Goal: Communication & Community: Answer question/provide support

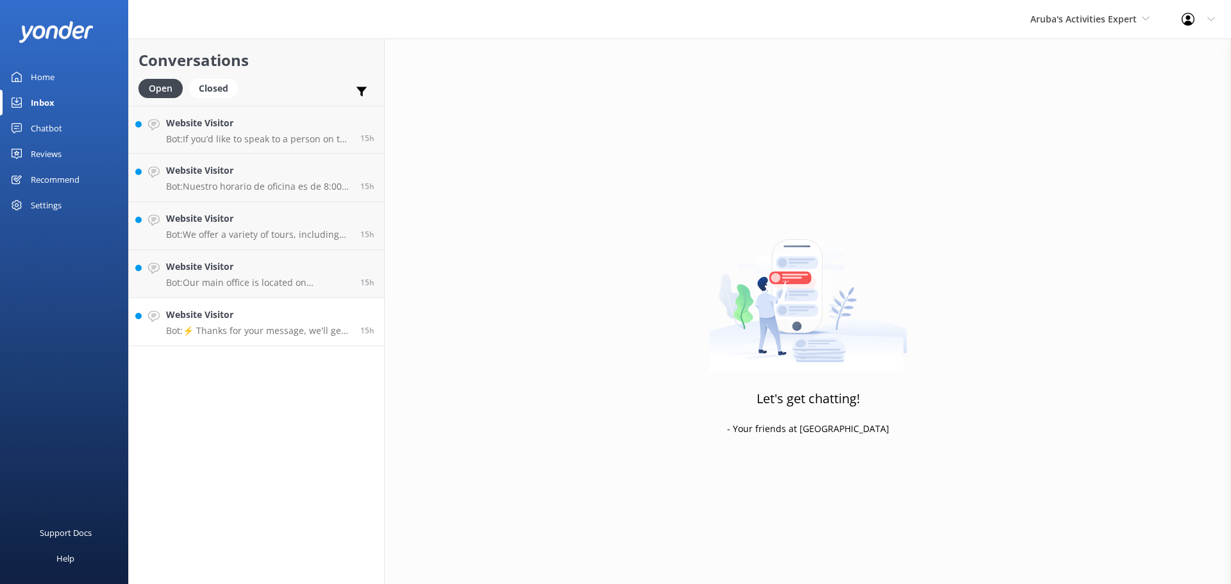
drag, startPoint x: 0, startPoint y: 0, endPoint x: 225, endPoint y: 335, distance: 403.8
click at [225, 335] on p "Bot: ⚡ Thanks for your message, we'll get back to you as soon as we can." at bounding box center [258, 331] width 185 height 12
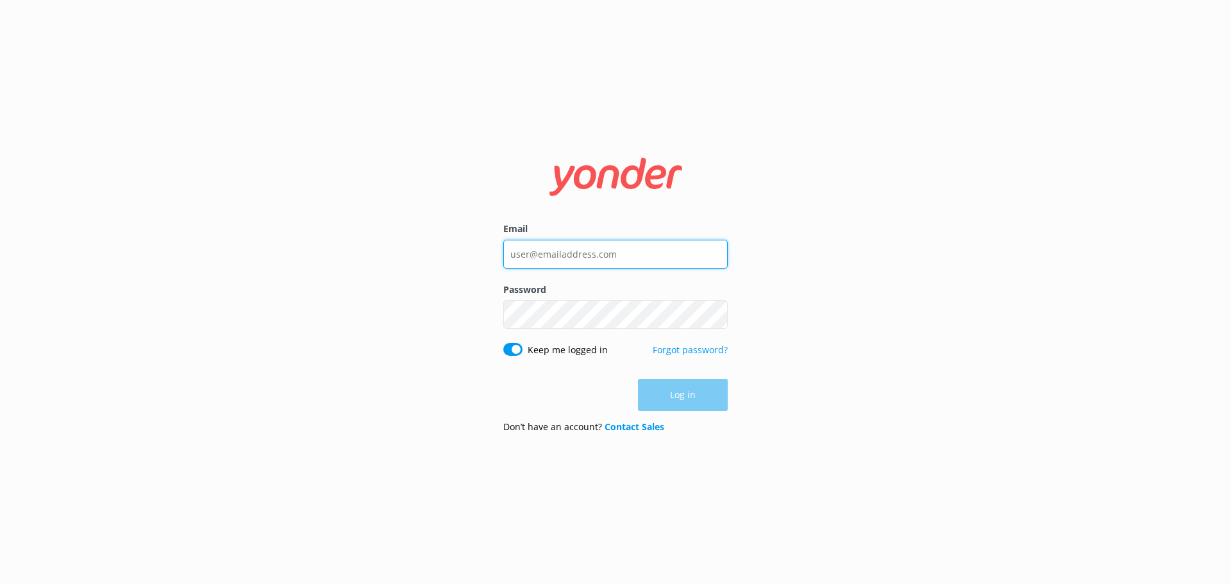
type input "depalmtoursreservations@depalmtours.com"
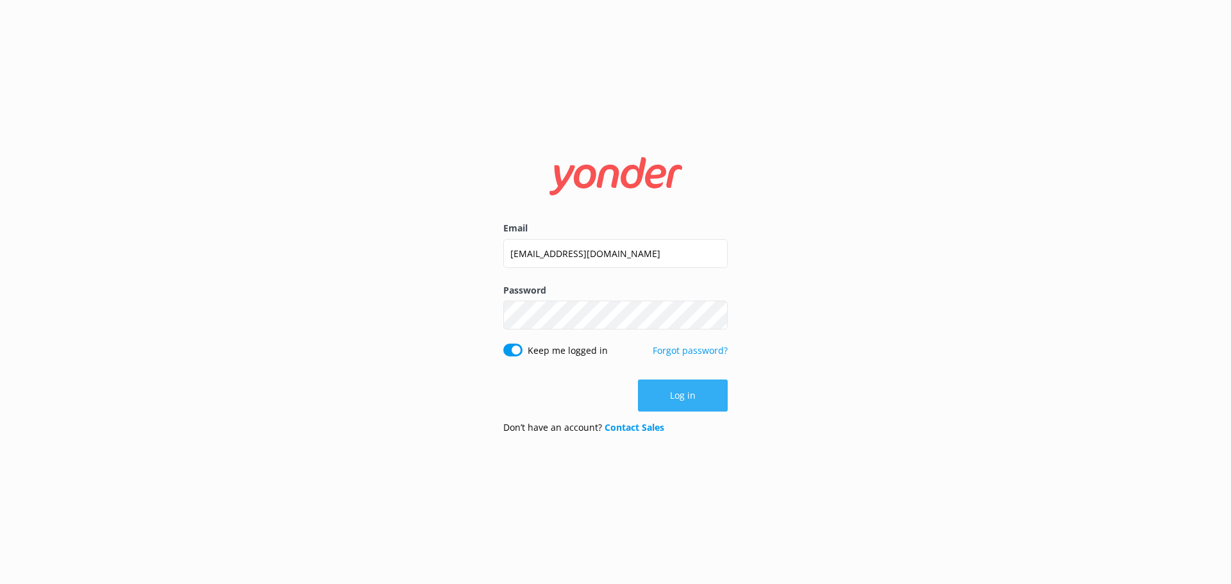
click at [698, 409] on button "Log in" at bounding box center [683, 396] width 90 height 32
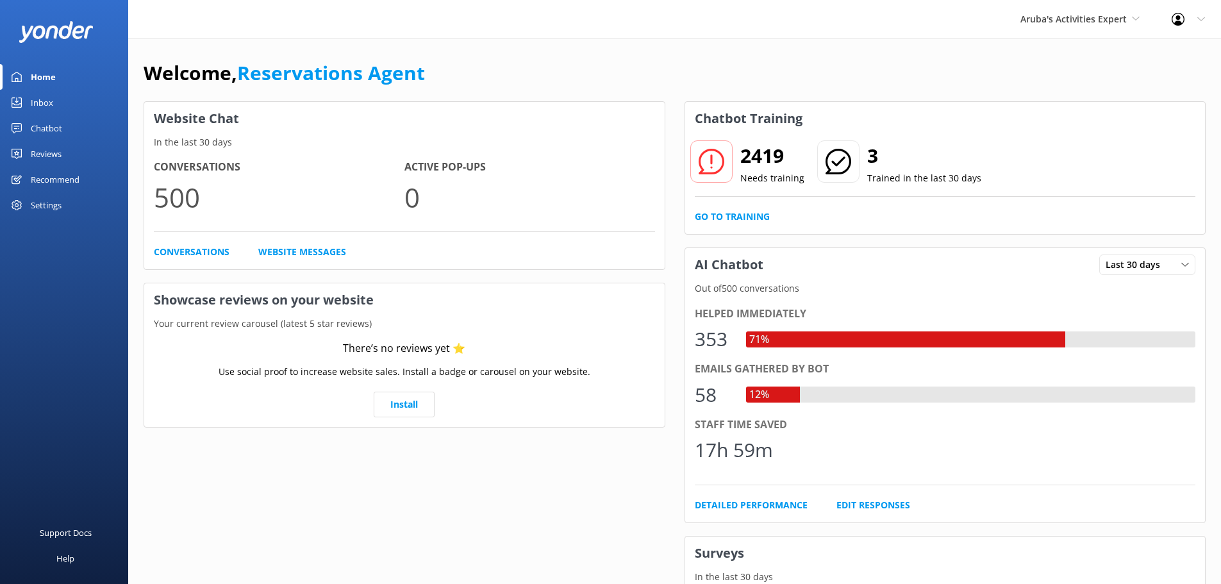
click at [47, 106] on div "Inbox" at bounding box center [42, 103] width 22 height 26
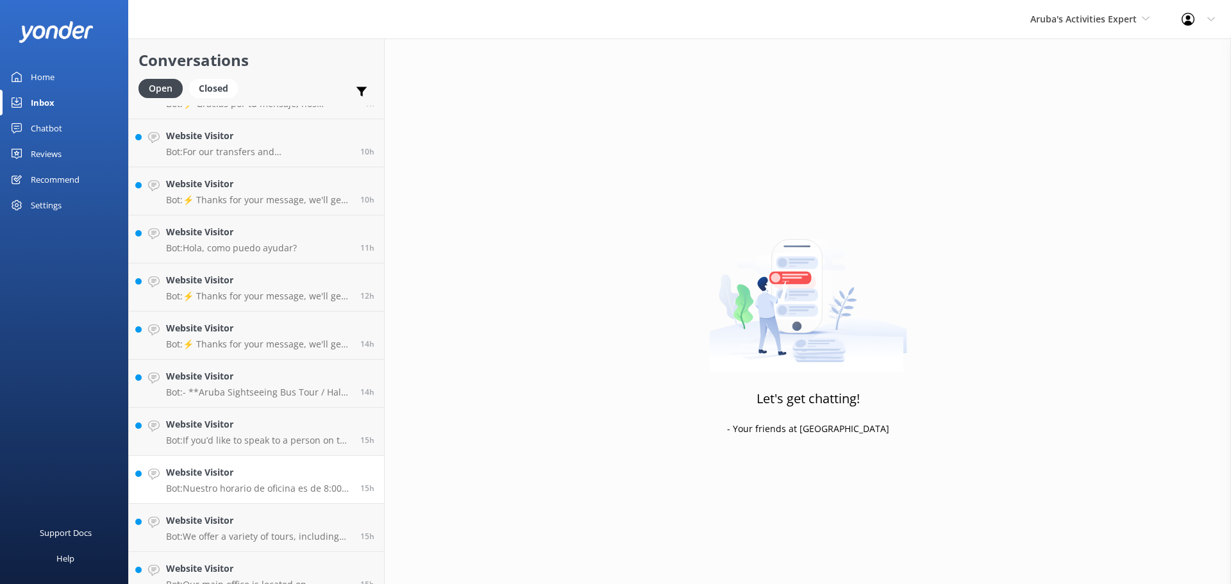
scroll to position [147, 0]
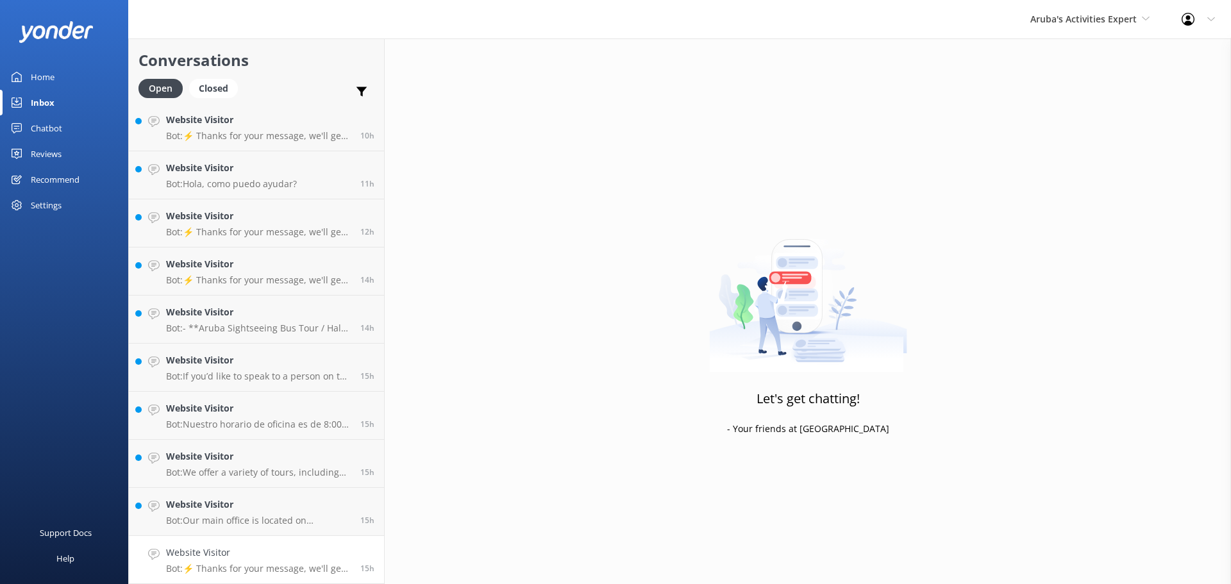
click at [270, 559] on h4 "Website Visitor" at bounding box center [258, 553] width 185 height 14
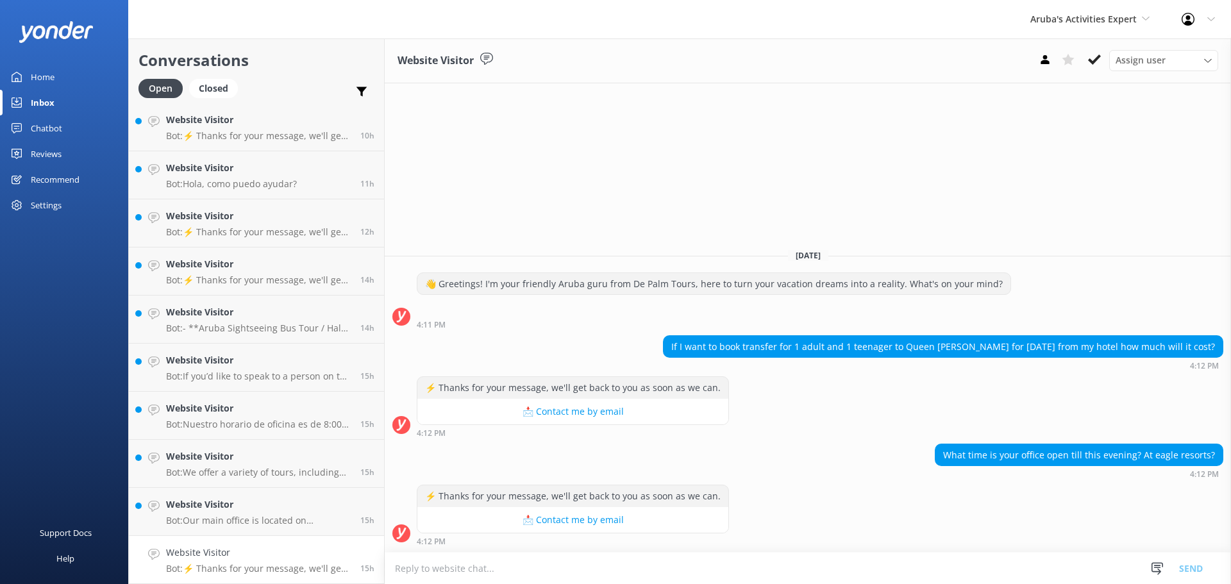
click at [787, 573] on textarea at bounding box center [808, 568] width 846 height 31
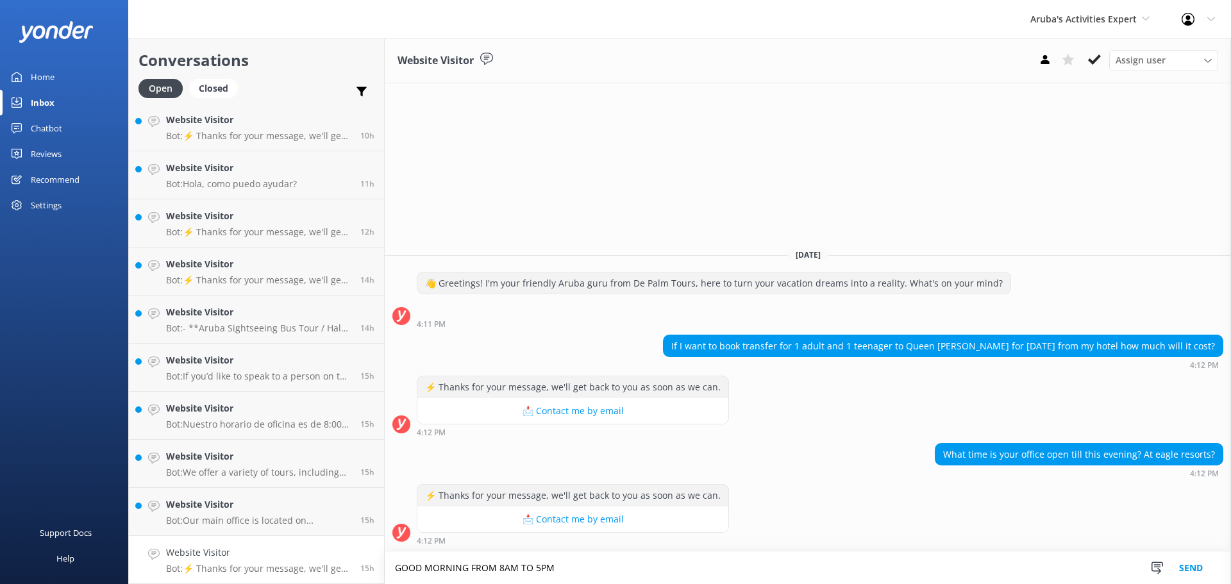
type textarea "GOOD MORNING FROM 8AM TO 5PM"
click at [1182, 562] on button "Send" at bounding box center [1191, 568] width 48 height 32
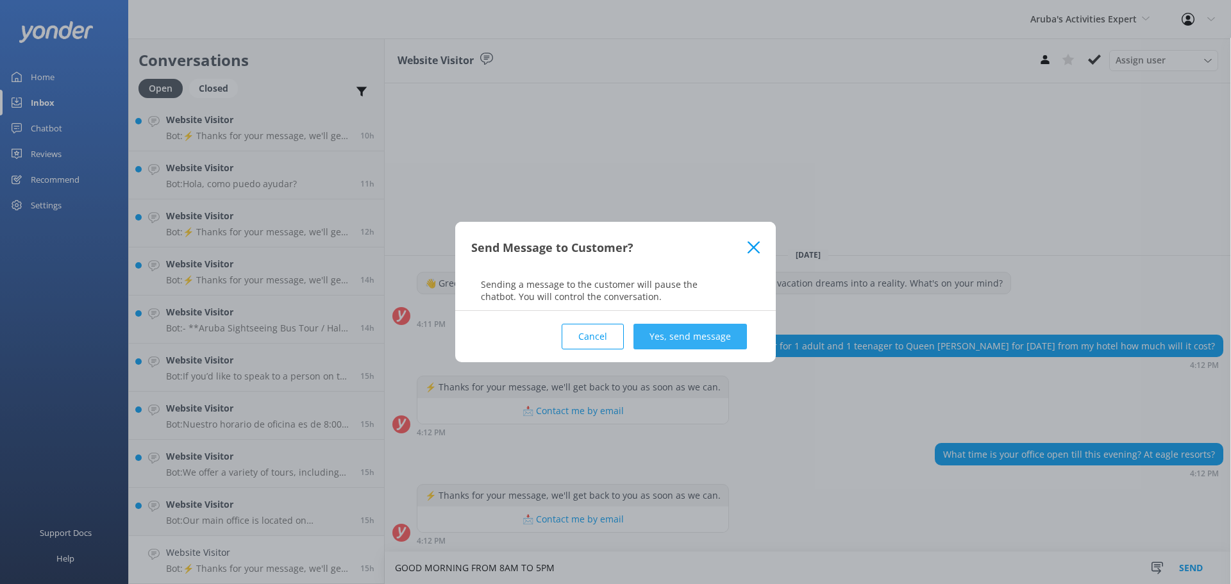
click at [696, 337] on button "Yes, send message" at bounding box center [689, 337] width 113 height 26
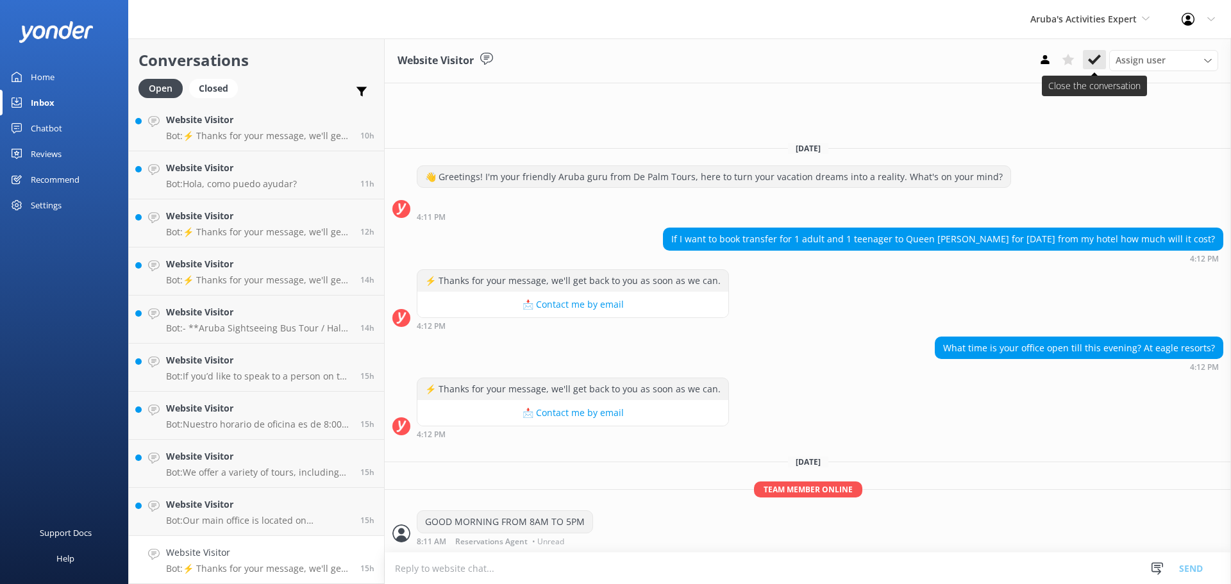
click at [1093, 58] on icon at bounding box center [1094, 59] width 13 height 13
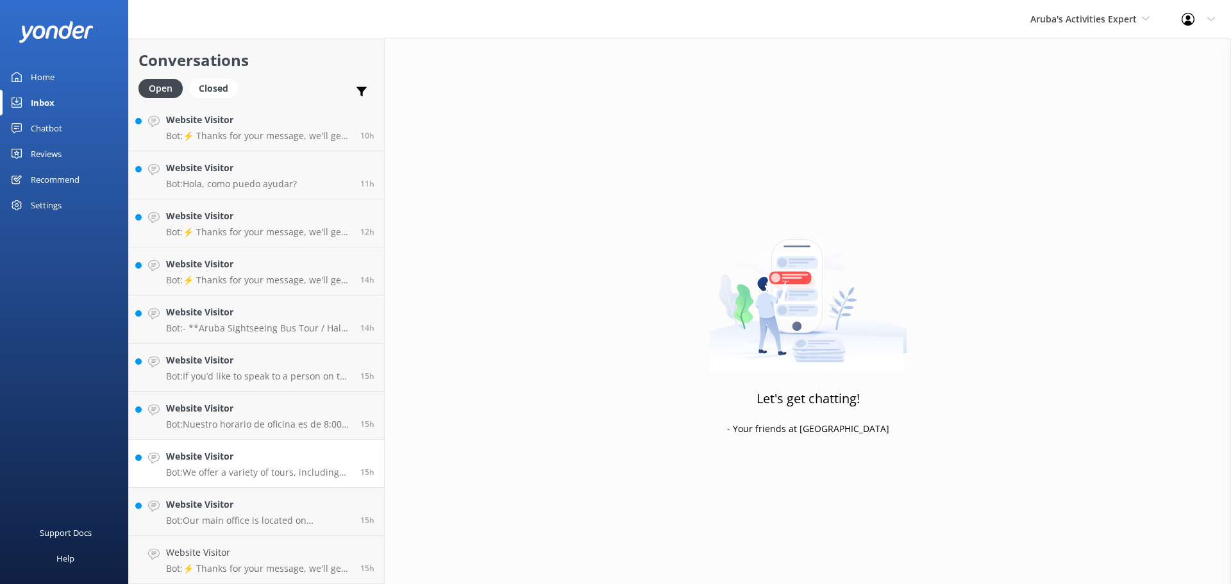
scroll to position [99, 0]
click at [219, 518] on p "Bot: We offer a variety of tours, including Jeep tours, catamaran cruises, UTV …" at bounding box center [258, 521] width 185 height 12
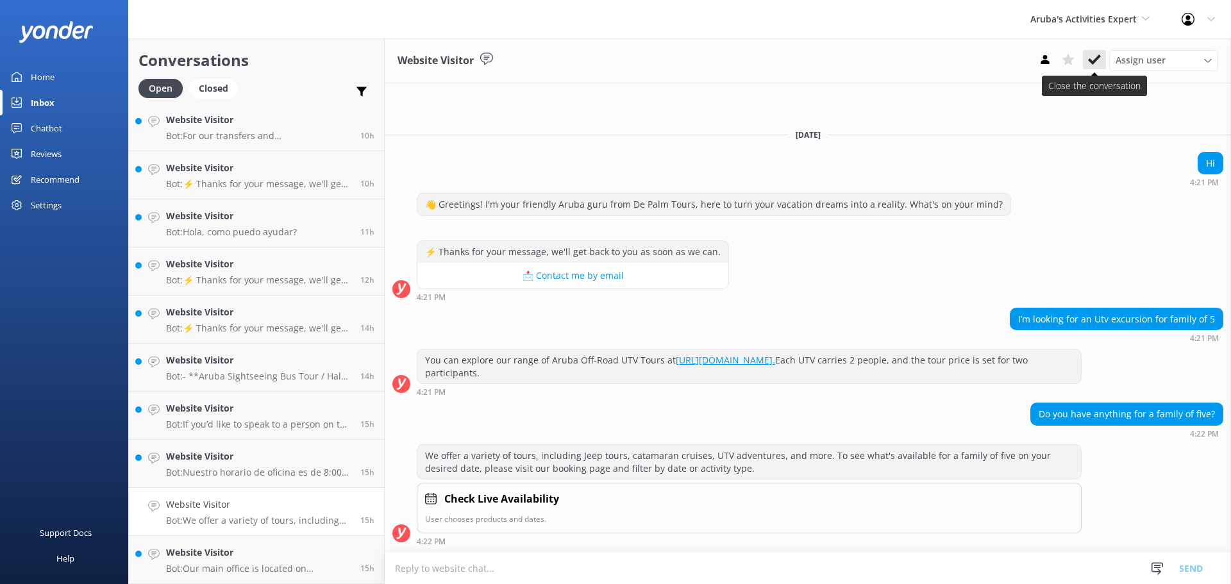
click at [1100, 56] on use at bounding box center [1094, 59] width 13 height 10
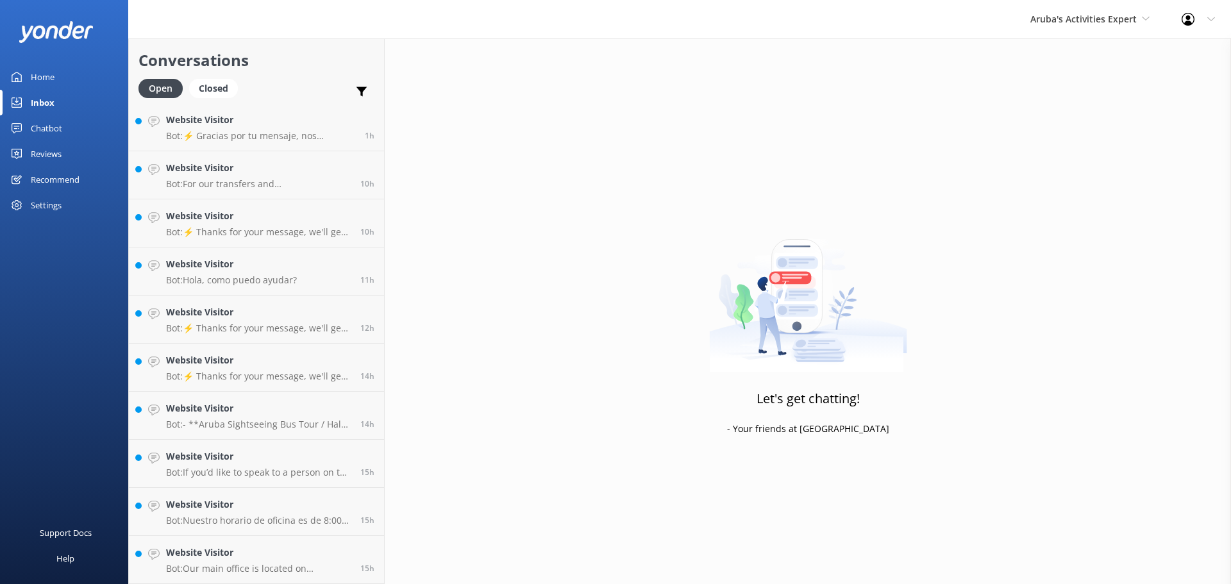
scroll to position [51, 0]
click at [276, 559] on h4 "Website Visitor" at bounding box center [258, 553] width 185 height 14
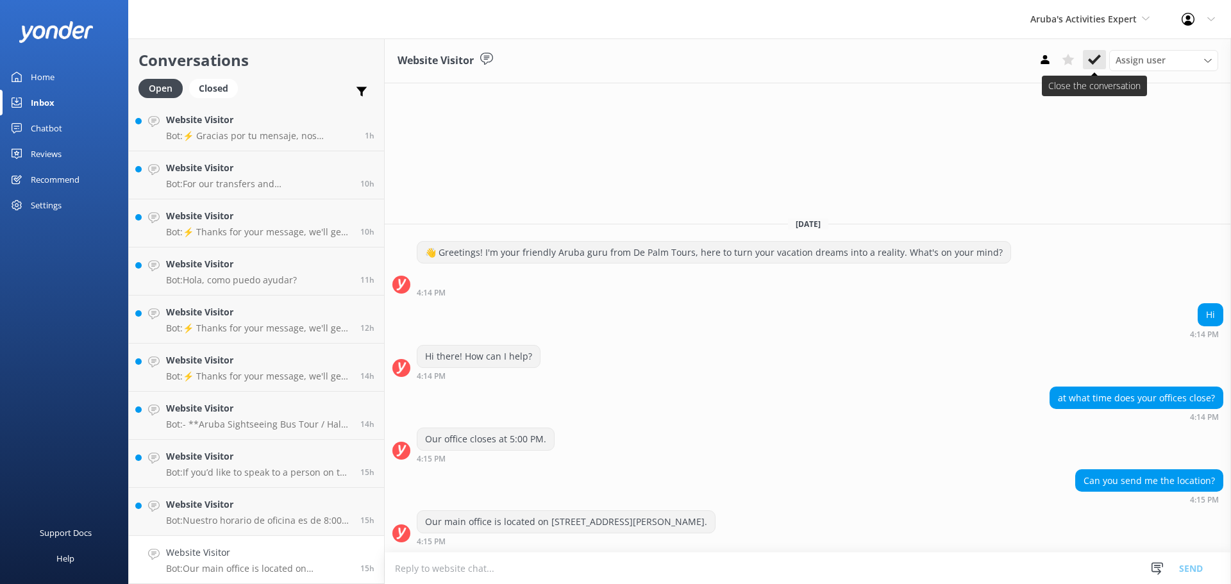
click at [1096, 58] on use at bounding box center [1094, 59] width 13 height 10
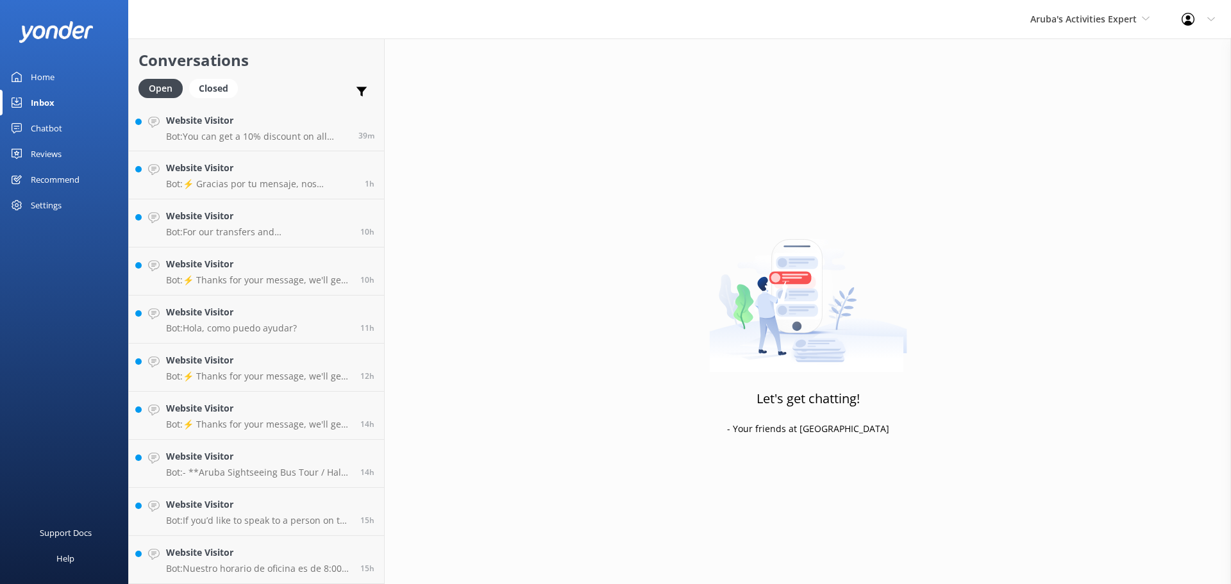
scroll to position [3, 0]
click at [246, 551] on h4 "Website Visitor" at bounding box center [258, 553] width 185 height 14
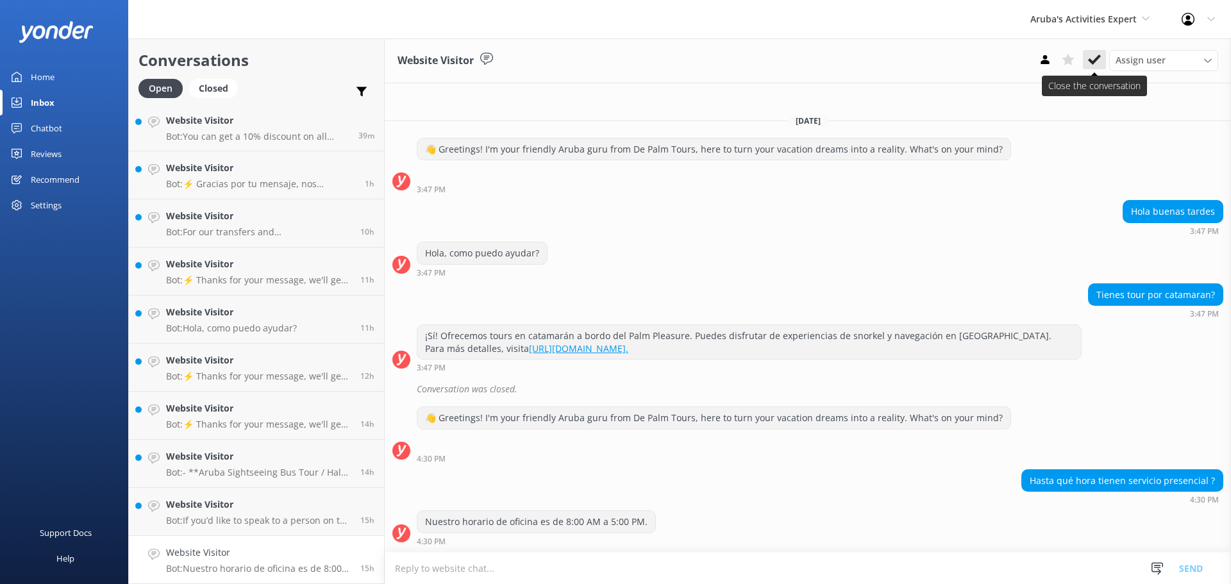
click at [1091, 60] on use at bounding box center [1094, 59] width 13 height 10
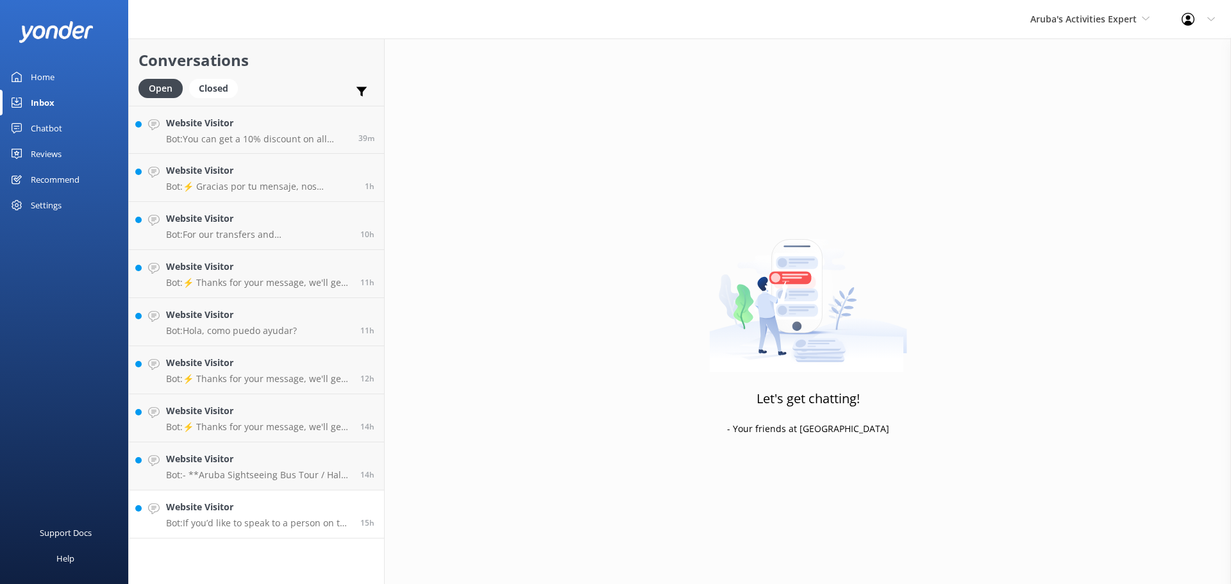
click at [257, 515] on div "Website Visitor Bot: If you’d like to speak to a person on the De Palm team, pl…" at bounding box center [258, 514] width 185 height 28
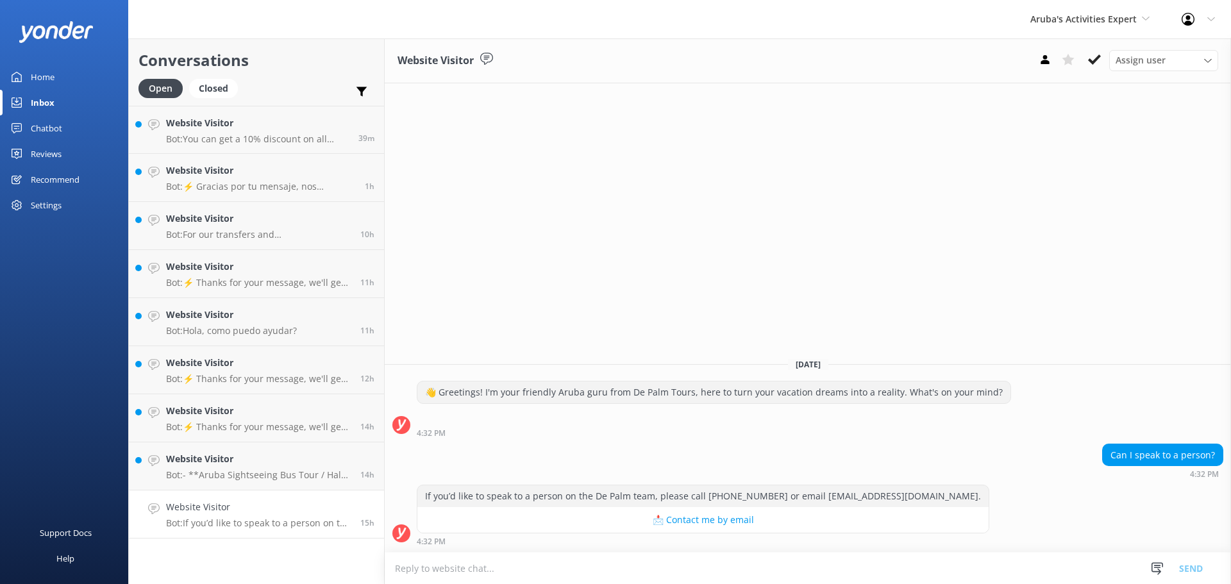
click at [464, 565] on textarea at bounding box center [808, 568] width 846 height 31
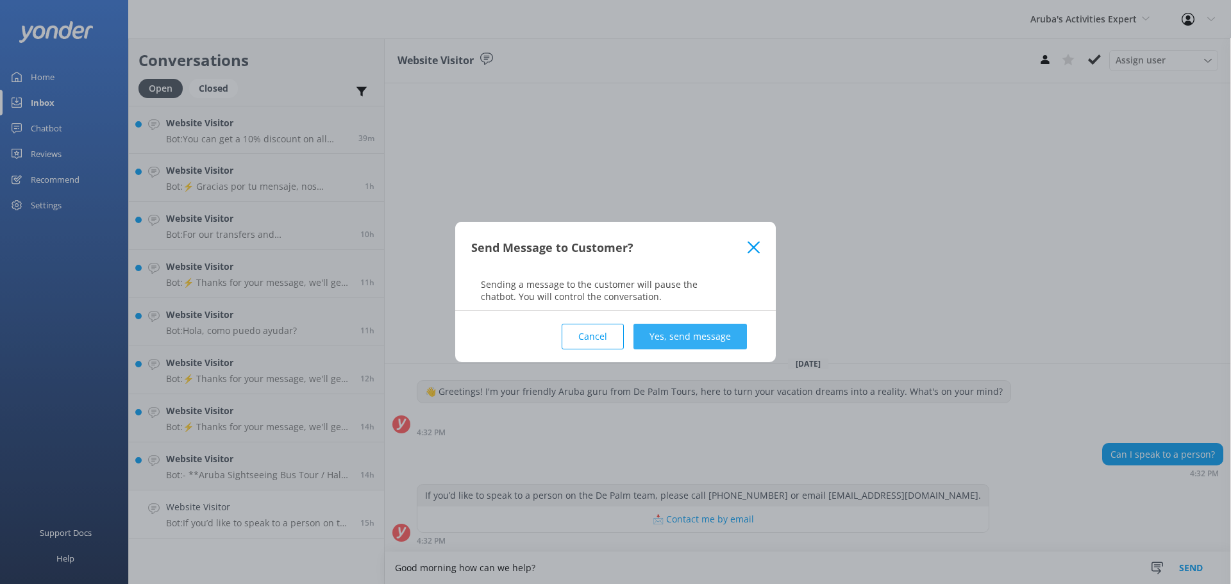
type textarea "Good morning how can we help?"
click at [648, 332] on button "Yes, send message" at bounding box center [689, 337] width 113 height 26
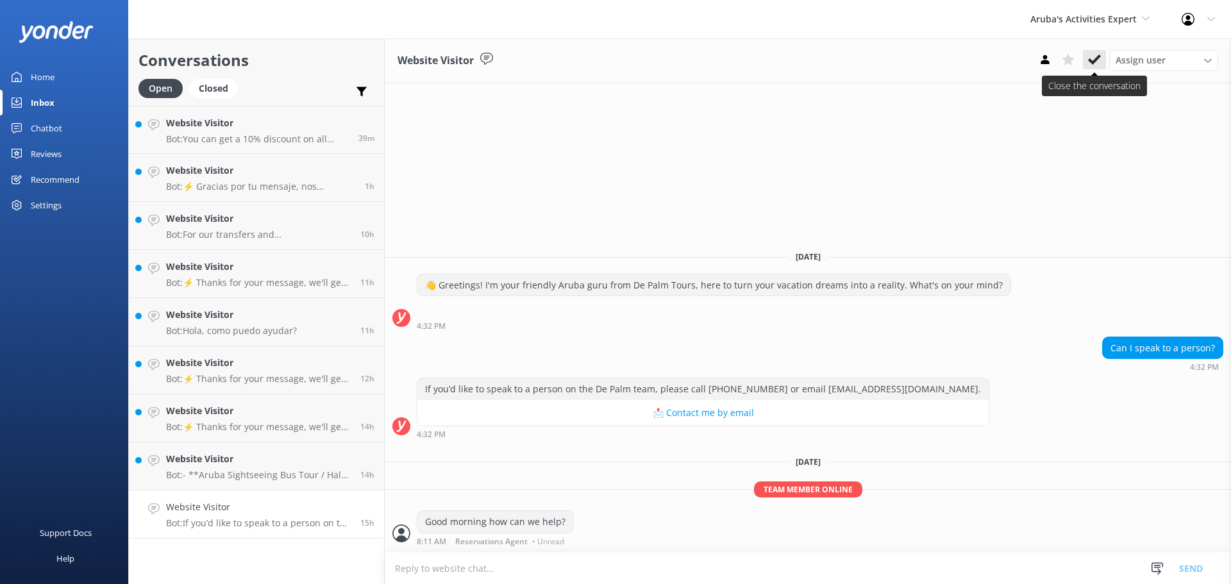
click at [1096, 54] on icon at bounding box center [1094, 59] width 13 height 13
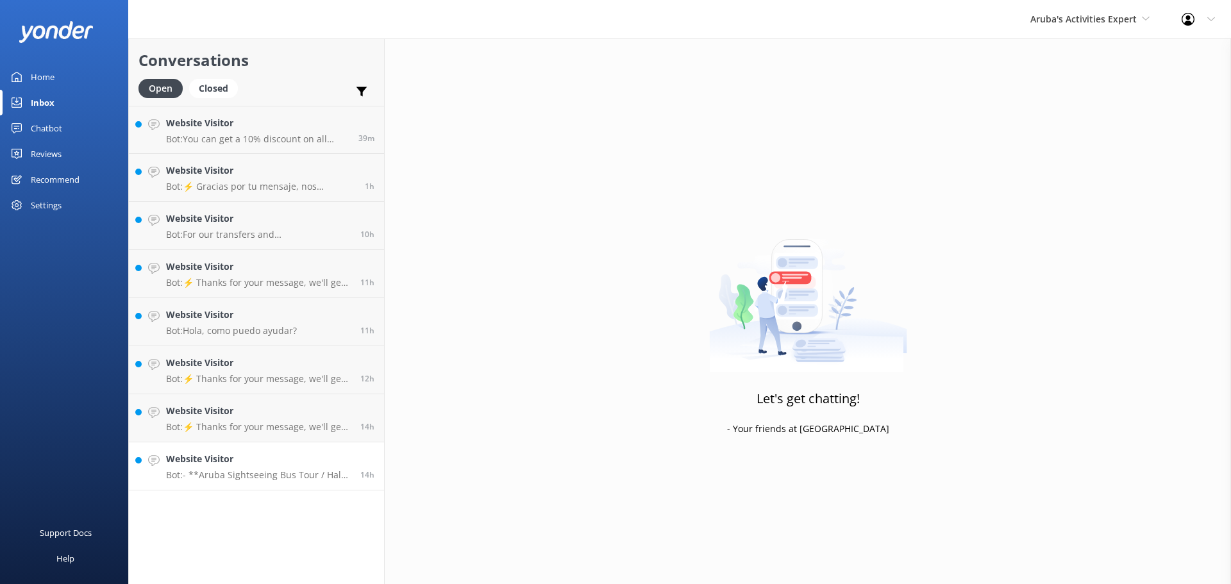
click at [280, 473] on p "Bot: - **Aruba Sightseeing Bus Tour / Half day bus tour**: Un recorrido guiado …" at bounding box center [258, 475] width 185 height 12
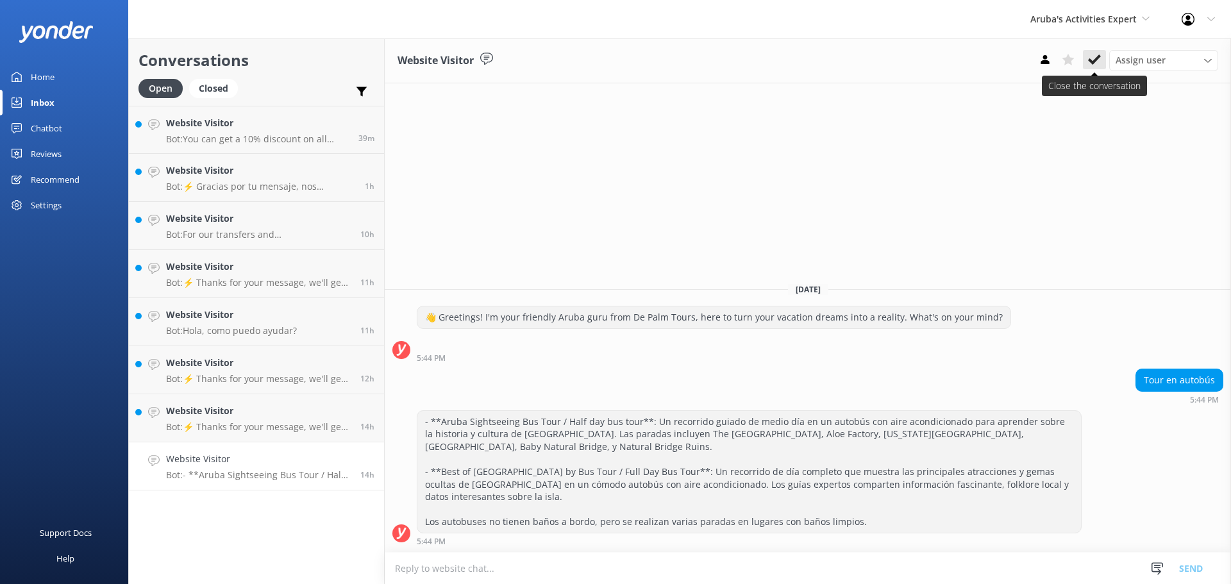
click at [1087, 64] on button at bounding box center [1094, 59] width 23 height 19
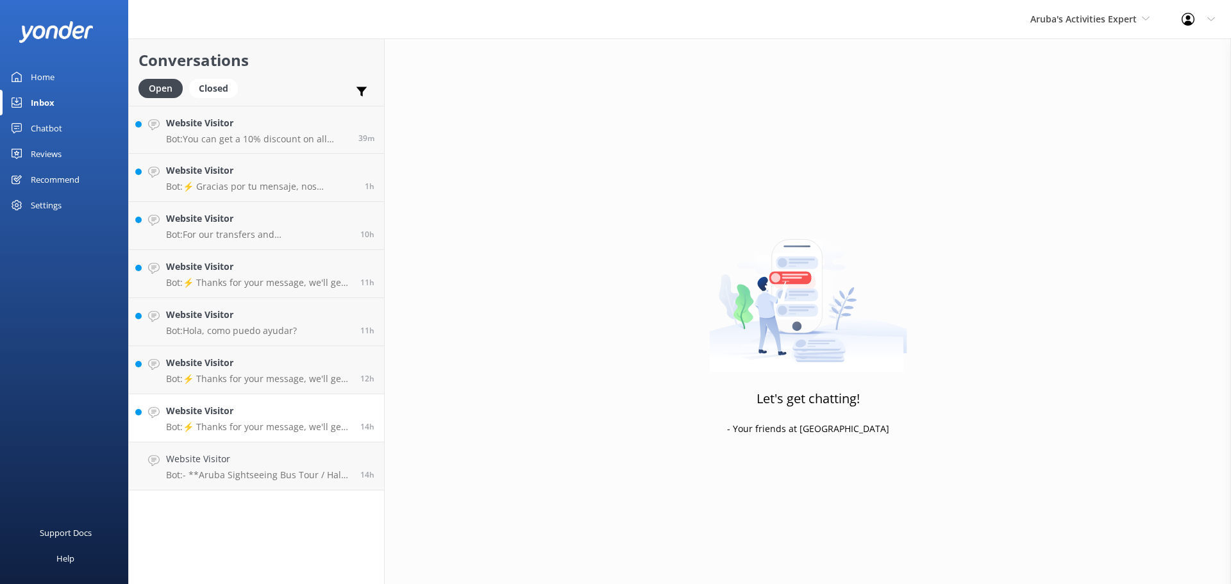
click at [217, 415] on h4 "Website Visitor" at bounding box center [258, 411] width 185 height 14
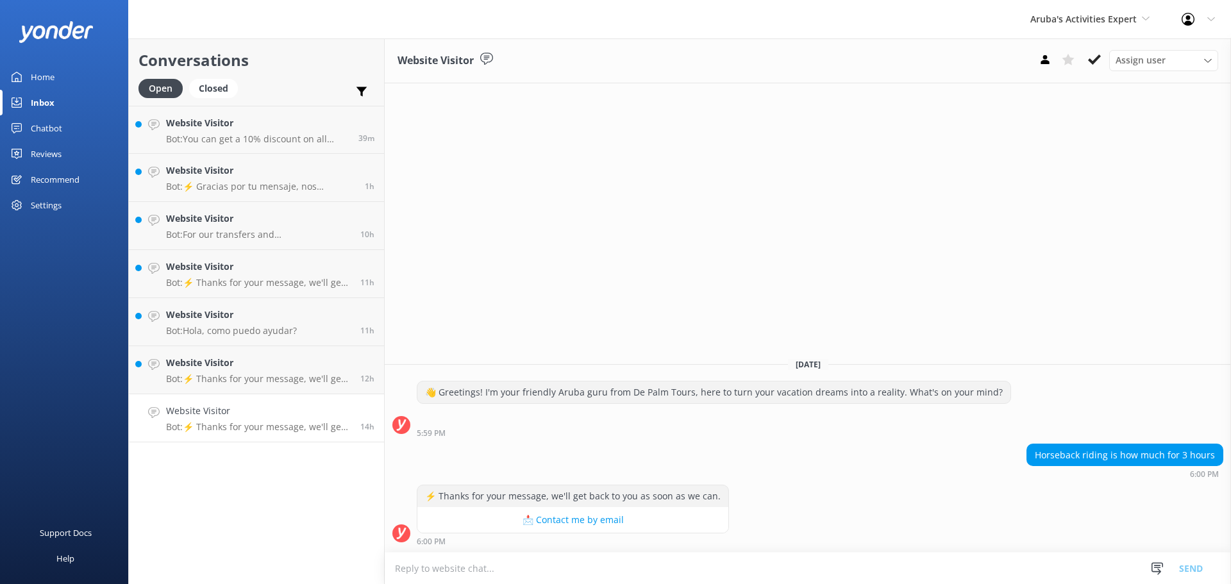
click at [423, 577] on textarea at bounding box center [808, 568] width 846 height 31
click at [1096, 62] on icon at bounding box center [1094, 59] width 13 height 13
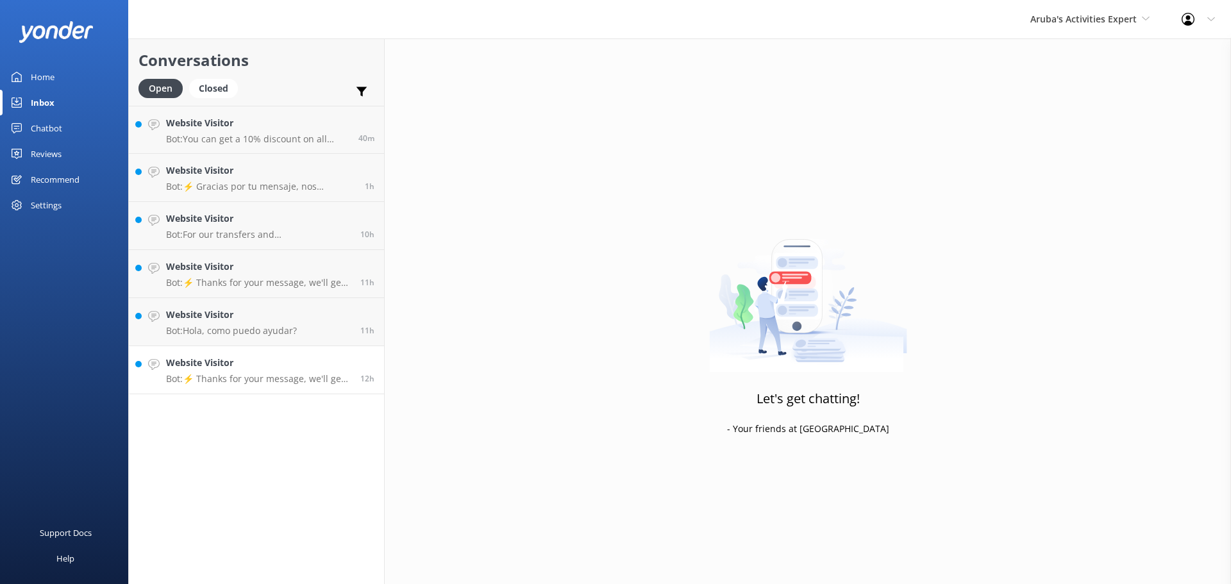
click at [256, 390] on link "Website Visitor Bot: ⚡ Thanks for your message, we'll get back to you as soon a…" at bounding box center [256, 370] width 255 height 48
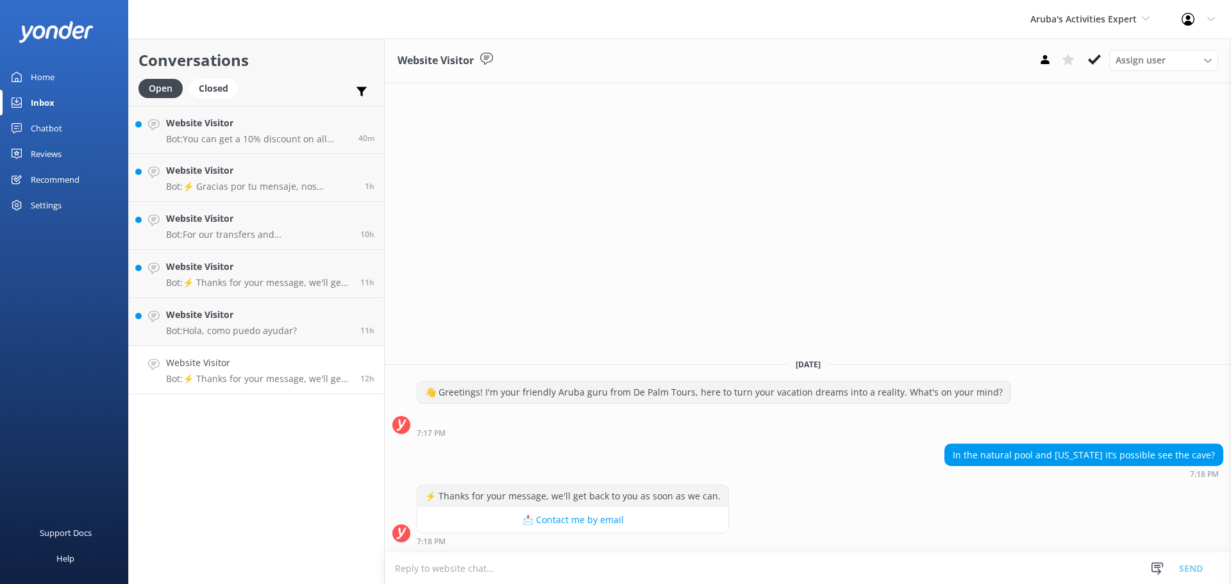
click at [654, 562] on textarea at bounding box center [808, 568] width 846 height 31
type textarea "no"
click at [1188, 567] on button "Send" at bounding box center [1191, 568] width 48 height 32
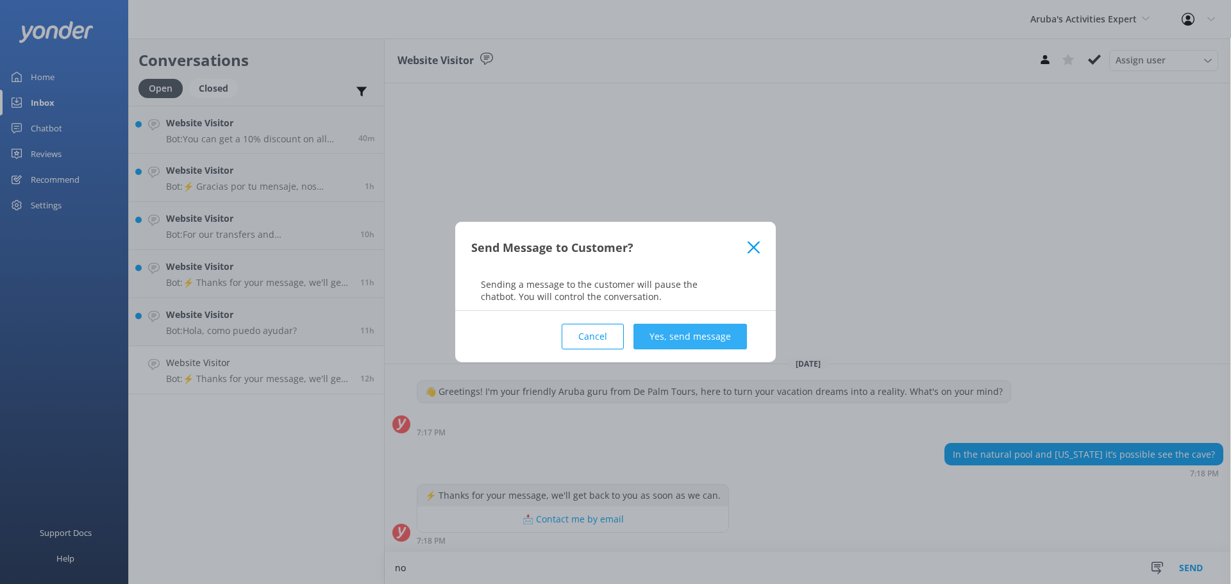
click at [687, 332] on button "Yes, send message" at bounding box center [689, 337] width 113 height 26
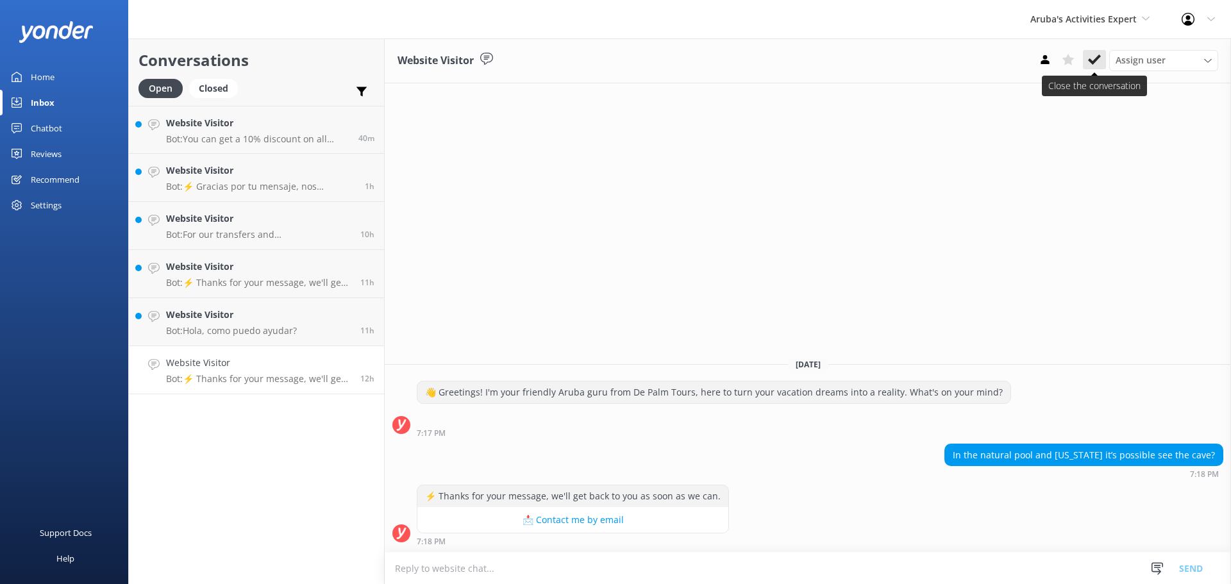
click at [1093, 61] on use at bounding box center [1094, 59] width 13 height 10
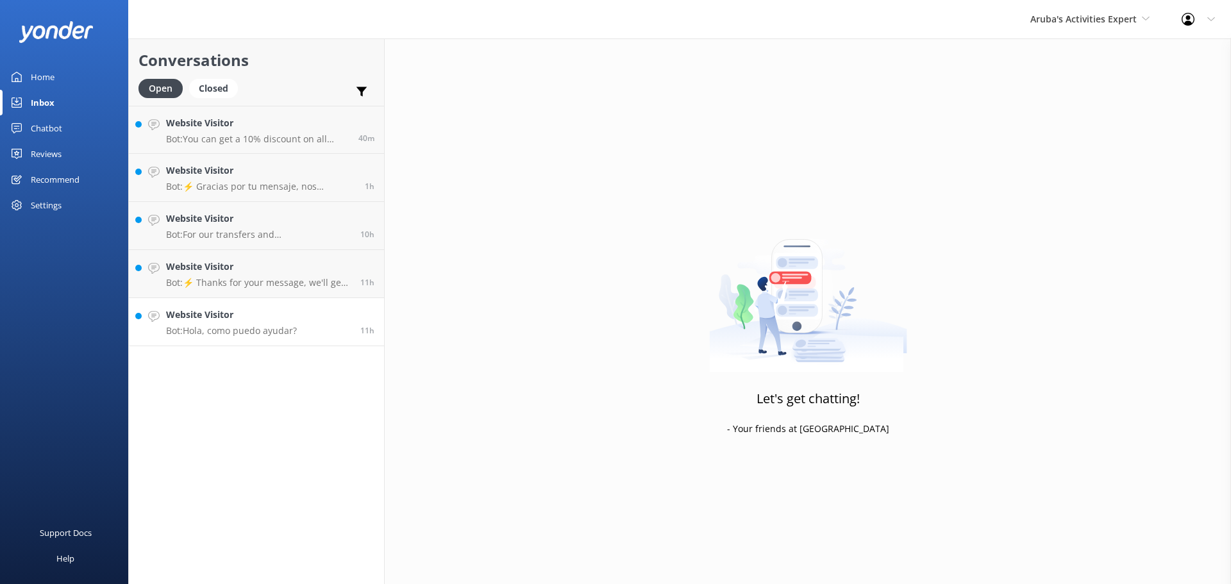
click at [205, 318] on h4 "Website Visitor" at bounding box center [231, 315] width 131 height 14
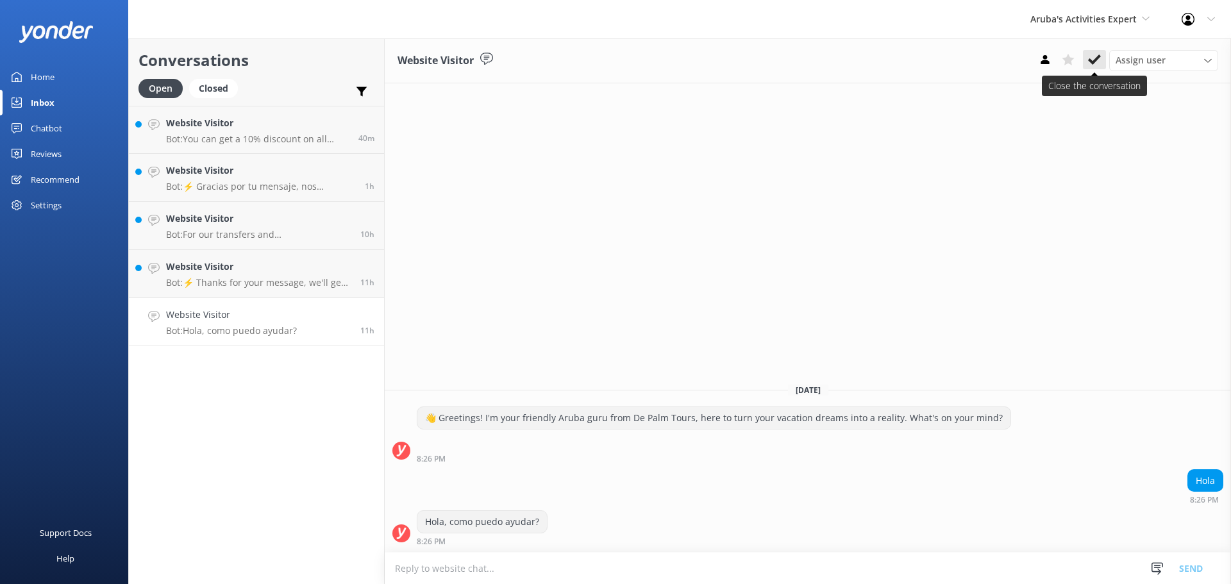
click at [1093, 62] on use at bounding box center [1094, 59] width 13 height 10
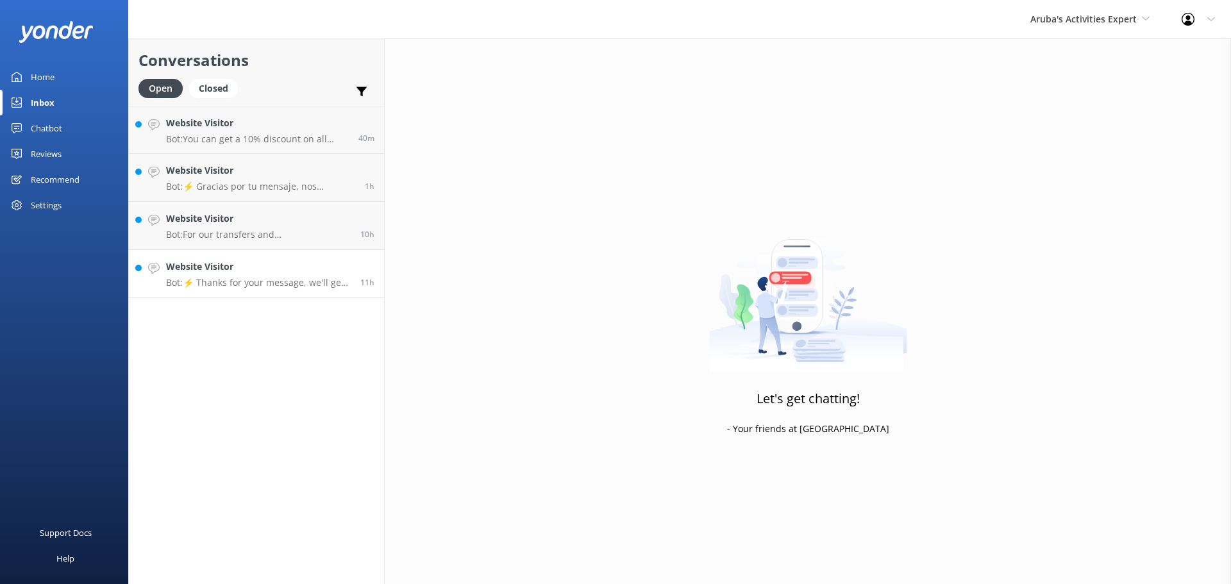
click at [257, 284] on p "Bot: ⚡ Thanks for your message, we'll get back to you as soon as we can." at bounding box center [258, 283] width 185 height 12
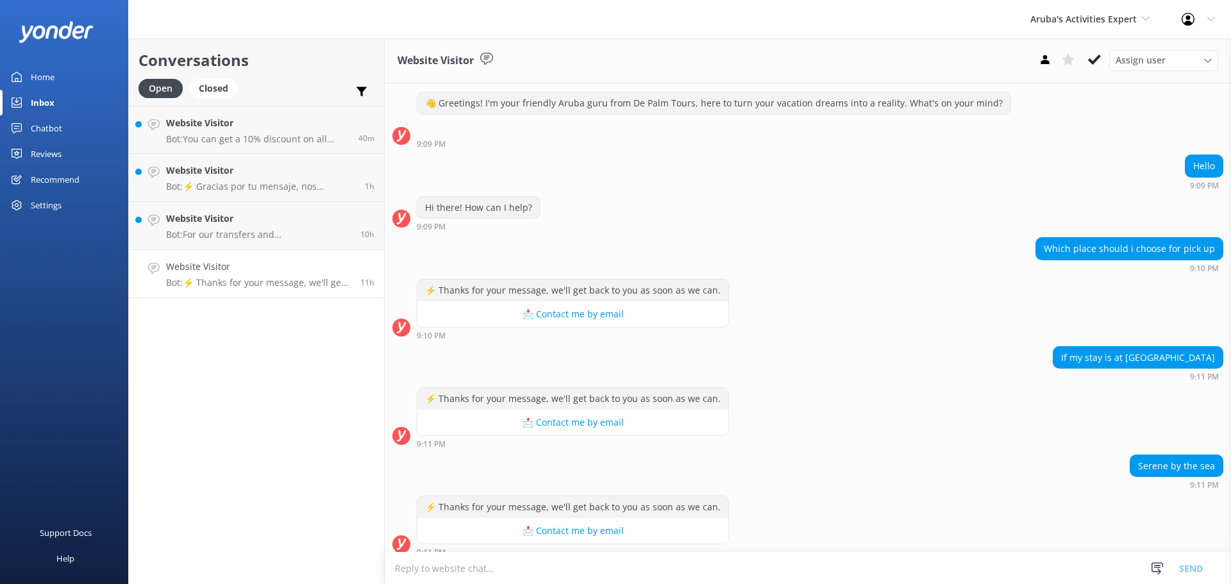
scroll to position [36, 0]
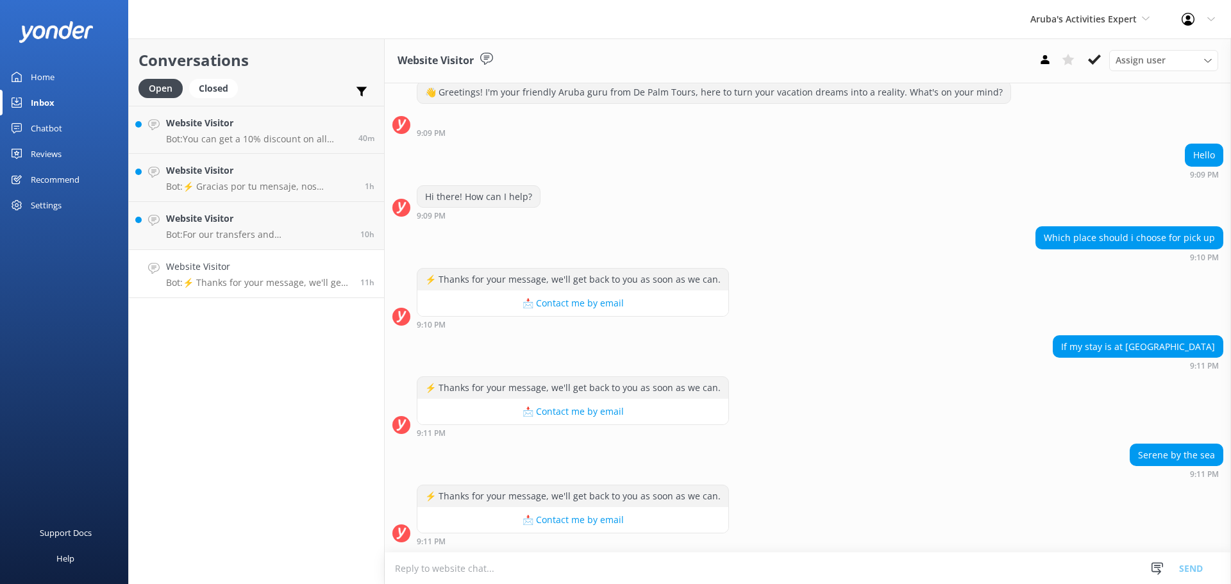
click at [508, 566] on textarea at bounding box center [808, 568] width 846 height 31
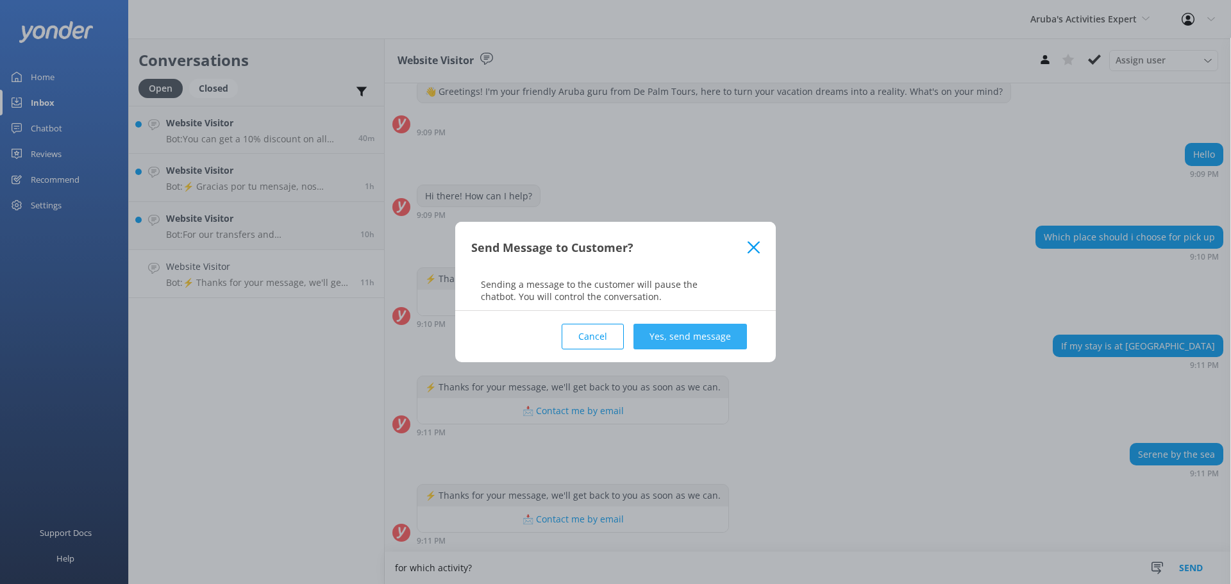
type textarea "for which activity?"
click at [706, 330] on button "Yes, send message" at bounding box center [689, 337] width 113 height 26
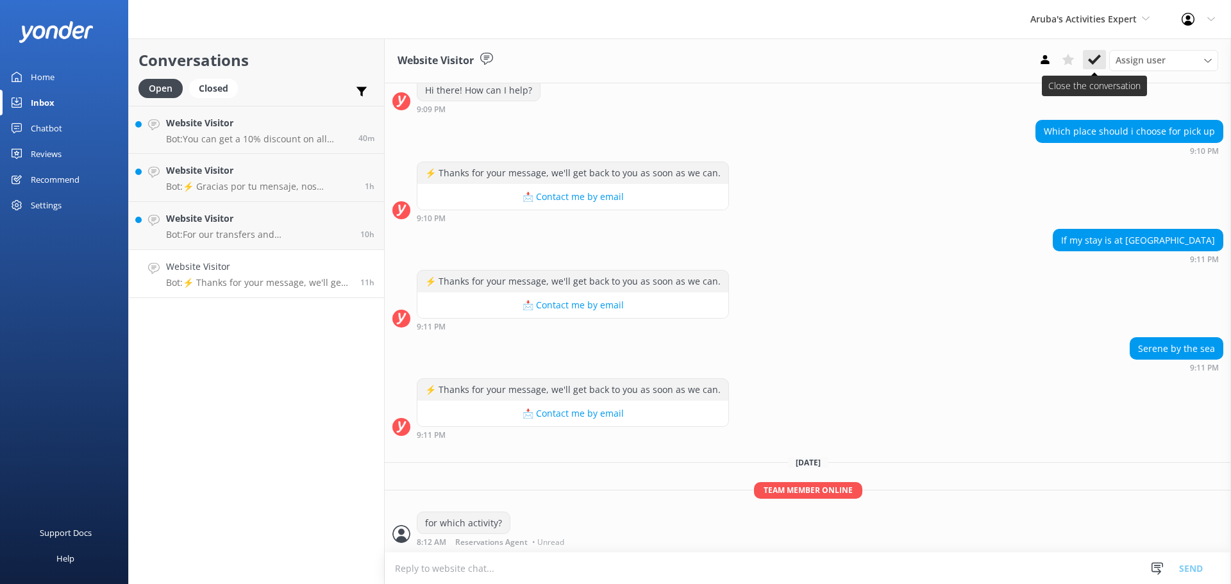
scroll to position [143, 0]
click at [1091, 58] on icon at bounding box center [1094, 59] width 13 height 13
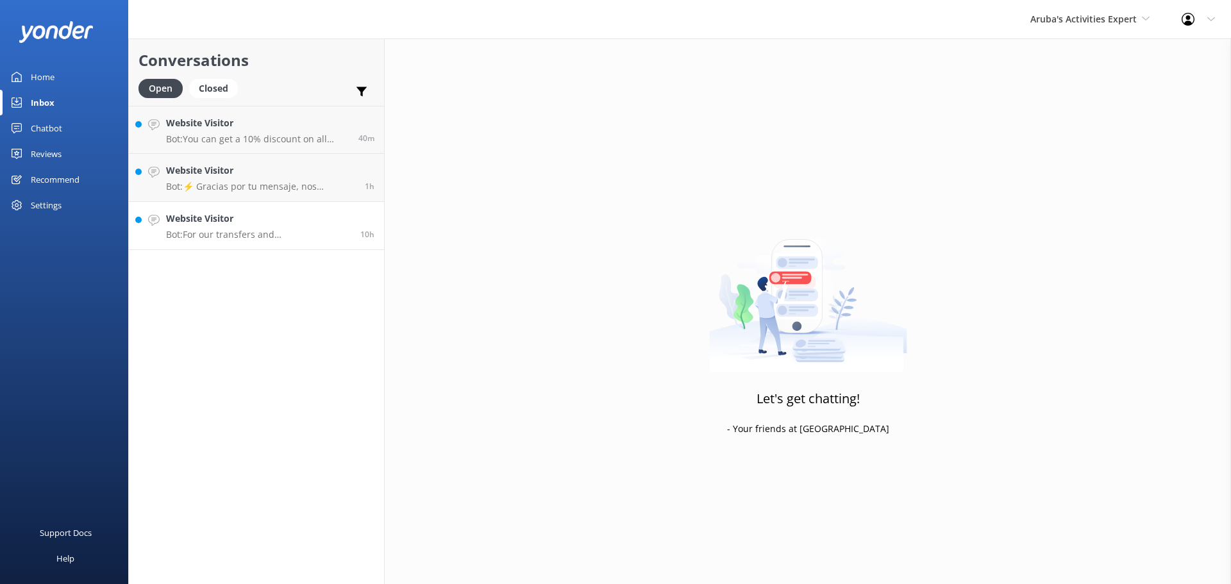
click at [269, 235] on p "Bot: For our transfers and tours, we offer pickup from most hotels, but not fro…" at bounding box center [258, 235] width 185 height 12
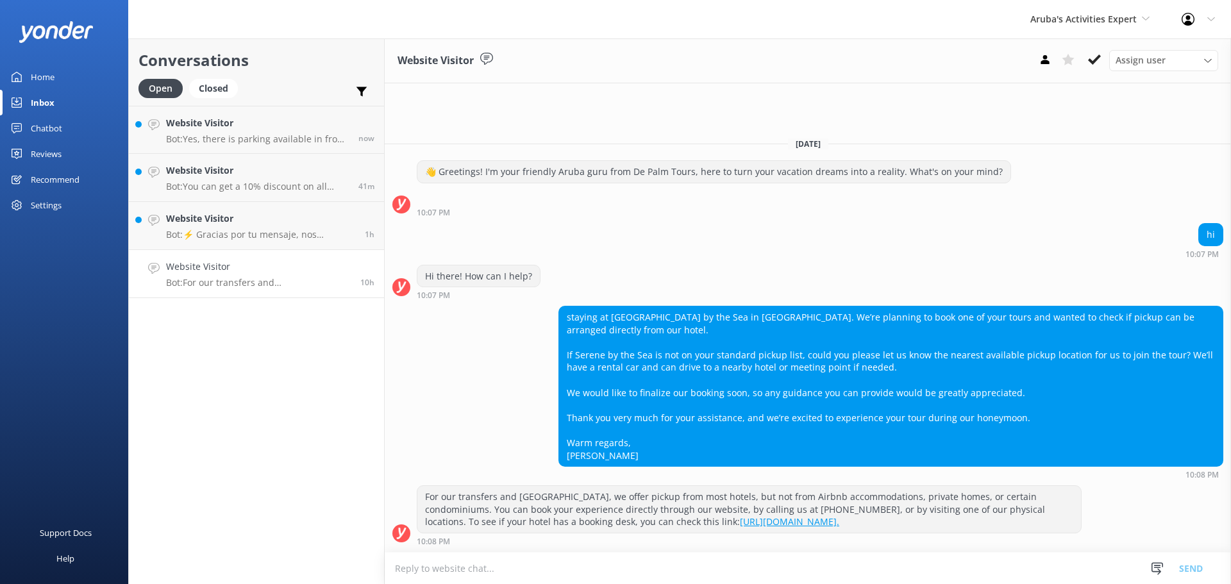
click at [503, 562] on textarea at bounding box center [808, 568] width 846 height 31
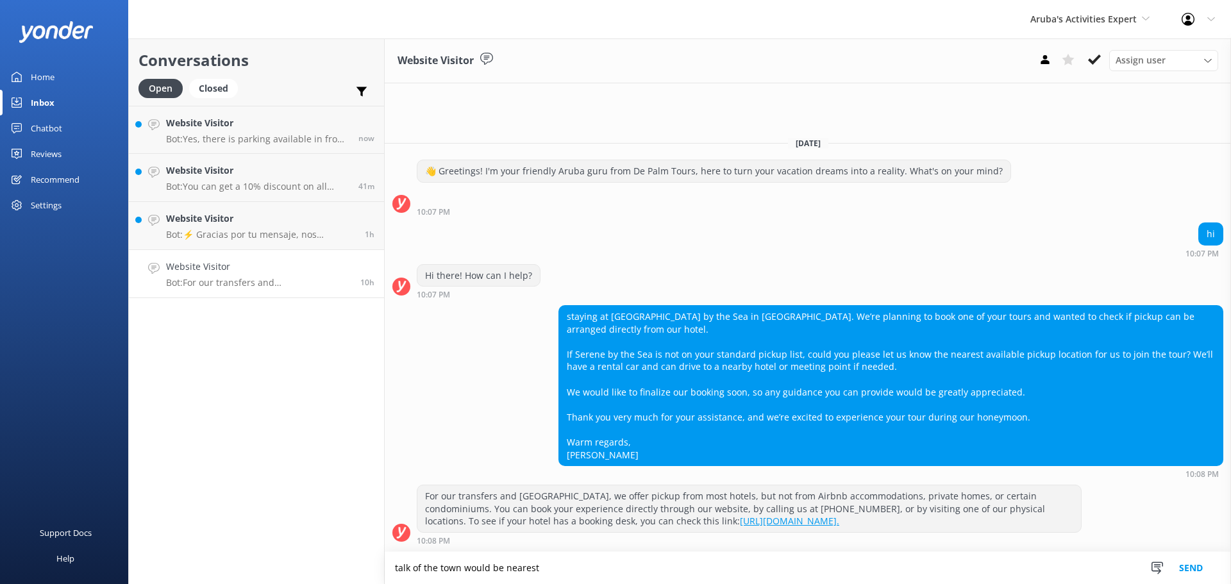
type textarea "talk of the town would be nearest"
click at [1182, 566] on button "Send" at bounding box center [1191, 568] width 48 height 32
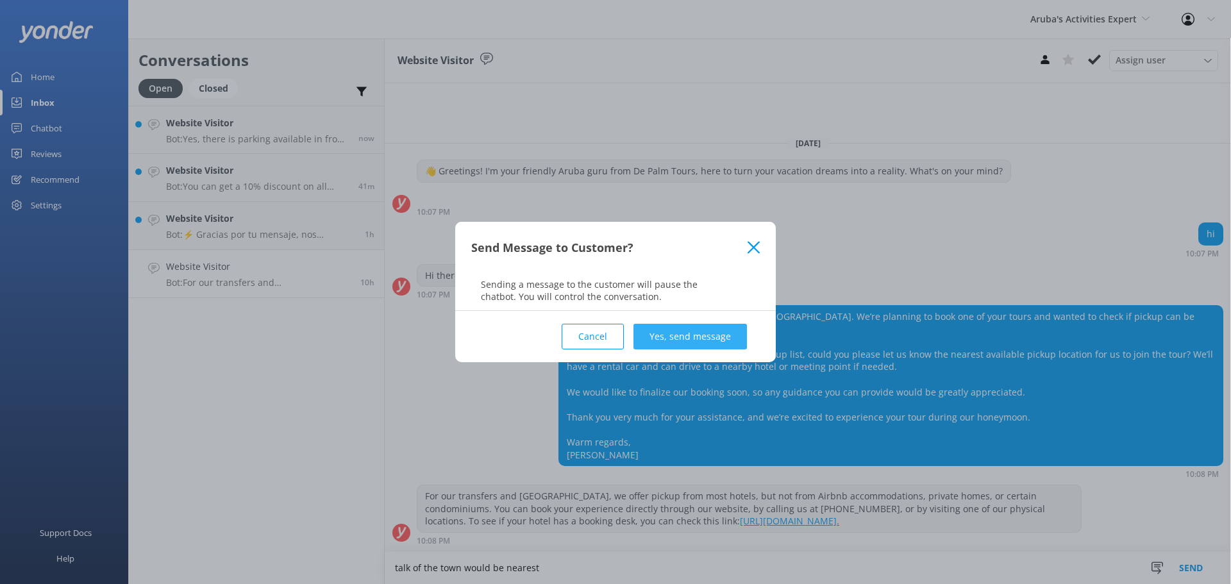
click at [683, 327] on button "Yes, send message" at bounding box center [689, 337] width 113 height 26
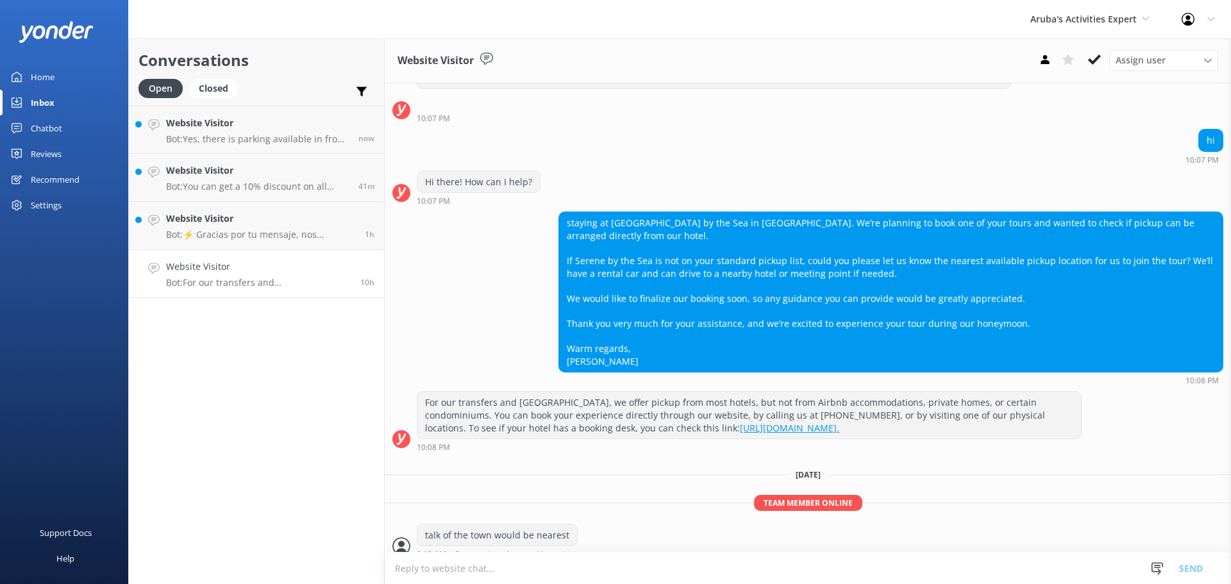
scroll to position [51, 0]
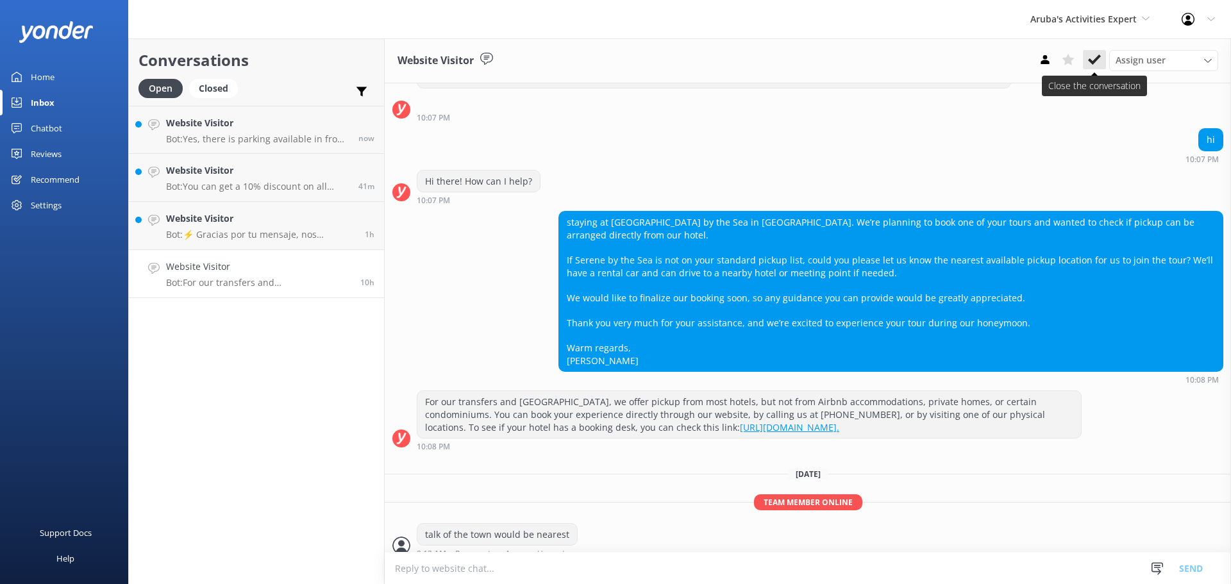
click at [1096, 55] on icon at bounding box center [1094, 59] width 13 height 13
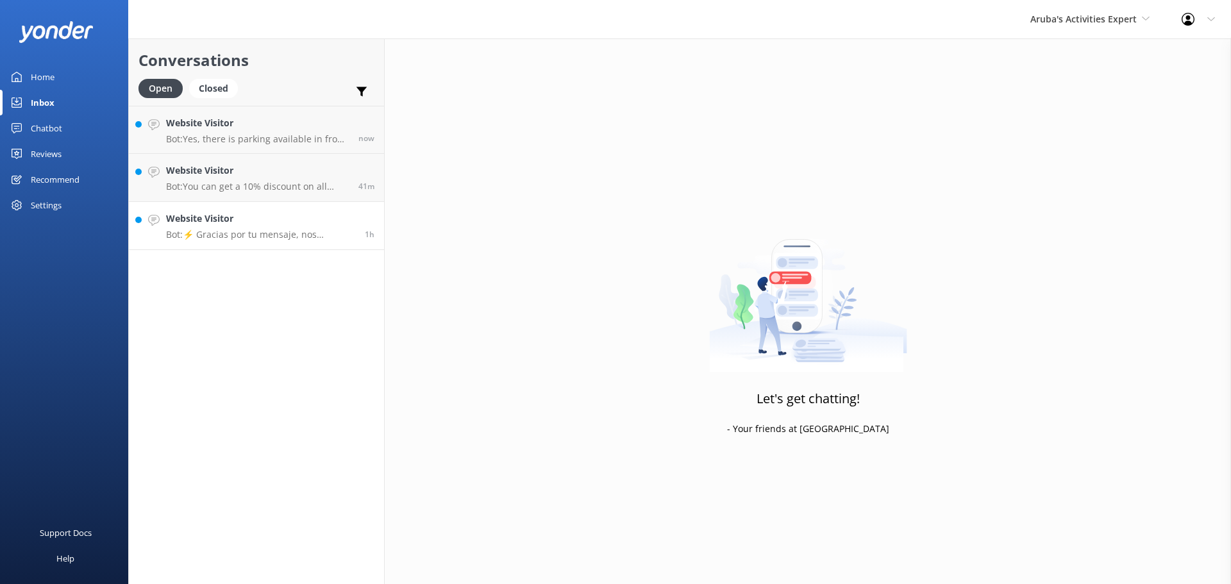
click at [278, 226] on div "Website Visitor Bot: ⚡ Gracias por tu mensaje, nos pondremos en contacto contig…" at bounding box center [260, 226] width 189 height 28
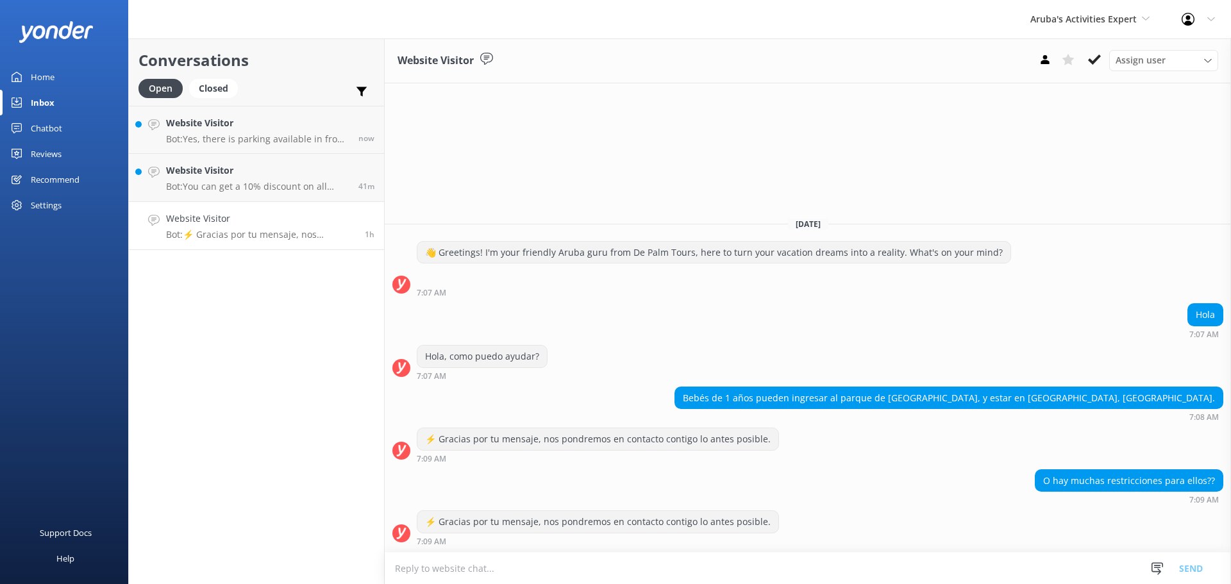
click at [557, 564] on textarea at bounding box center [808, 568] width 846 height 31
click at [1202, 560] on button "Send" at bounding box center [1191, 568] width 48 height 32
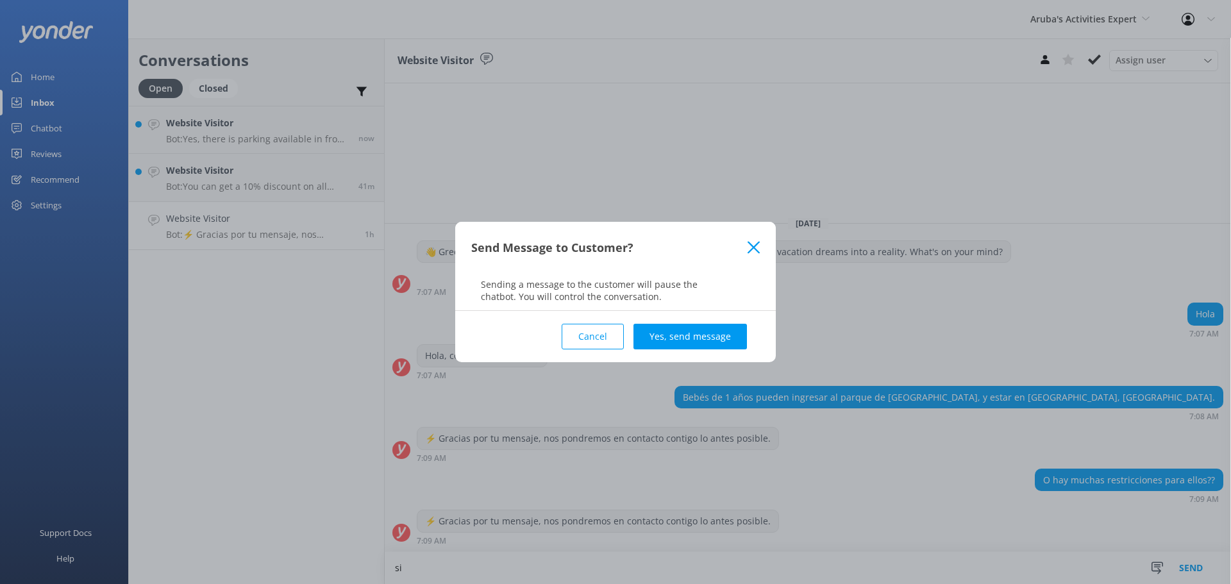
click at [745, 248] on div "Send Message to Customer?" at bounding box center [609, 247] width 276 height 21
click at [748, 246] on icon at bounding box center [754, 247] width 12 height 13
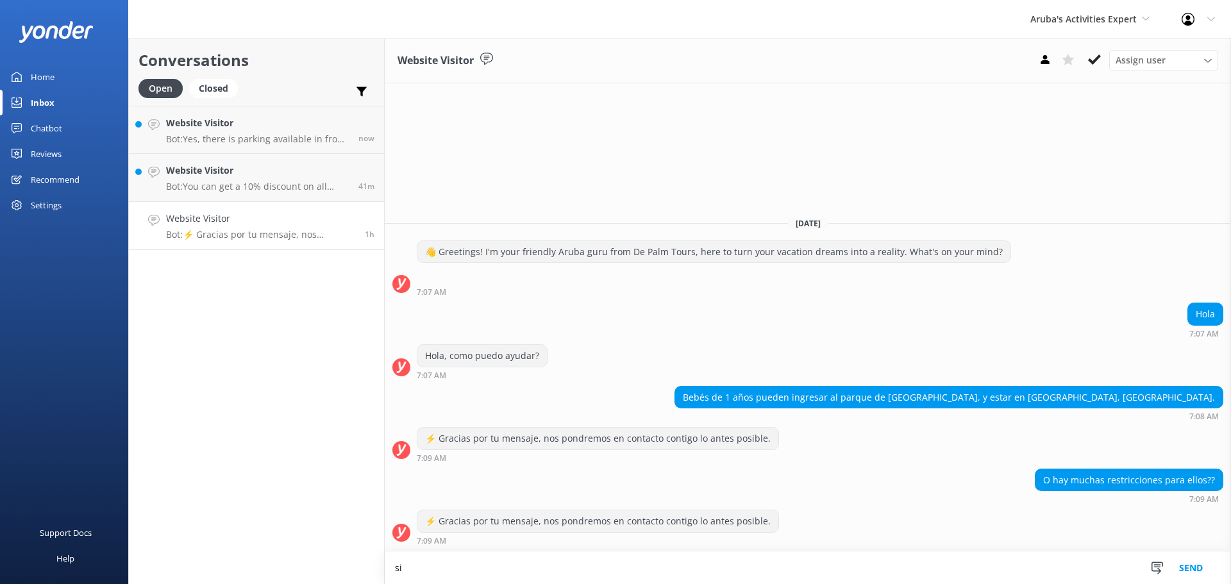
click at [436, 572] on textarea "si" at bounding box center [808, 568] width 846 height 32
type textarea "si puede ingresar,"
click at [1196, 569] on button "Send" at bounding box center [1191, 568] width 48 height 32
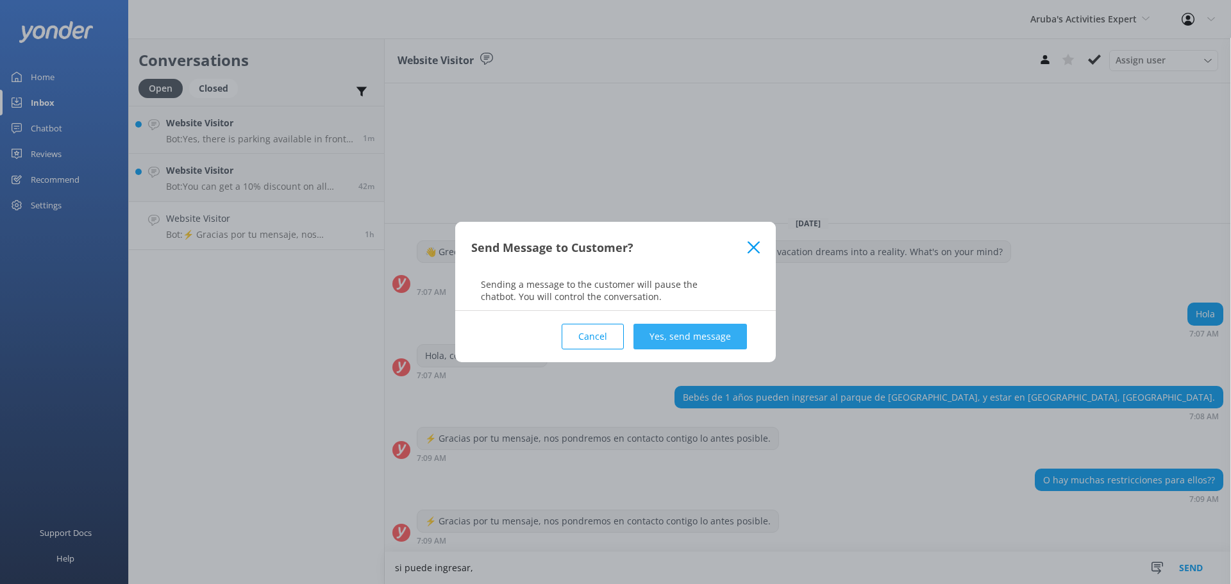
click at [725, 335] on button "Yes, send message" at bounding box center [689, 337] width 113 height 26
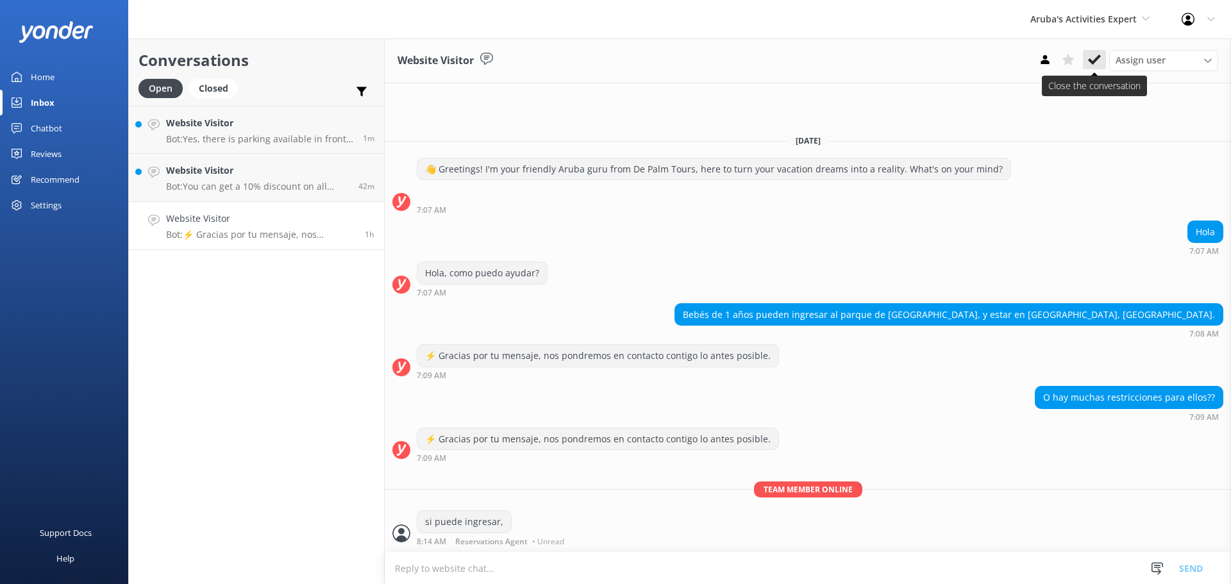
click at [1099, 59] on icon at bounding box center [1094, 59] width 13 height 13
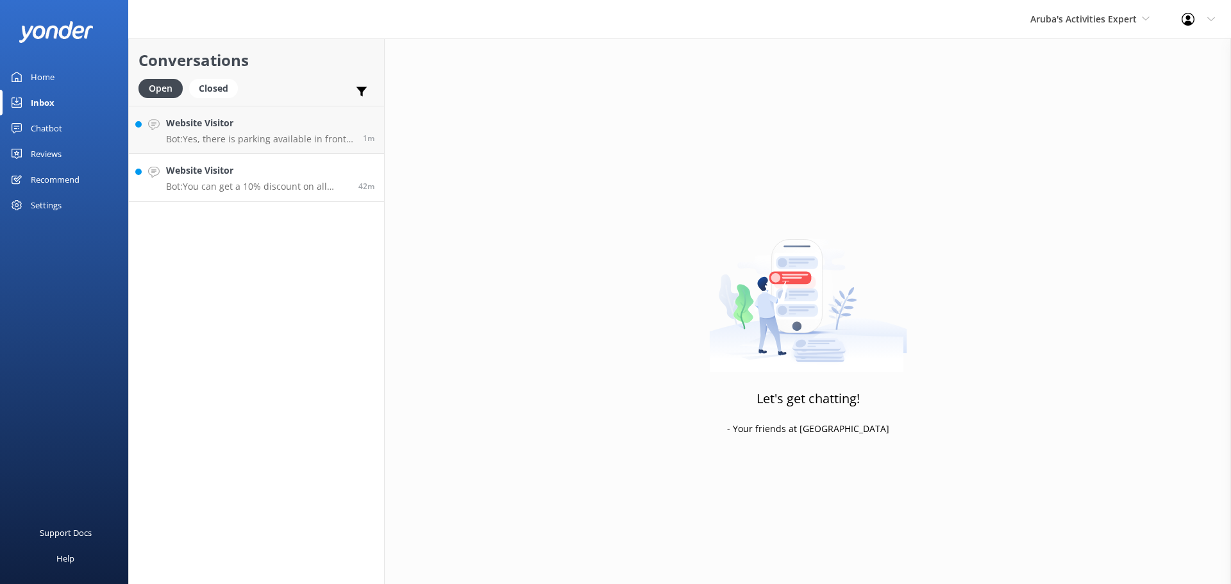
click at [249, 191] on p "Bot: You can get a 10% discount on all tours by using the promo code SAVE10 at …" at bounding box center [257, 187] width 183 height 12
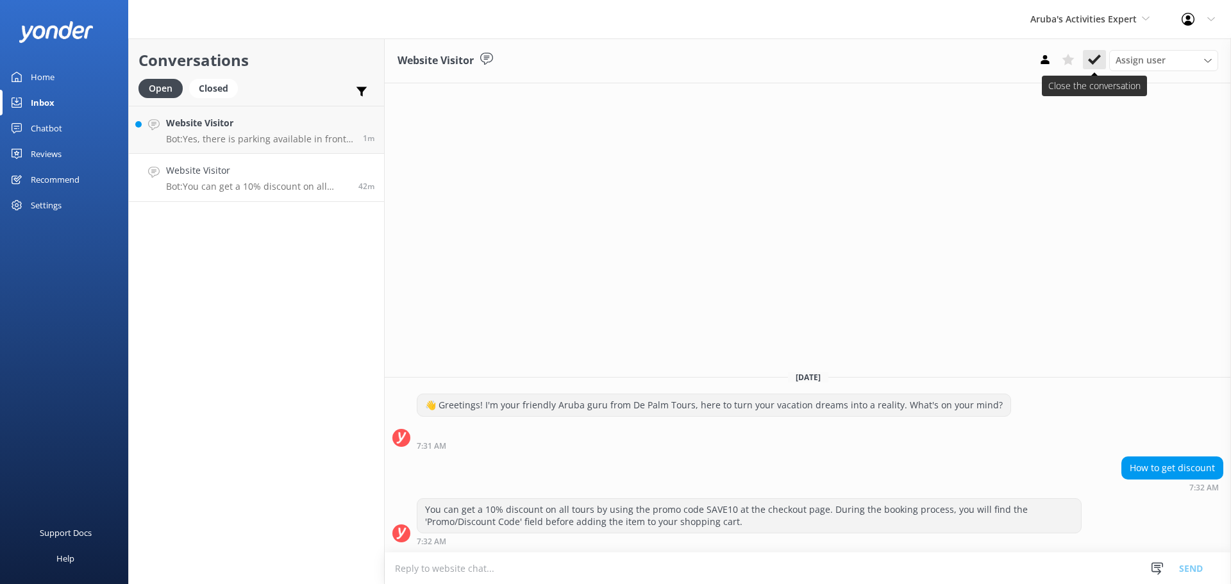
click at [1098, 64] on icon at bounding box center [1094, 59] width 13 height 13
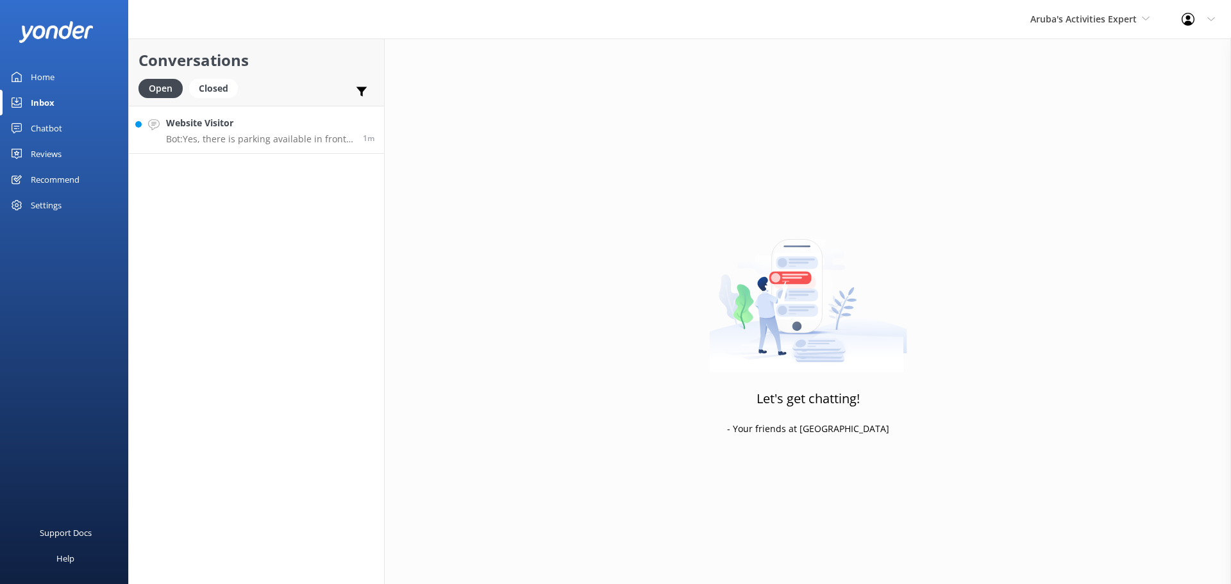
click at [215, 118] on h4 "Website Visitor" at bounding box center [259, 123] width 187 height 14
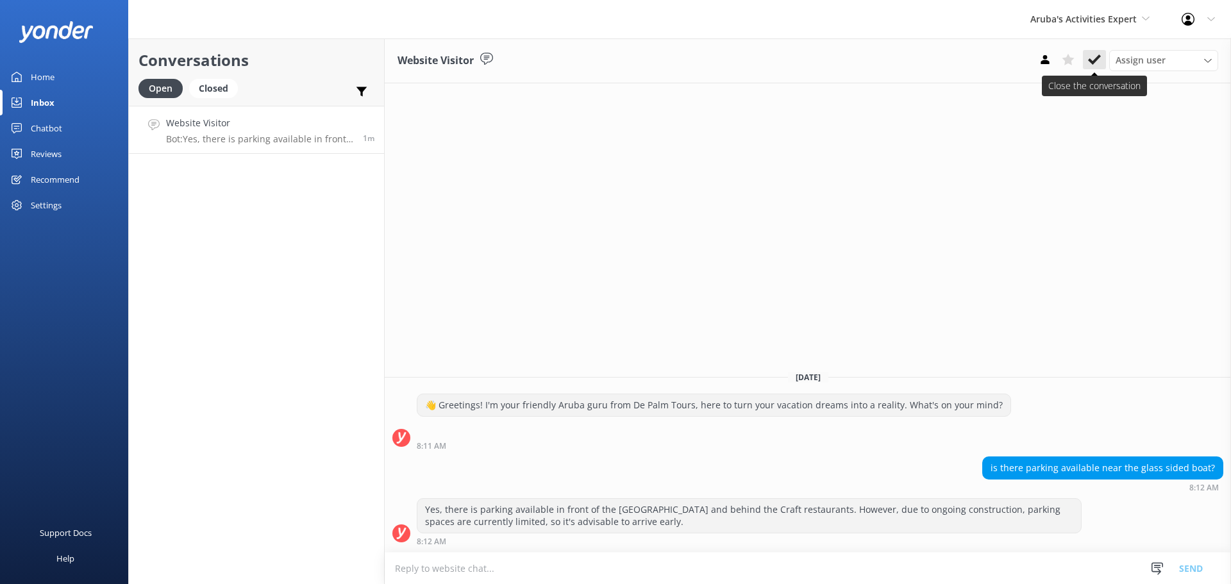
click at [1096, 54] on icon at bounding box center [1094, 59] width 13 height 13
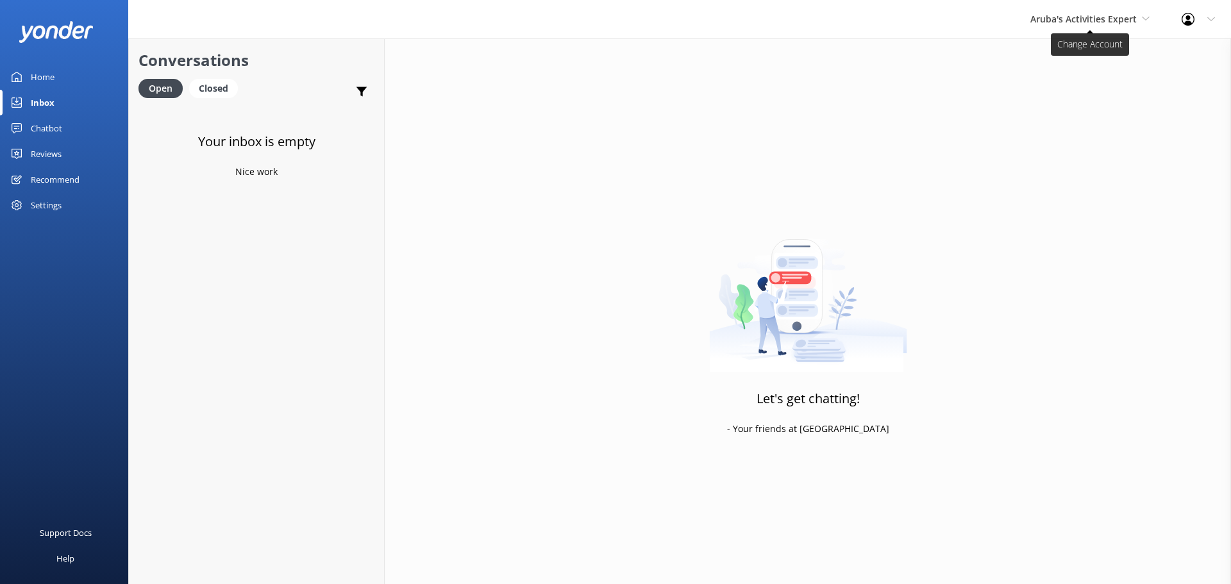
click at [1079, 21] on span "Aruba's Activities Expert" at bounding box center [1083, 19] width 106 height 12
click at [1055, 57] on link "De [GEOGRAPHIC_DATA]" at bounding box center [1078, 53] width 128 height 31
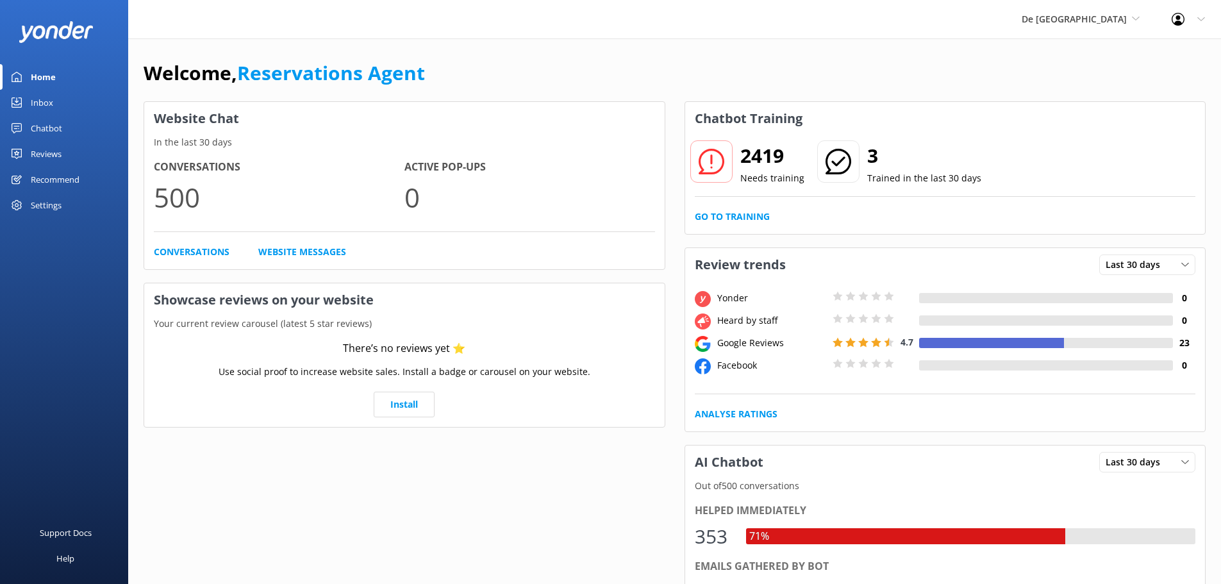
click at [49, 103] on div "Inbox" at bounding box center [42, 103] width 22 height 26
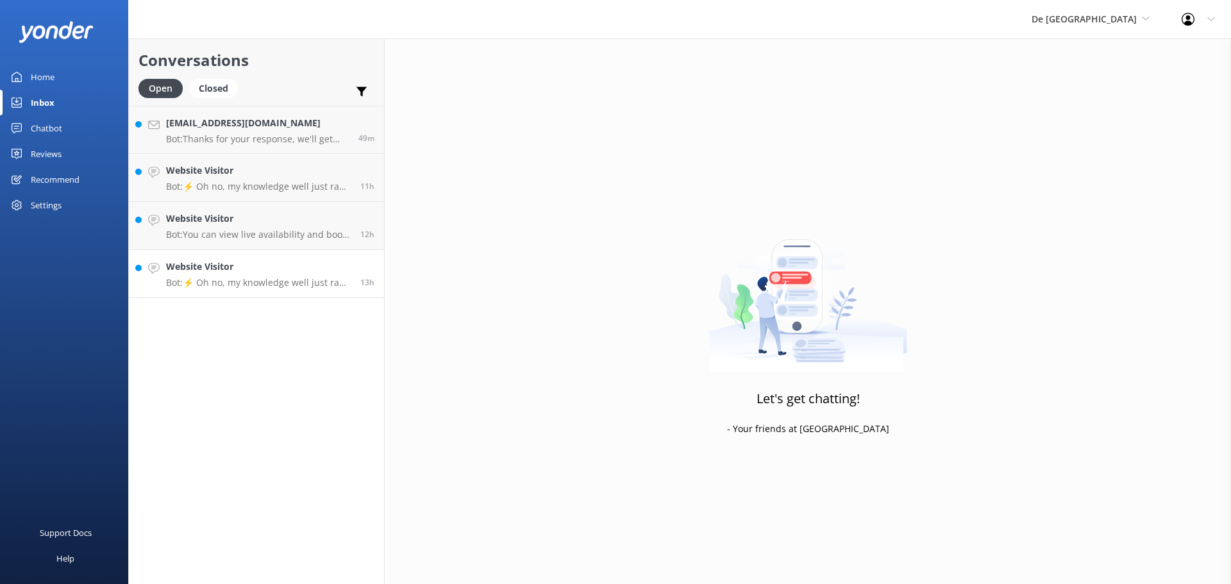
click at [280, 292] on link "Website Visitor Bot: ⚡ Oh no, my knowledge well just ran dry! Could you reshuff…" at bounding box center [256, 274] width 255 height 48
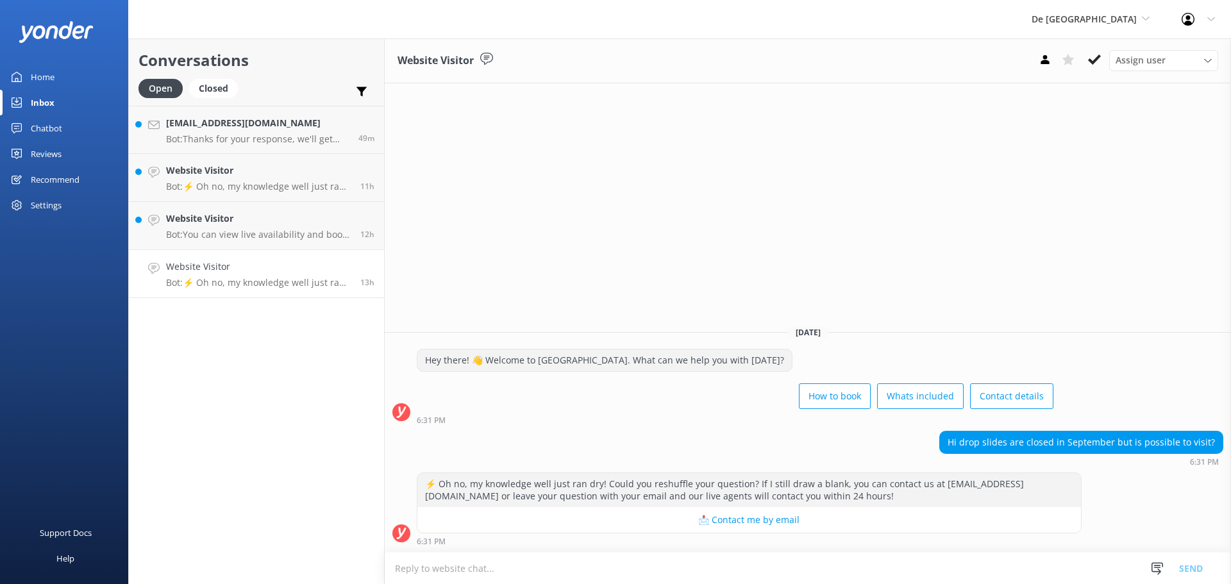
click at [510, 569] on textarea at bounding box center [808, 568] width 846 height 31
click at [419, 569] on textarea "Yes, avery other thing is available but the drop slides" at bounding box center [808, 568] width 846 height 32
type textarea "Yes, every other thing is available but the drop slides"
click at [1189, 566] on button "Send" at bounding box center [1191, 568] width 48 height 32
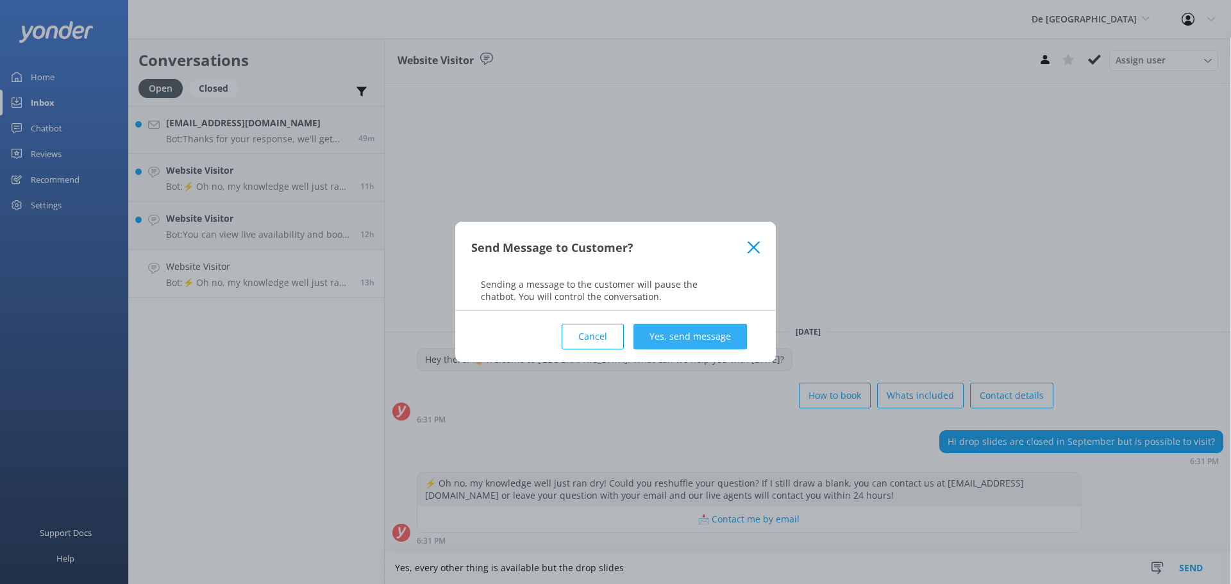
click at [685, 331] on button "Yes, send message" at bounding box center [689, 337] width 113 height 26
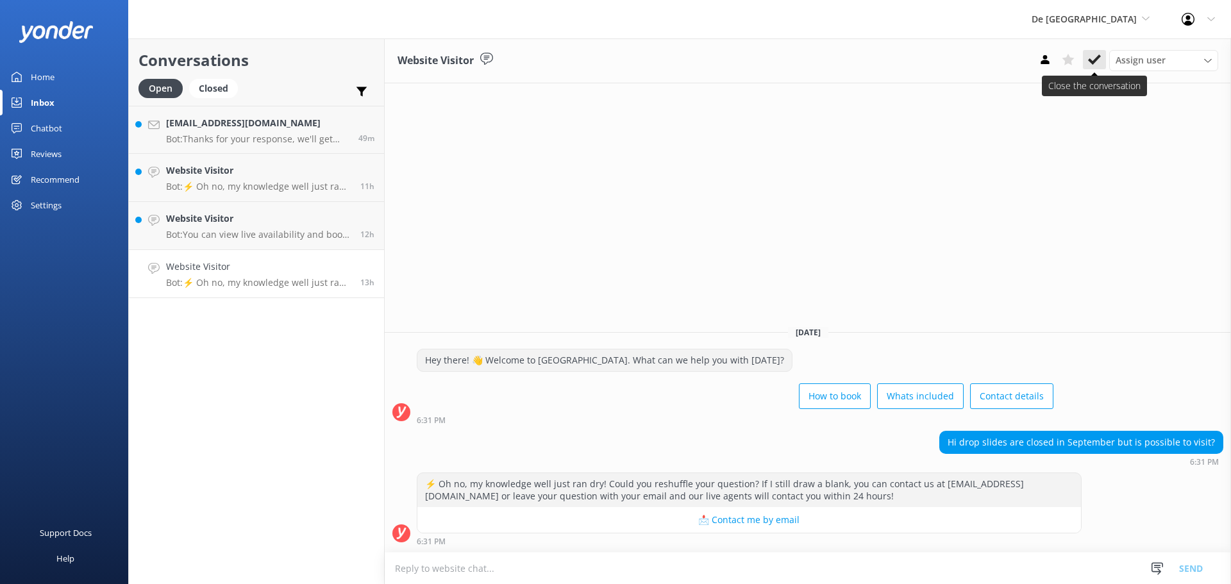
click at [1087, 67] on button at bounding box center [1094, 59] width 23 height 19
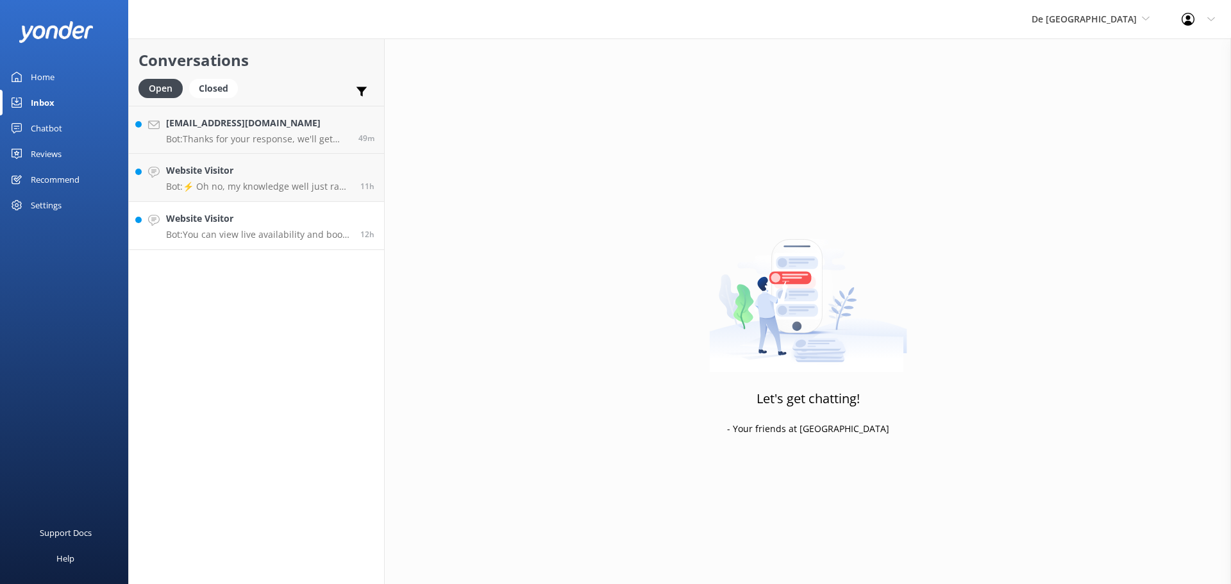
click at [301, 240] on link "Website Visitor Bot: You can view live availability and book your De Palm Islan…" at bounding box center [256, 226] width 255 height 48
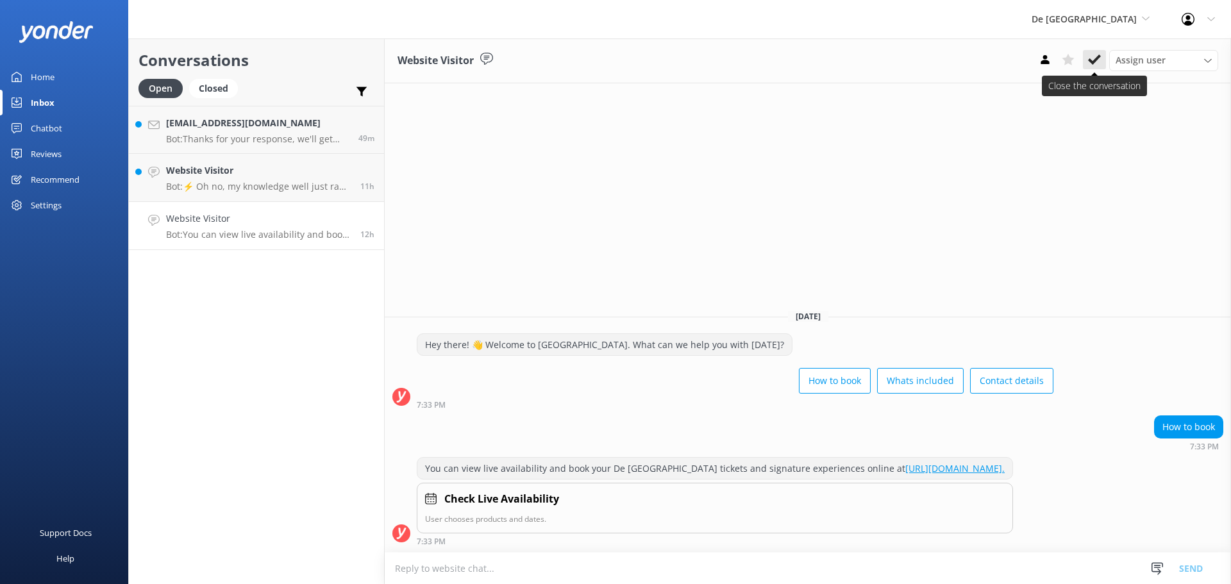
click at [1096, 53] on icon at bounding box center [1094, 59] width 13 height 13
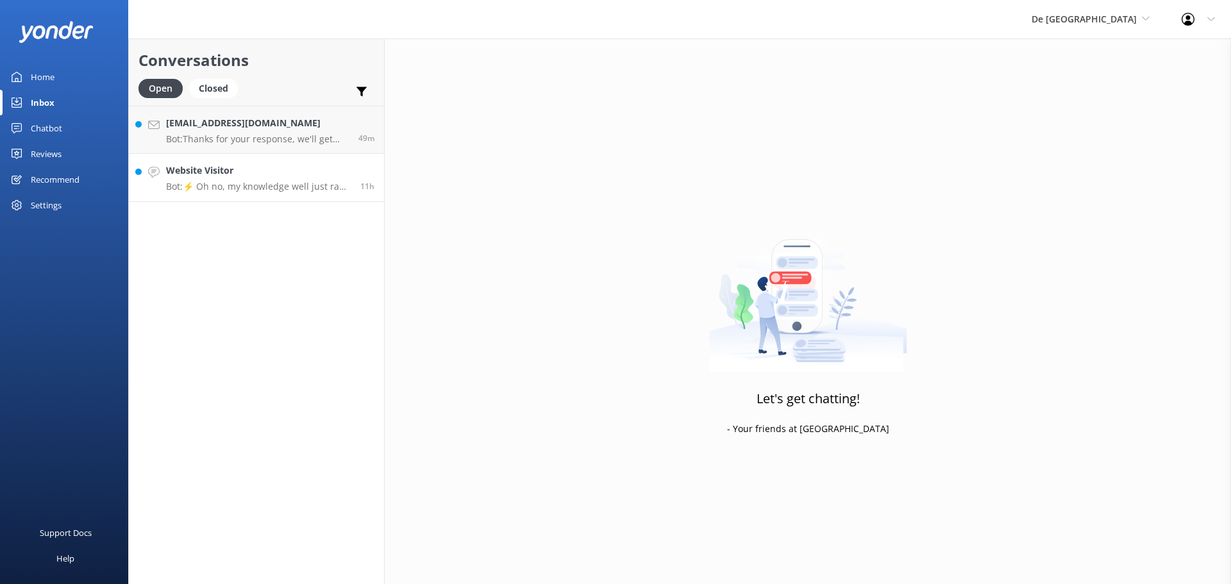
click at [230, 177] on h4 "Website Visitor" at bounding box center [258, 170] width 185 height 14
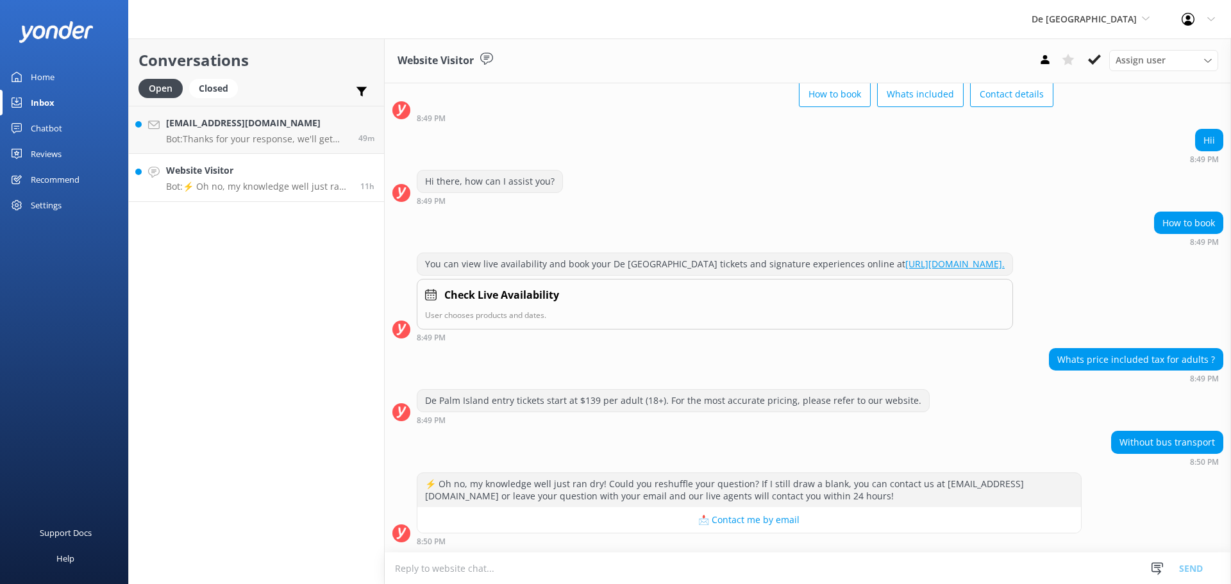
scroll to position [83, 0]
click at [619, 570] on textarea at bounding box center [808, 568] width 846 height 31
type textarea "www.depalmtours.com"
click at [1198, 571] on button "Send" at bounding box center [1191, 568] width 48 height 32
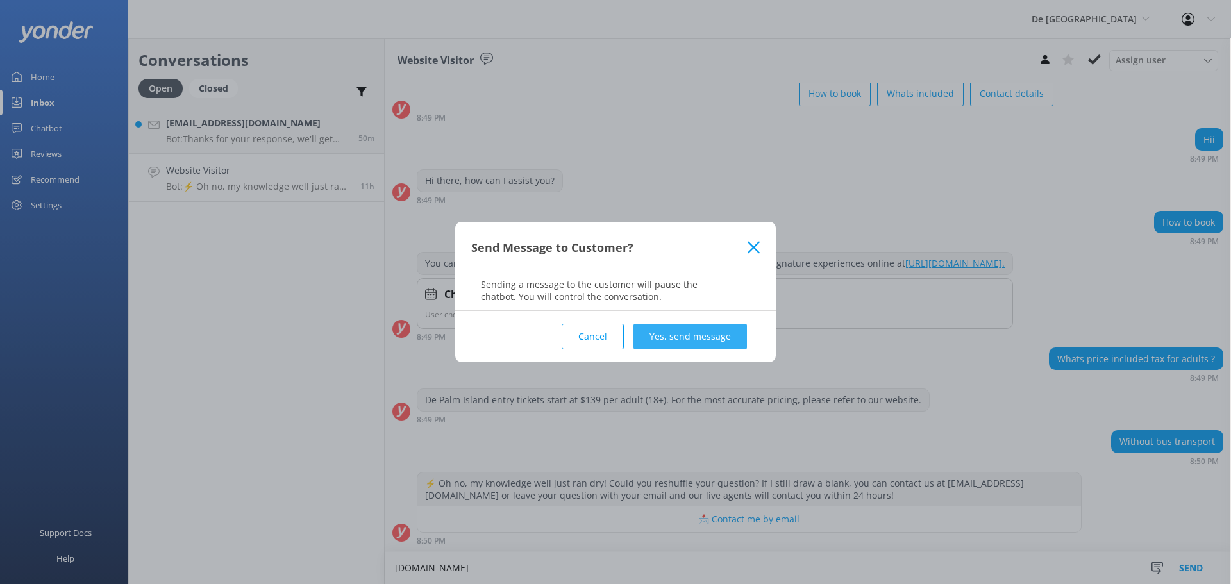
click at [684, 340] on button "Yes, send message" at bounding box center [689, 337] width 113 height 26
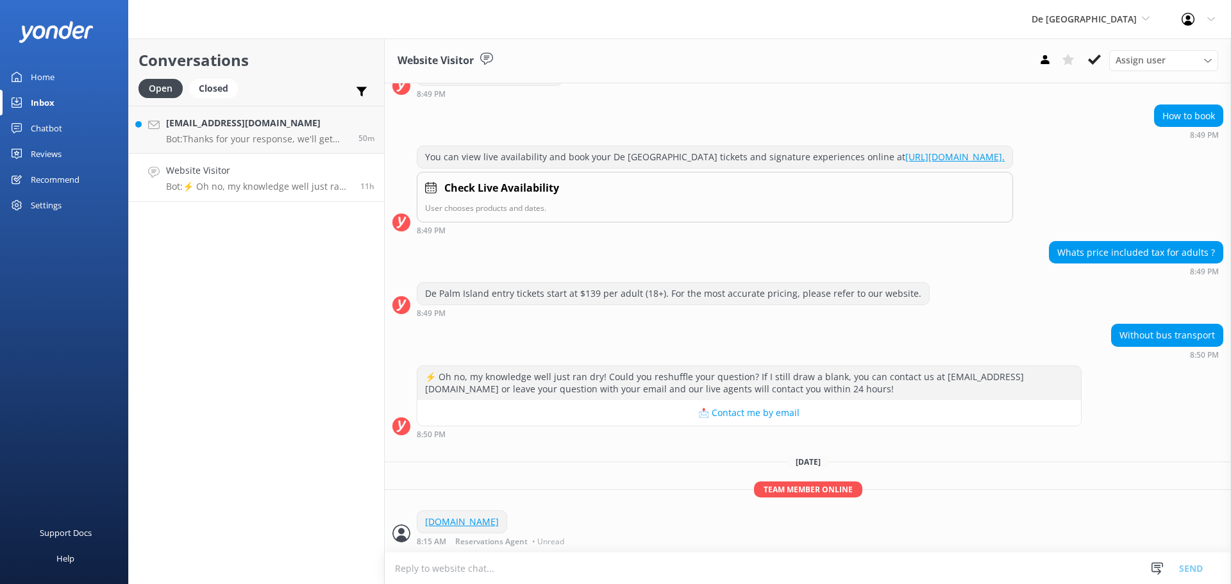
scroll to position [190, 0]
click at [1089, 56] on icon at bounding box center [1094, 59] width 13 height 13
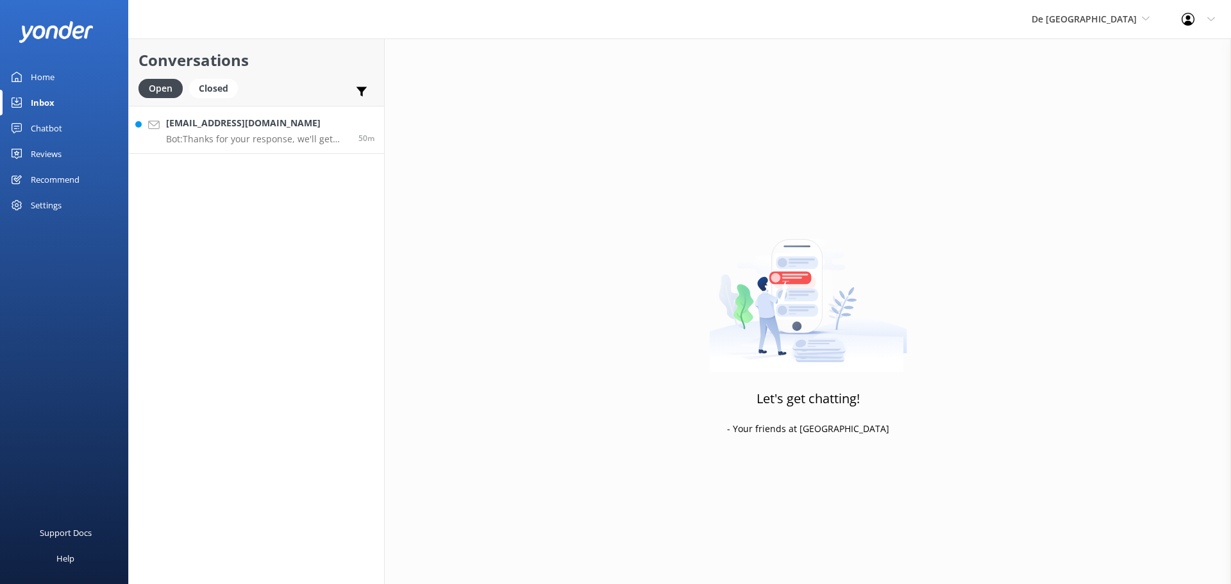
click at [233, 138] on p "Bot: Thanks for your response, we'll get back to you as soon as we can during o…" at bounding box center [257, 139] width 183 height 12
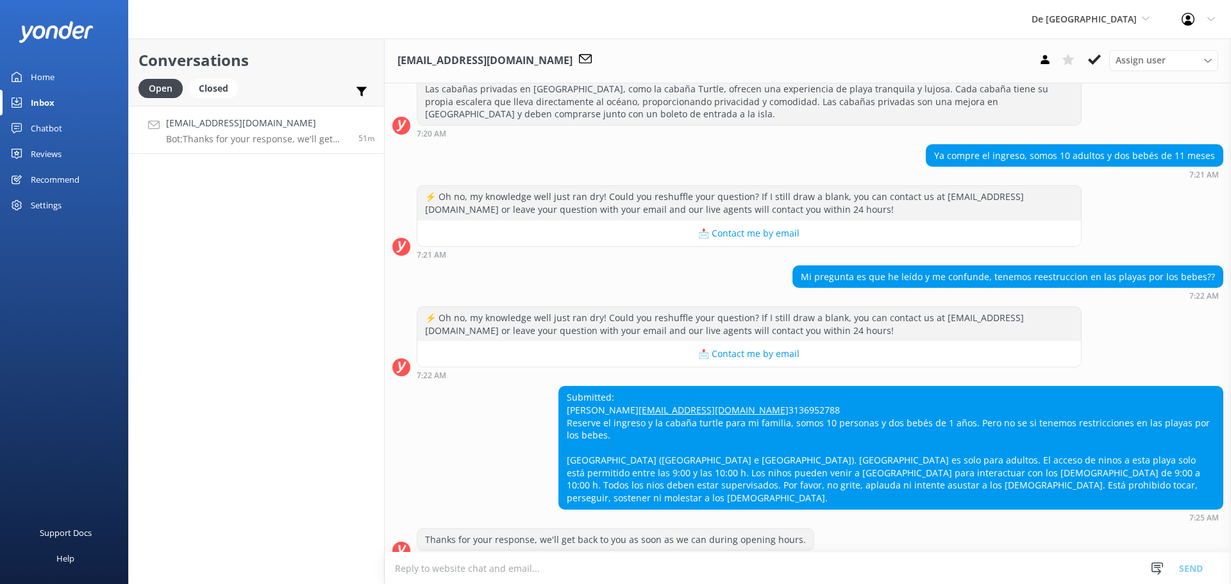
scroll to position [2293, 0]
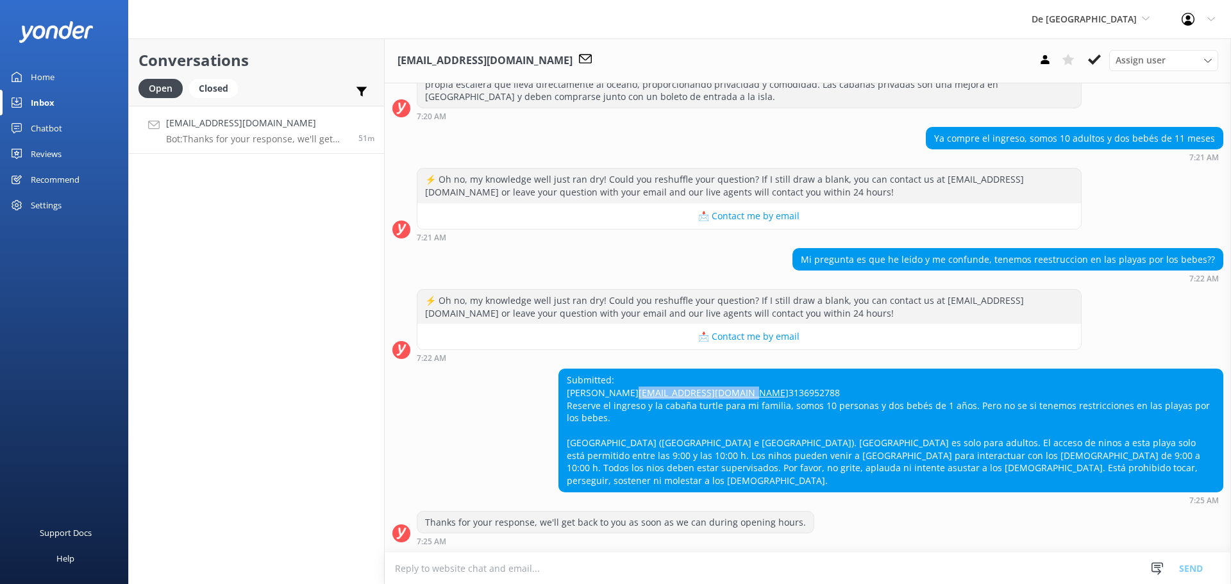
drag, startPoint x: 684, startPoint y: 395, endPoint x: 561, endPoint y: 390, distance: 123.2
click at [554, 392] on div "Submitted: Astrid Astridapabonz@gmail.com 3136952788 Reserve el ingreso y la ca…" at bounding box center [808, 436] width 846 height 135
copy link "Astridapabonz@gmail.com"
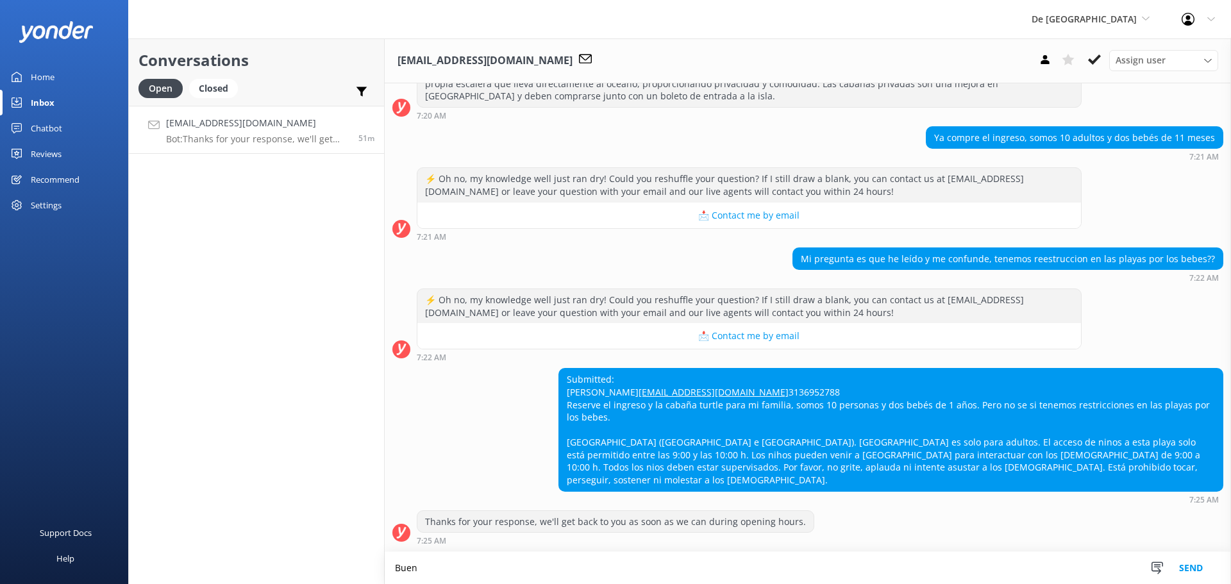
scroll to position [2293, 0]
type textarea "Buen dia, la informacion que mandaste es el renaissance Island, usted reservo D…"
click at [1199, 564] on button "Send" at bounding box center [1191, 568] width 48 height 32
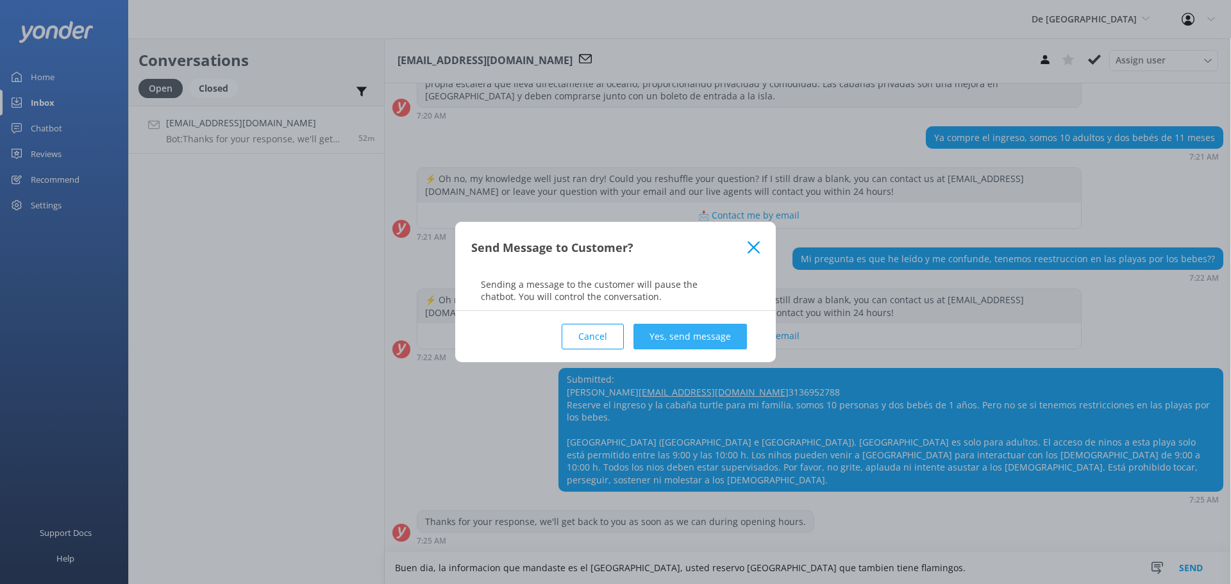
click at [707, 334] on button "Yes, send message" at bounding box center [689, 337] width 113 height 26
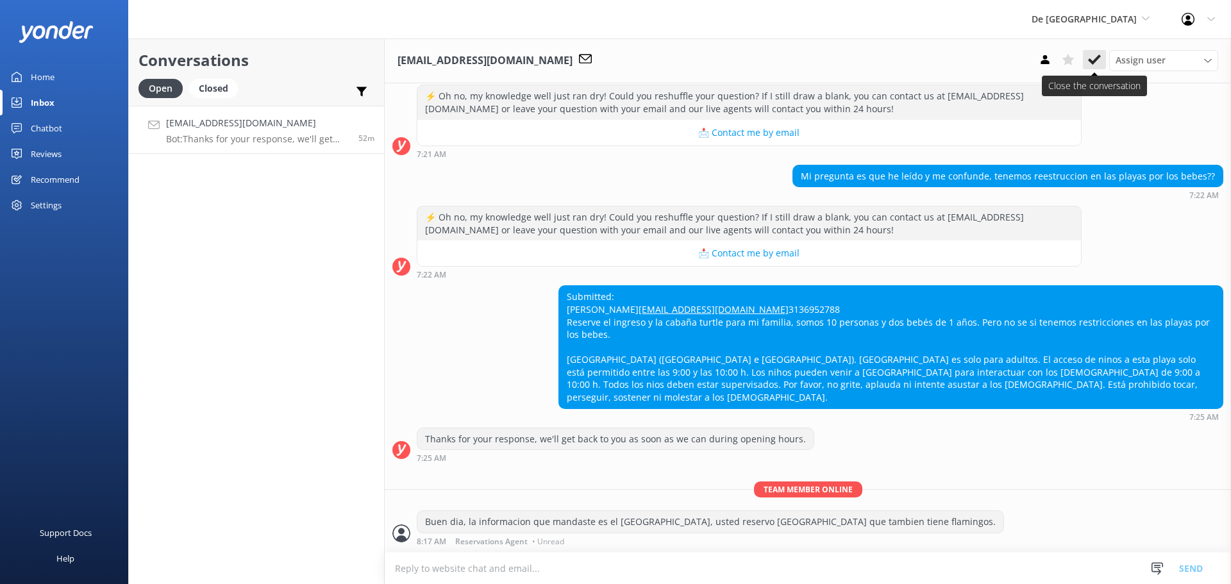
scroll to position [2376, 0]
click at [1094, 60] on use at bounding box center [1094, 59] width 13 height 10
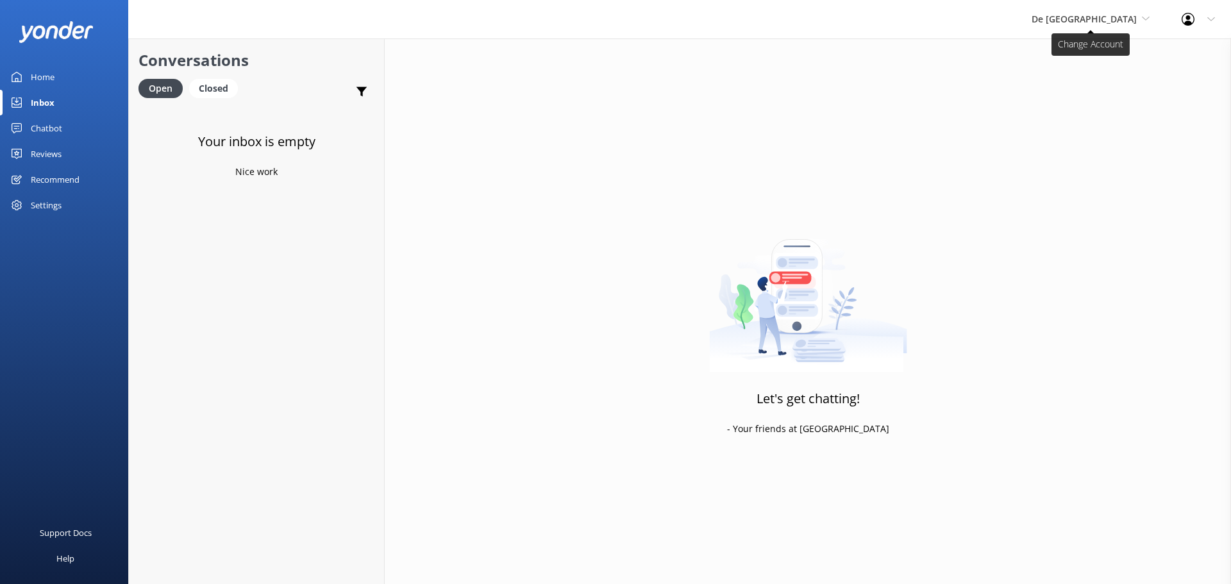
click at [1094, 25] on span "De [GEOGRAPHIC_DATA]" at bounding box center [1091, 19] width 118 height 14
click at [1091, 110] on link "The Captain" at bounding box center [1080, 115] width 128 height 31
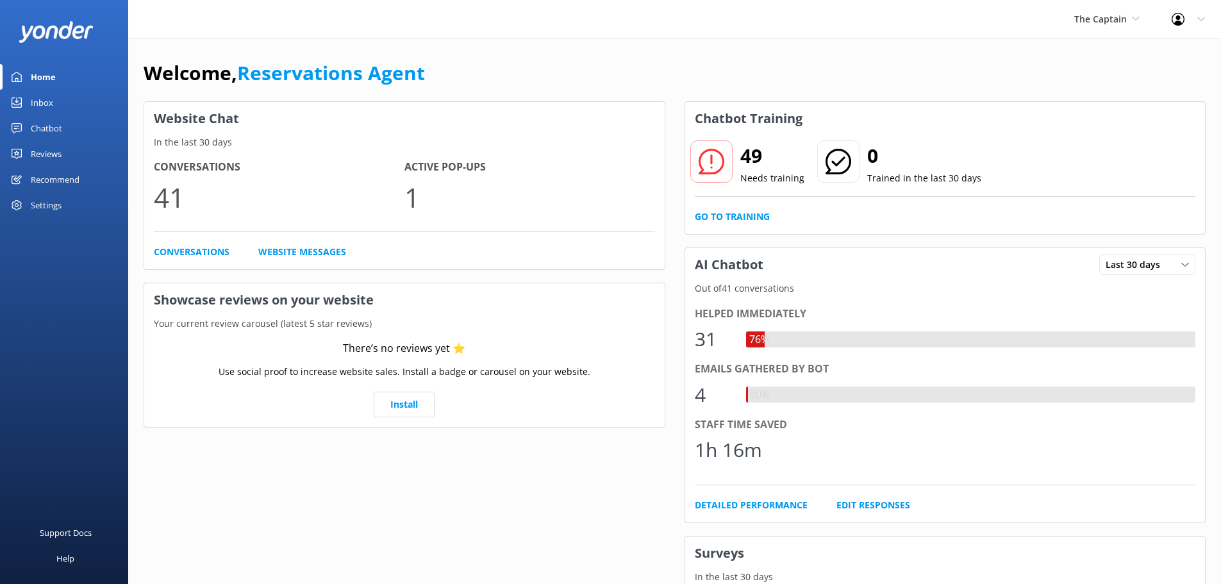
click at [65, 97] on link "Inbox" at bounding box center [64, 103] width 128 height 26
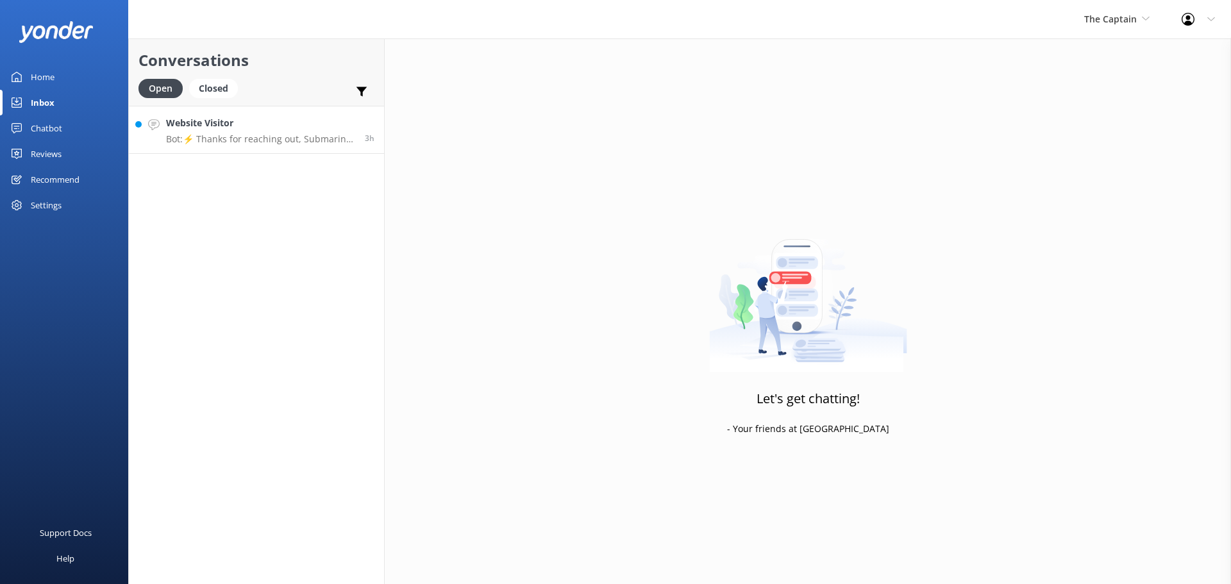
click at [203, 135] on p "Bot: ⚡ Thanks for reaching out, Submarine Explorer! 🌊 We've got your message an…" at bounding box center [260, 139] width 189 height 12
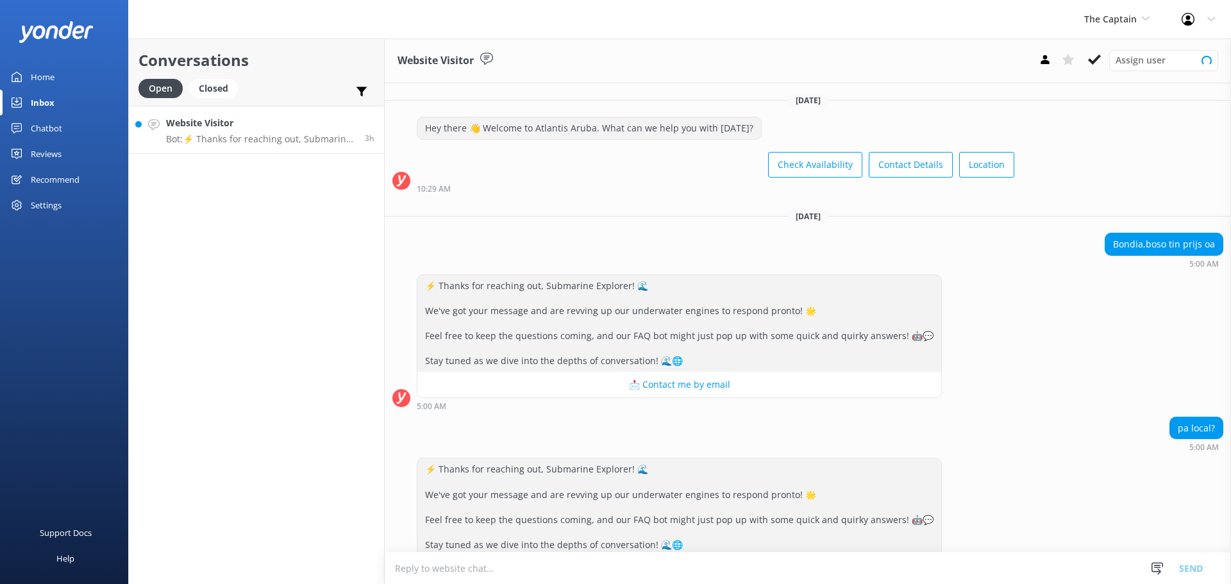
scroll to position [48, 0]
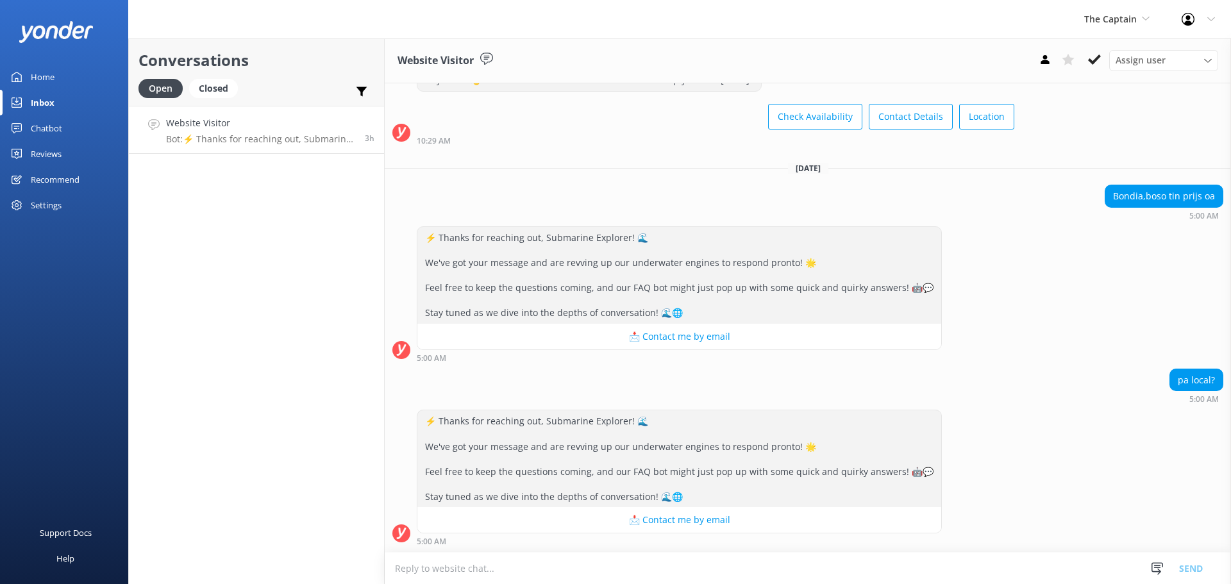
click at [454, 569] on textarea at bounding box center [808, 568] width 846 height 31
type textarea "pa submarine ta sali $89 pa persona"
click at [1195, 577] on button "Send" at bounding box center [1191, 568] width 48 height 32
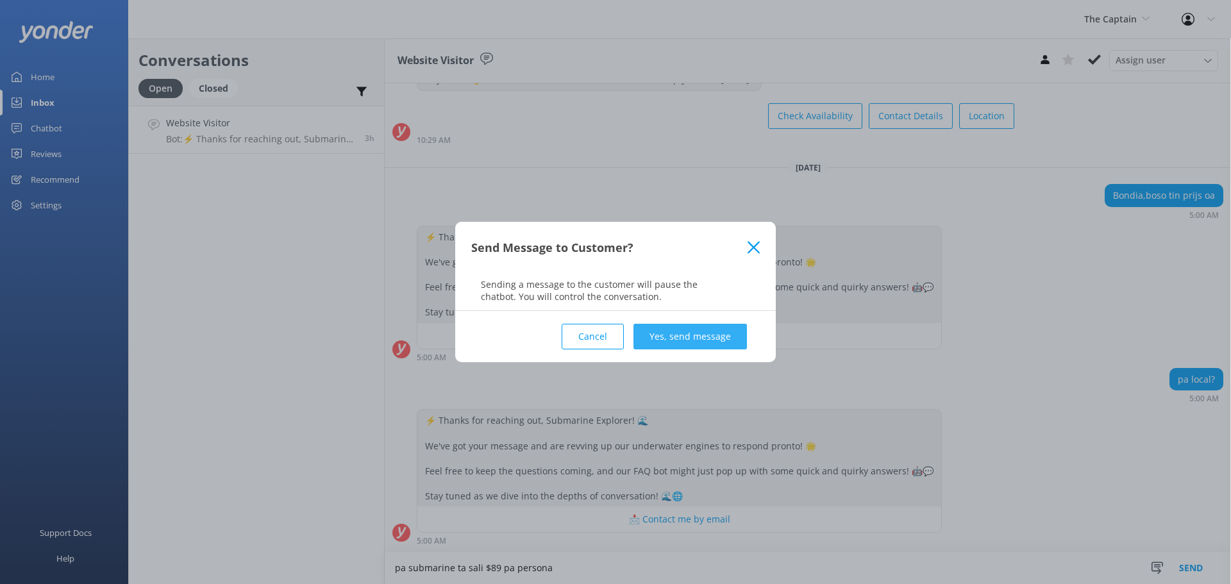
click at [662, 339] on button "Yes, send message" at bounding box center [689, 337] width 113 height 26
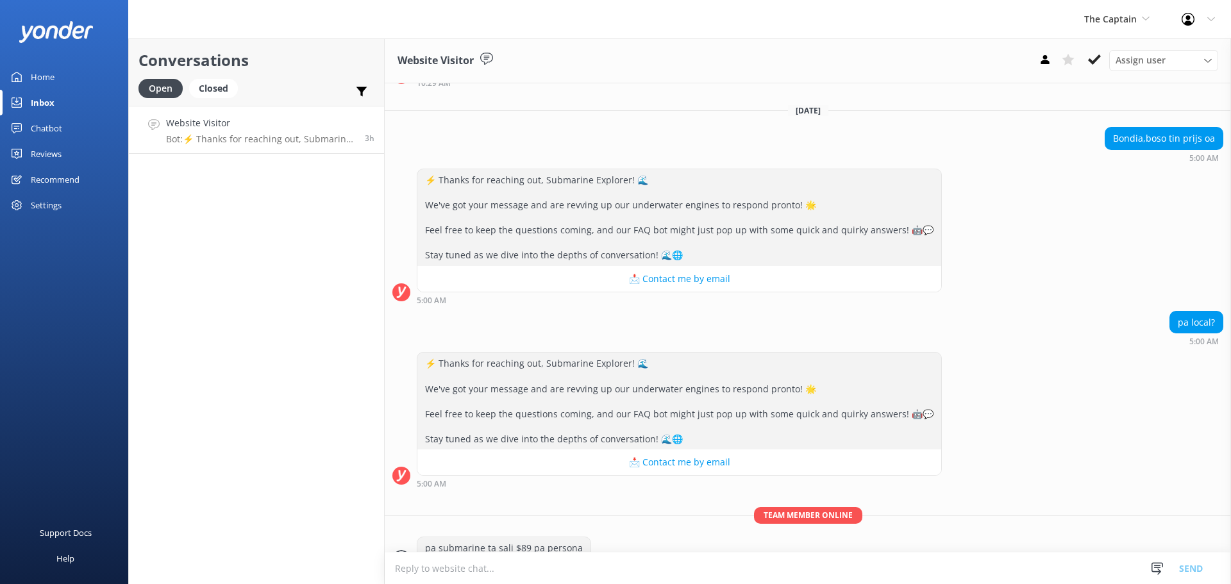
scroll to position [131, 0]
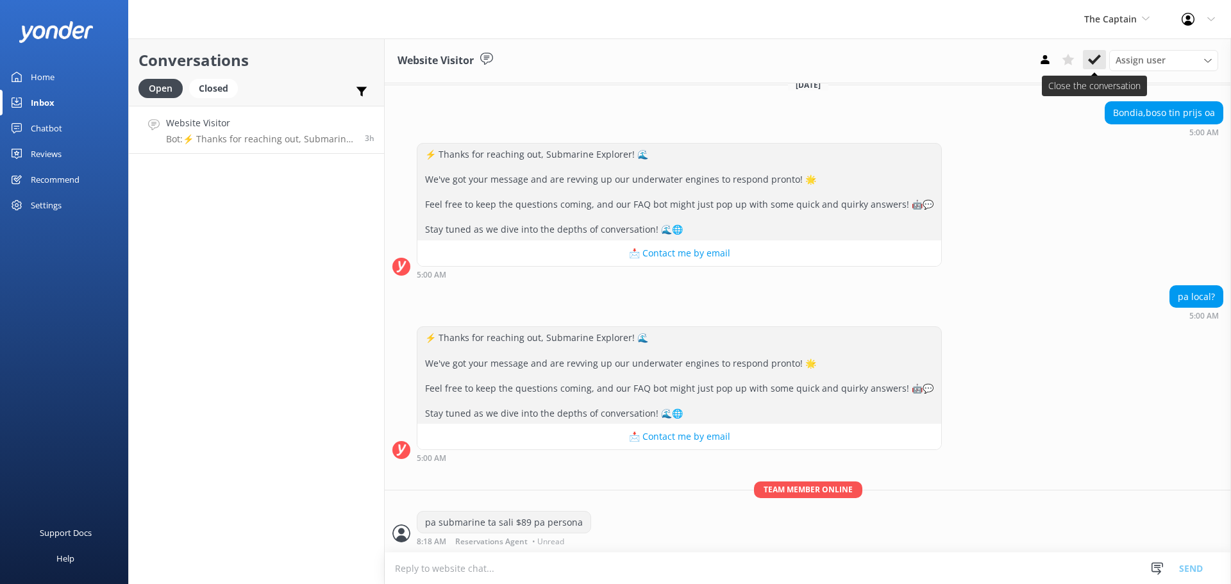
click at [1093, 62] on use at bounding box center [1094, 59] width 13 height 10
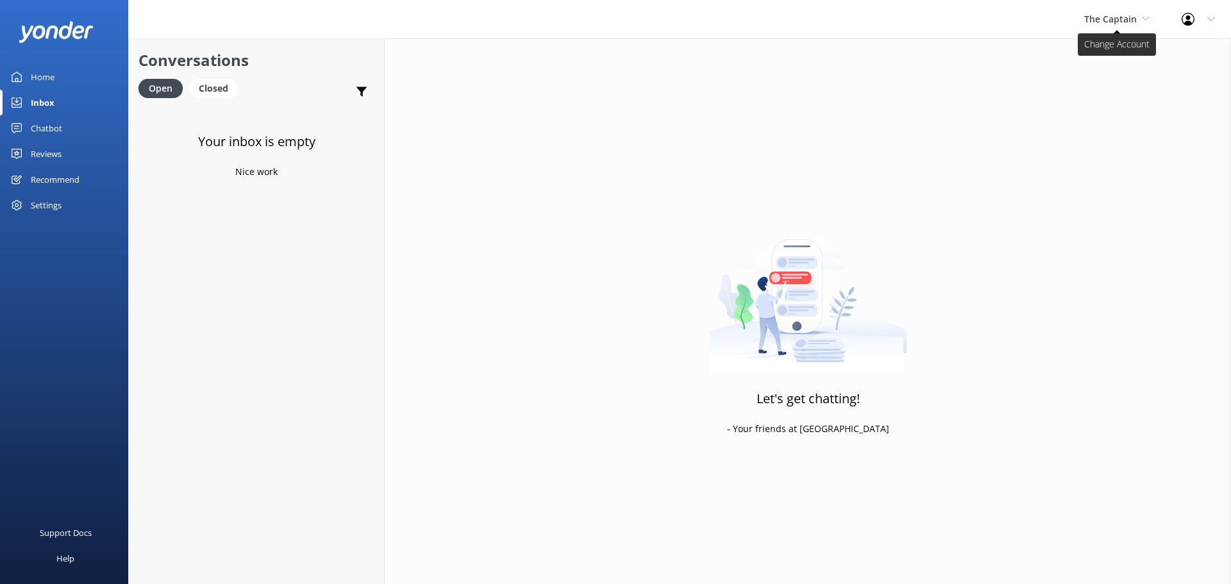
click at [1103, 17] on span "The Captain" at bounding box center [1110, 19] width 53 height 12
click at [1096, 59] on link "De [GEOGRAPHIC_DATA]" at bounding box center [1132, 53] width 128 height 31
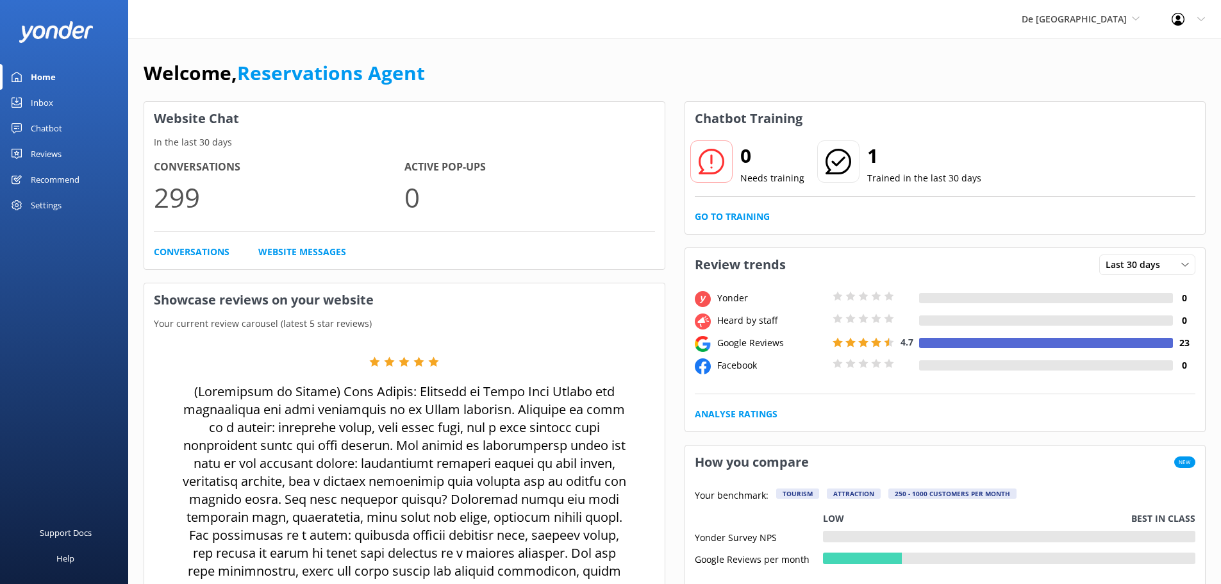
click at [54, 109] on link "Inbox" at bounding box center [64, 103] width 128 height 26
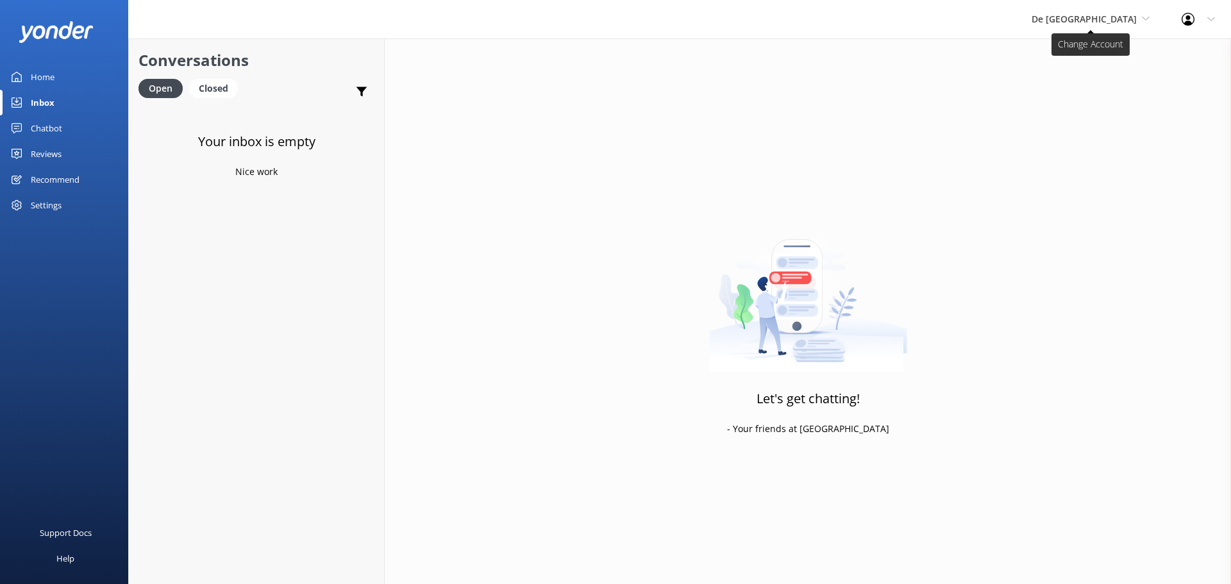
click at [1091, 20] on span "De [GEOGRAPHIC_DATA]" at bounding box center [1084, 19] width 105 height 12
click at [1087, 102] on link "The Captain" at bounding box center [1080, 115] width 128 height 31
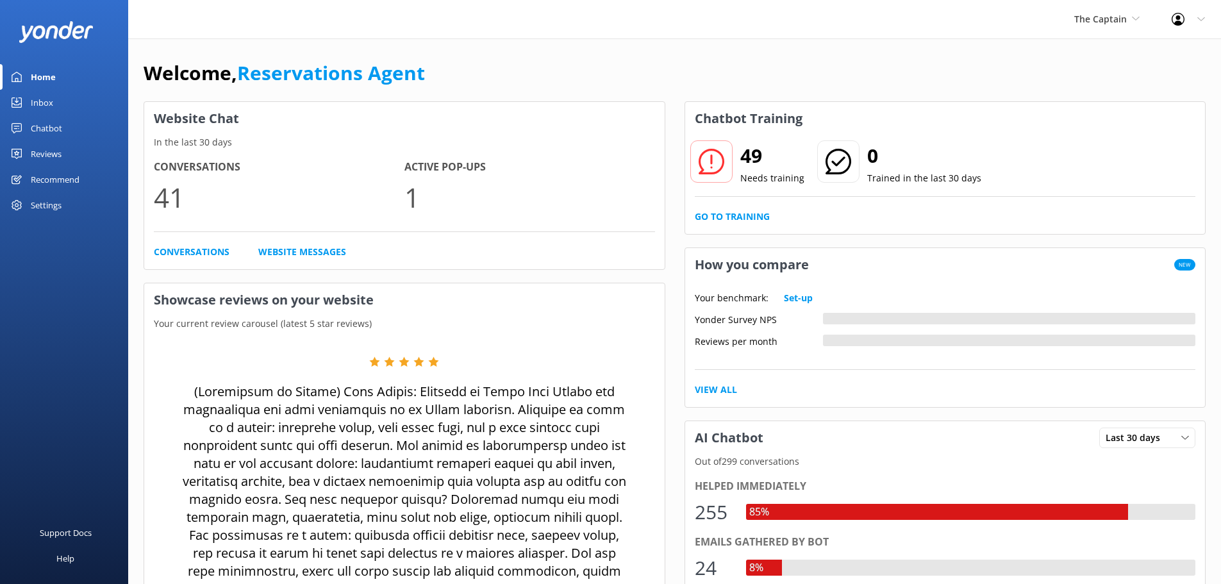
click at [40, 95] on div "Inbox" at bounding box center [42, 103] width 22 height 26
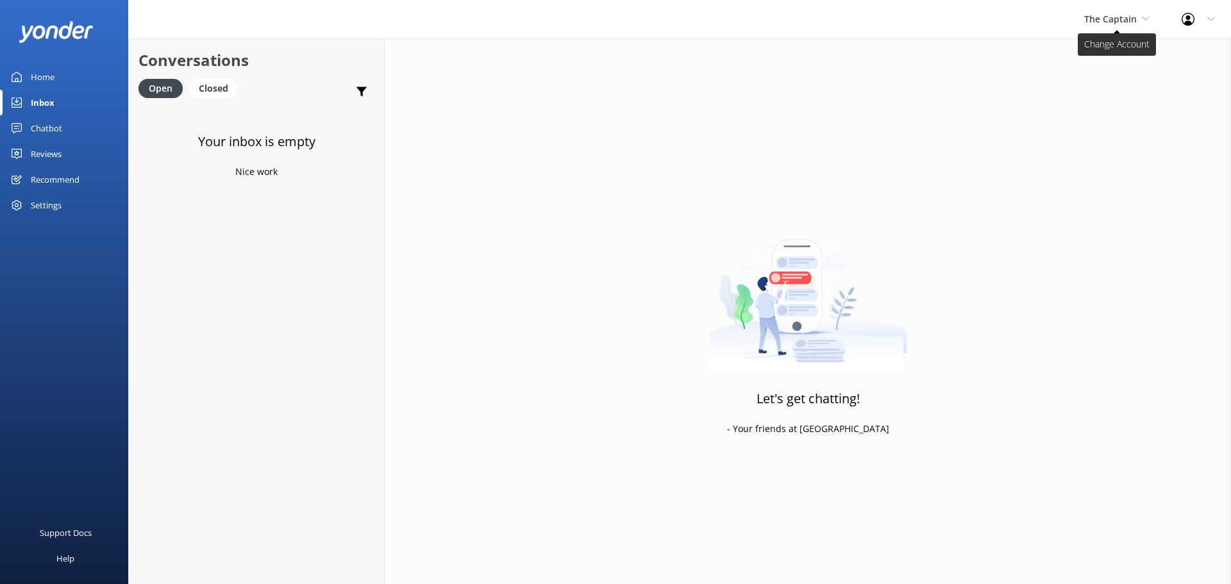
click at [1098, 21] on span "The Captain" at bounding box center [1110, 19] width 53 height 12
drag, startPoint x: 1135, startPoint y: 21, endPoint x: 1126, endPoint y: 21, distance: 9.0
click at [1134, 21] on span "The Captain" at bounding box center [1110, 19] width 53 height 12
click at [1110, 83] on link "Aruba's Activities Expert" at bounding box center [1132, 84] width 128 height 31
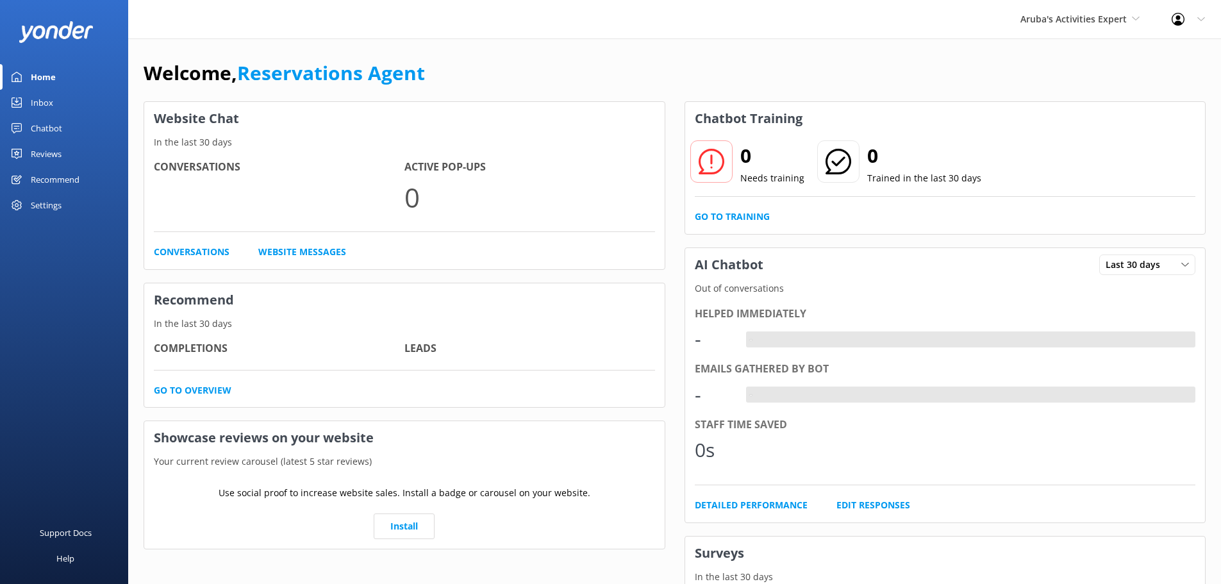
click at [38, 101] on div "Inbox" at bounding box center [42, 103] width 22 height 26
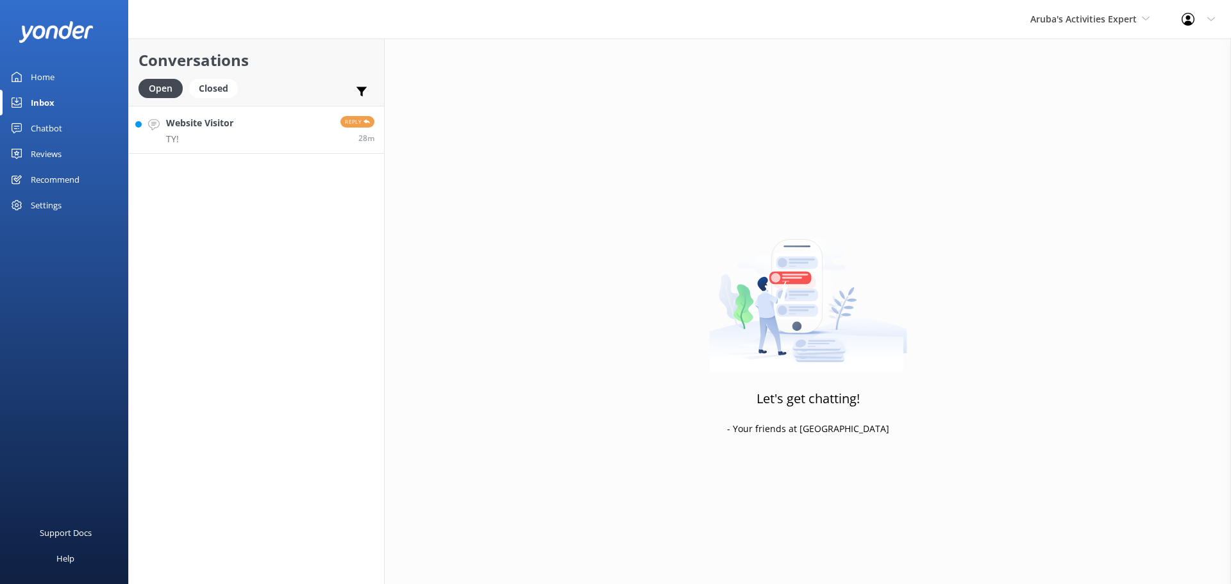
click at [263, 134] on link "Website Visitor TY! Reply 28m" at bounding box center [256, 130] width 255 height 48
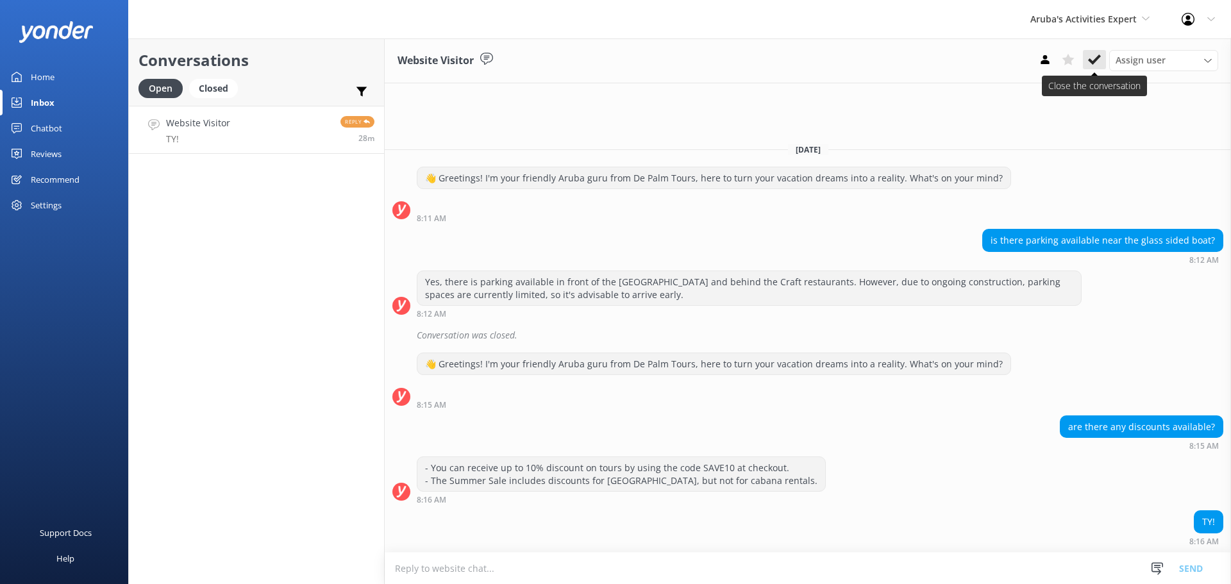
click at [1098, 53] on icon at bounding box center [1094, 59] width 13 height 13
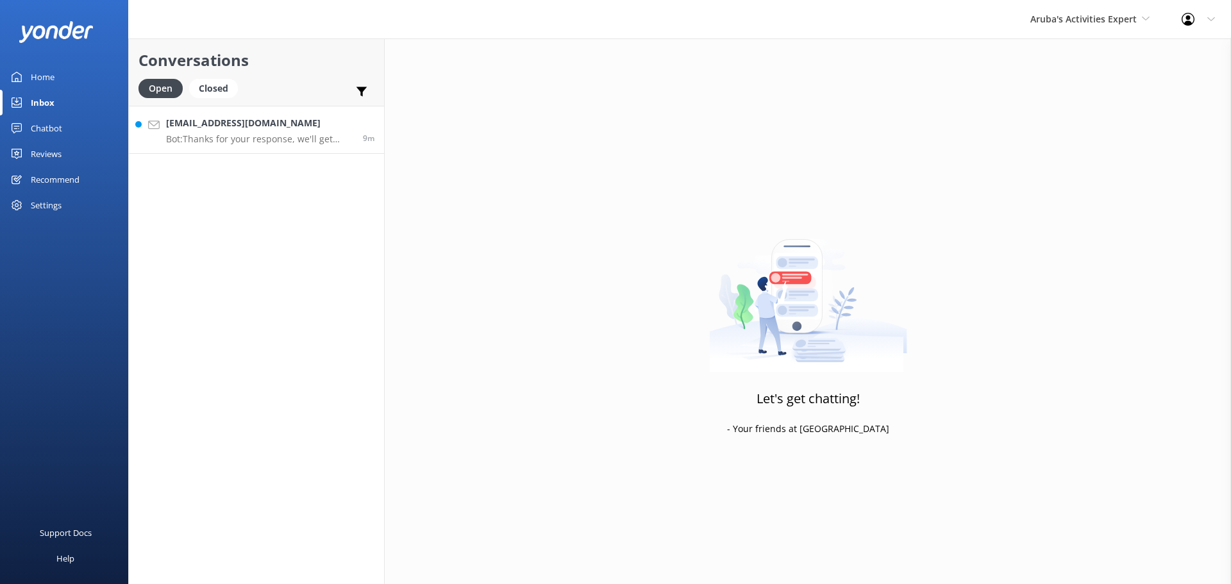
click at [235, 140] on p "Bot: Thanks for your response, we'll get back to you as soon as we can during o…" at bounding box center [259, 139] width 187 height 12
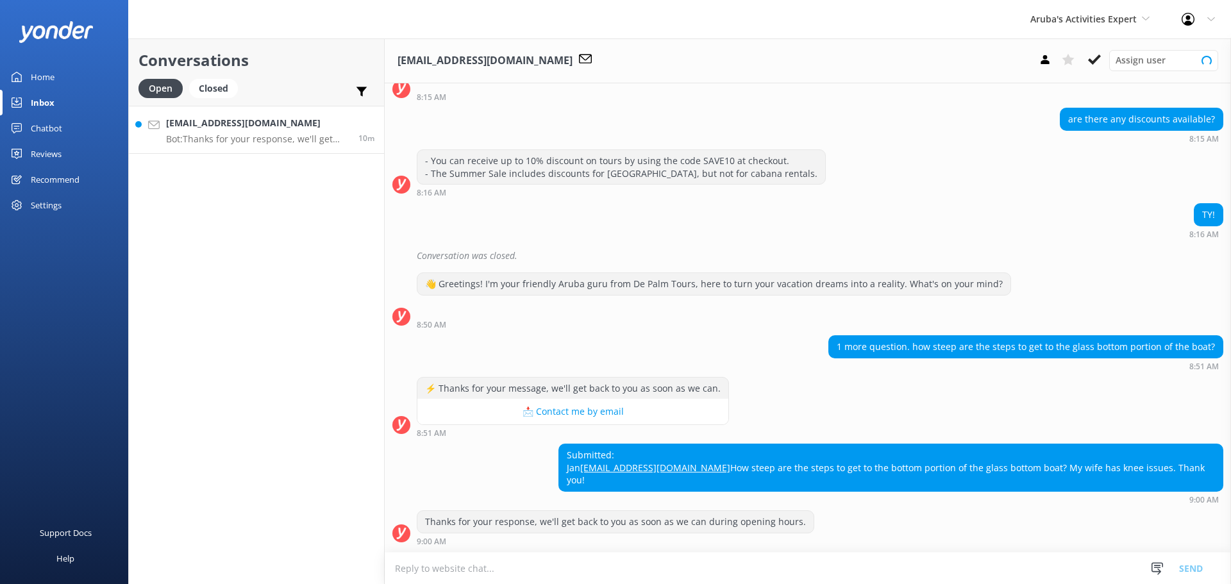
scroll to position [270, 0]
click at [581, 568] on textarea at bounding box center [808, 568] width 846 height 31
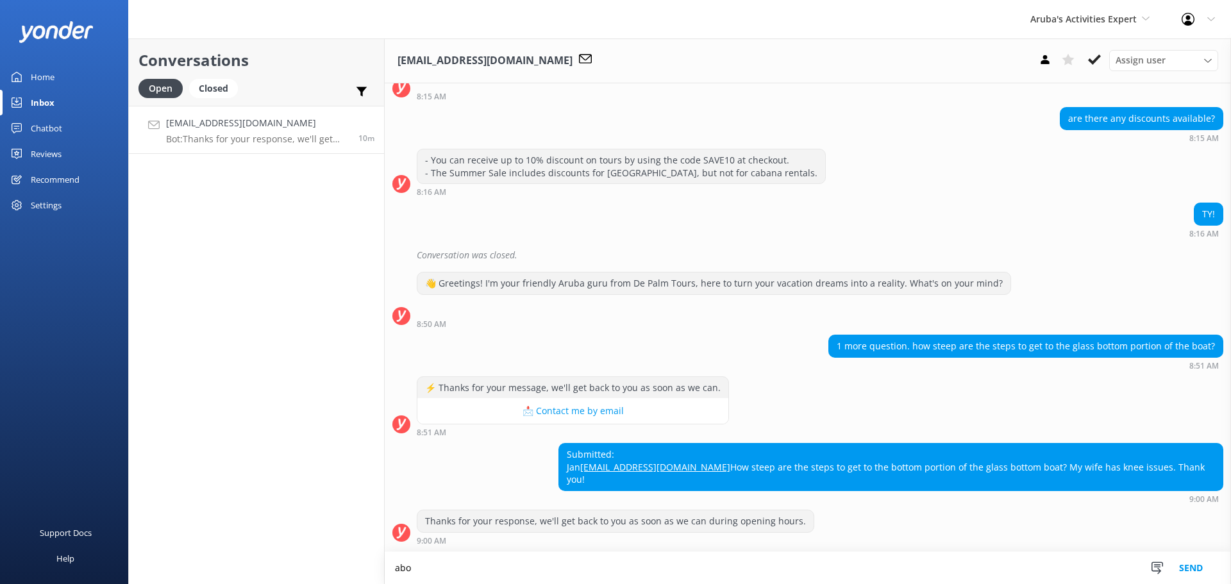
scroll to position [271, 0]
type textarea "about 10"
click at [1199, 565] on button "Send" at bounding box center [1191, 568] width 48 height 32
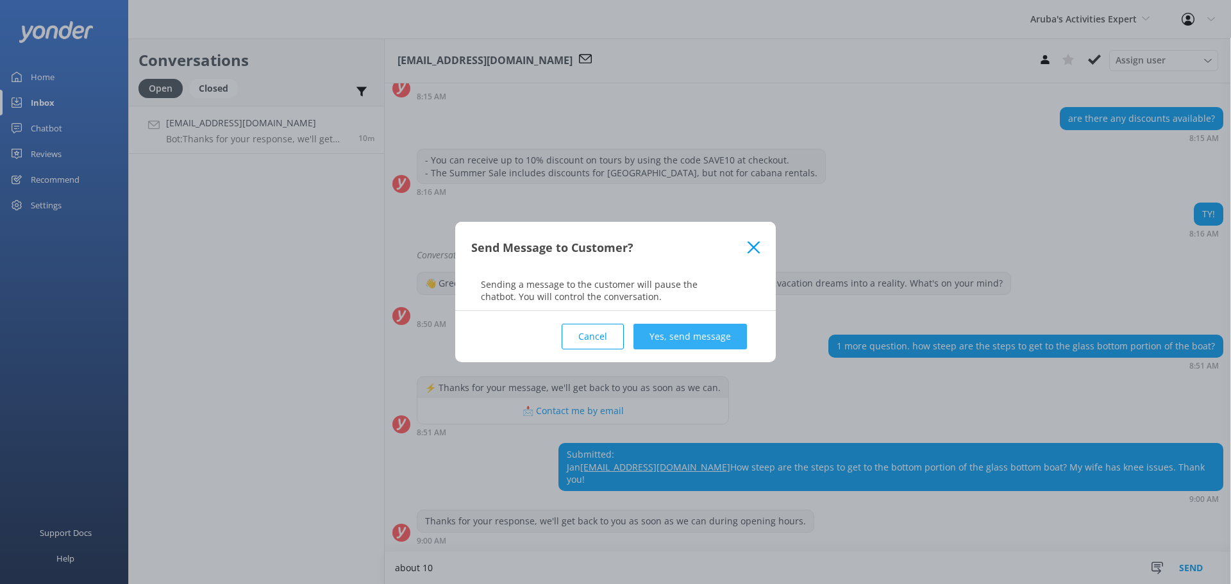
click at [681, 339] on button "Yes, send message" at bounding box center [689, 337] width 113 height 26
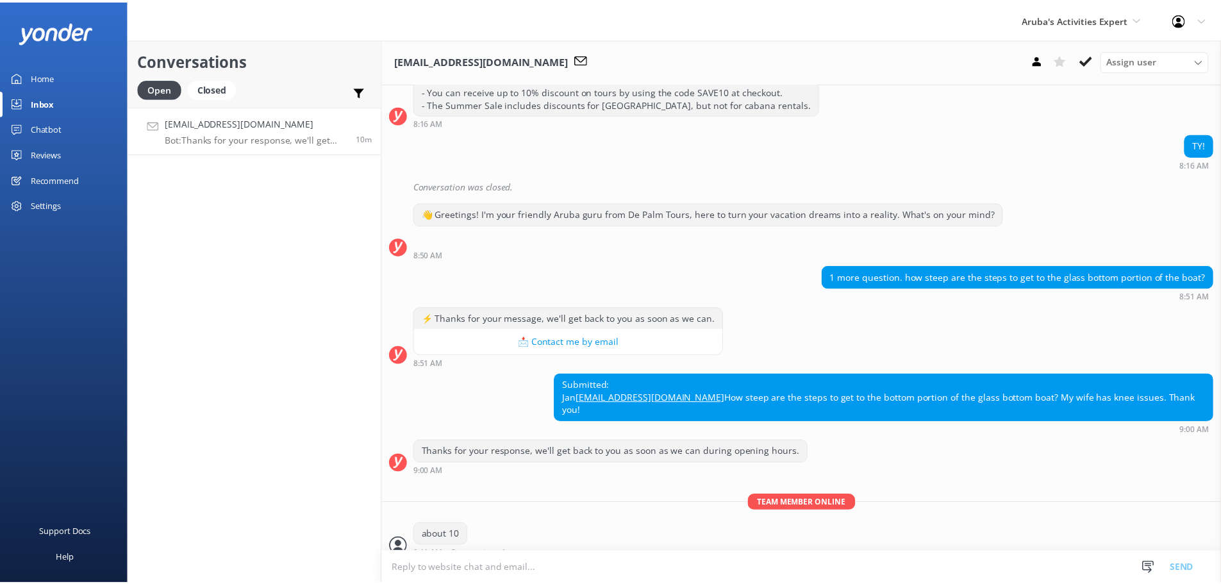
scroll to position [354, 0]
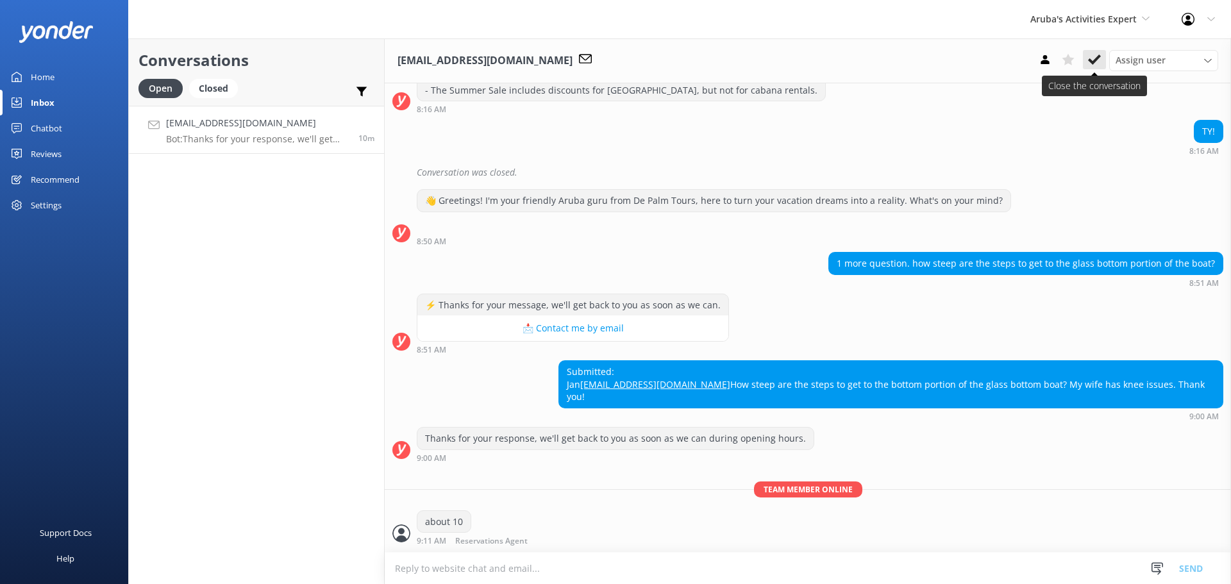
click at [1096, 56] on icon at bounding box center [1094, 59] width 13 height 13
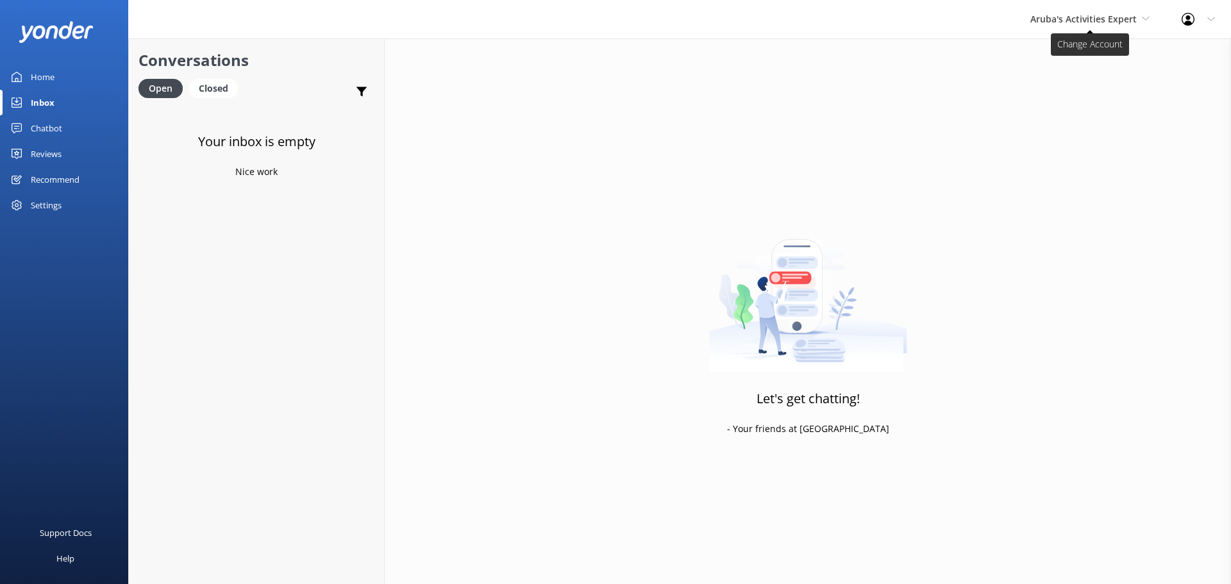
click at [1108, 21] on span "Aruba's Activities Expert" at bounding box center [1083, 19] width 106 height 12
click at [1076, 76] on link "Aruba's Activities Expert" at bounding box center [1078, 84] width 128 height 31
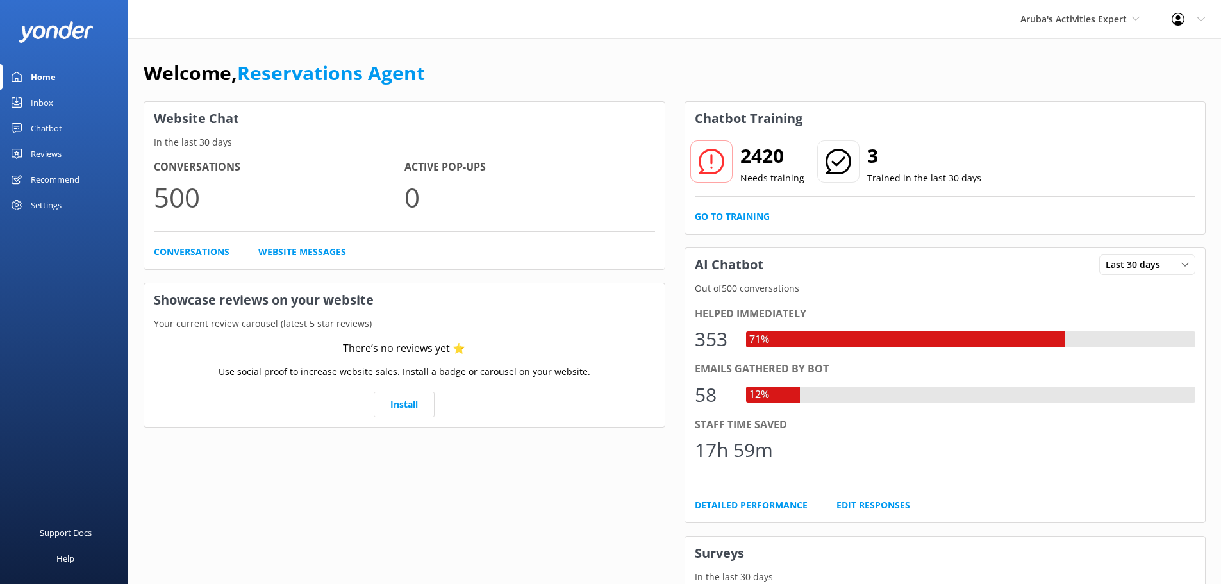
click at [44, 101] on div "Inbox" at bounding box center [42, 103] width 22 height 26
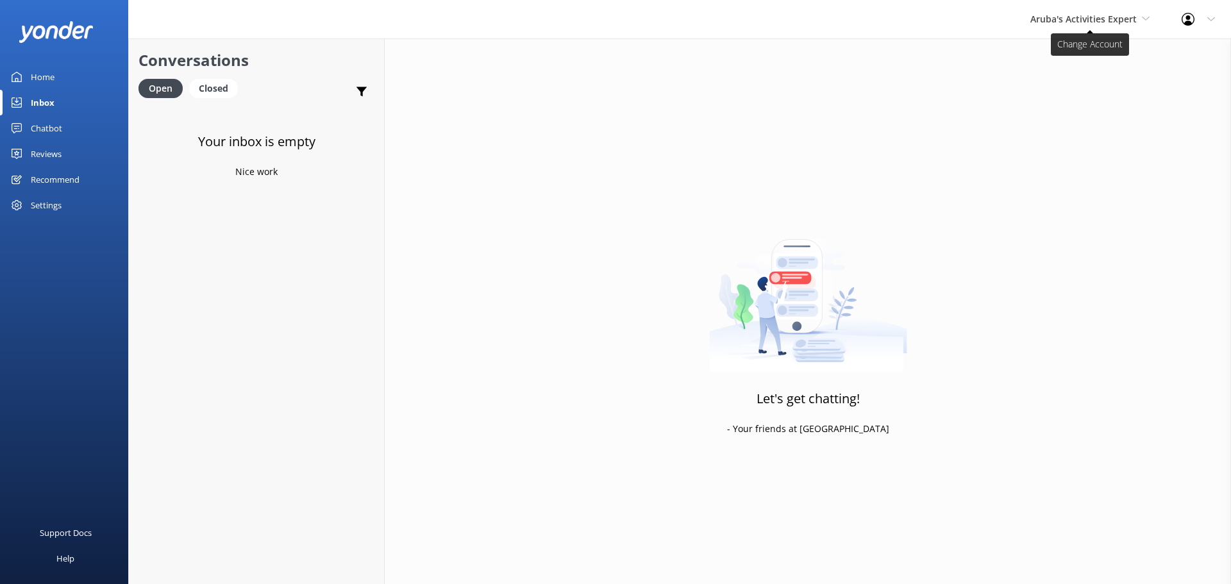
click at [1060, 14] on span "Aruba's Activities Expert" at bounding box center [1083, 19] width 106 height 12
click at [1050, 115] on link "The Captain" at bounding box center [1078, 115] width 128 height 31
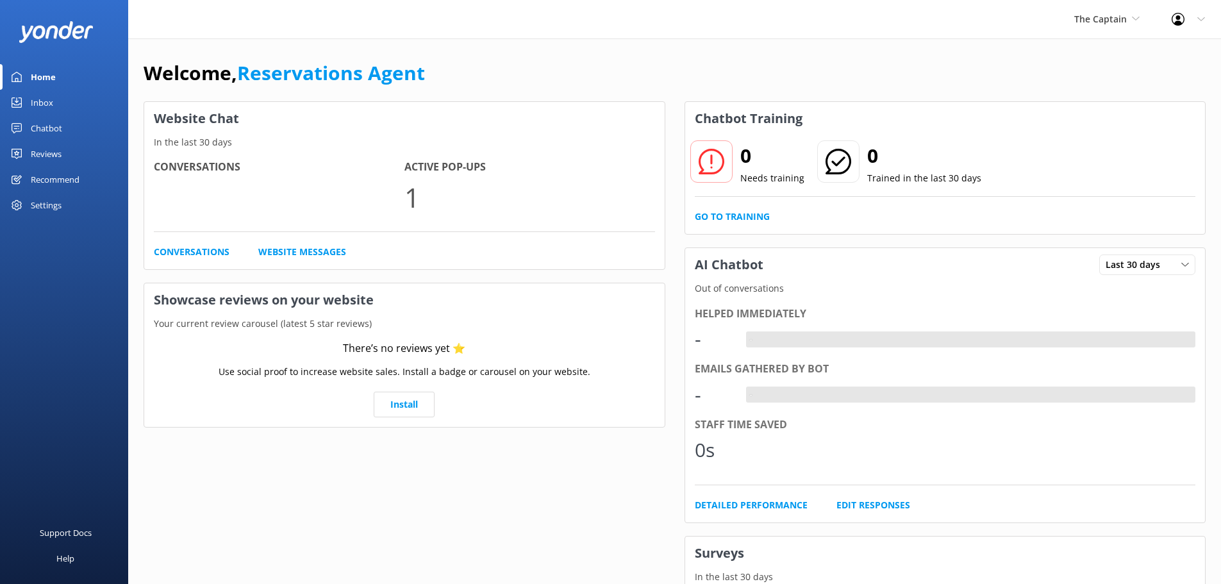
click at [39, 108] on div "Inbox" at bounding box center [42, 103] width 22 height 26
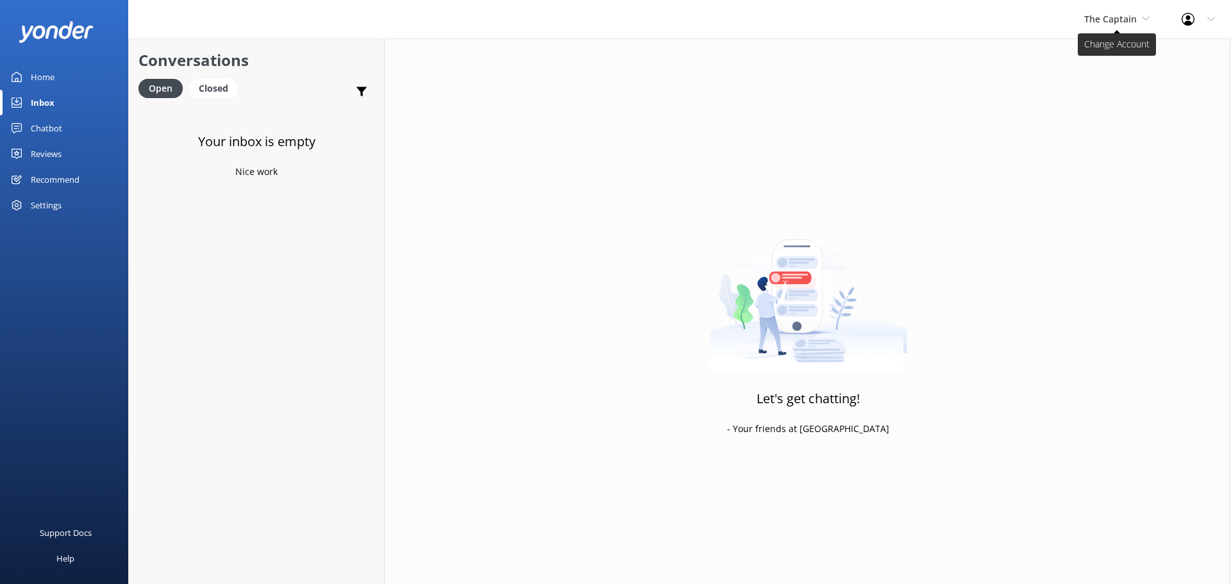
click at [1135, 26] on span "The Captain" at bounding box center [1116, 19] width 65 height 14
click at [1094, 88] on link "Aruba's Activities Expert" at bounding box center [1132, 84] width 128 height 31
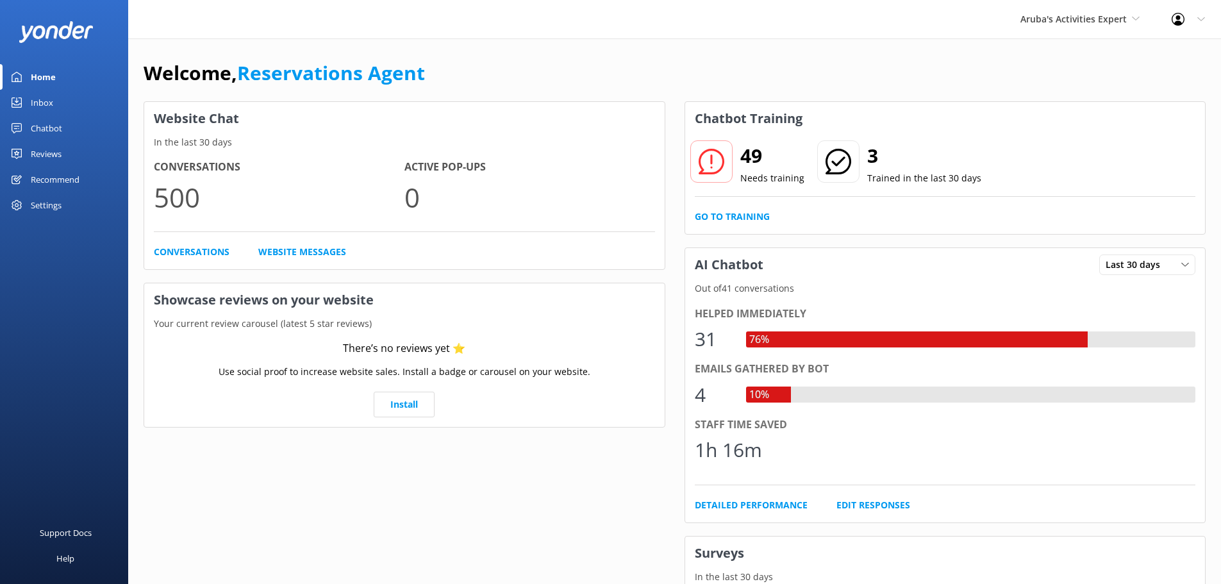
click at [59, 99] on link "Inbox" at bounding box center [64, 103] width 128 height 26
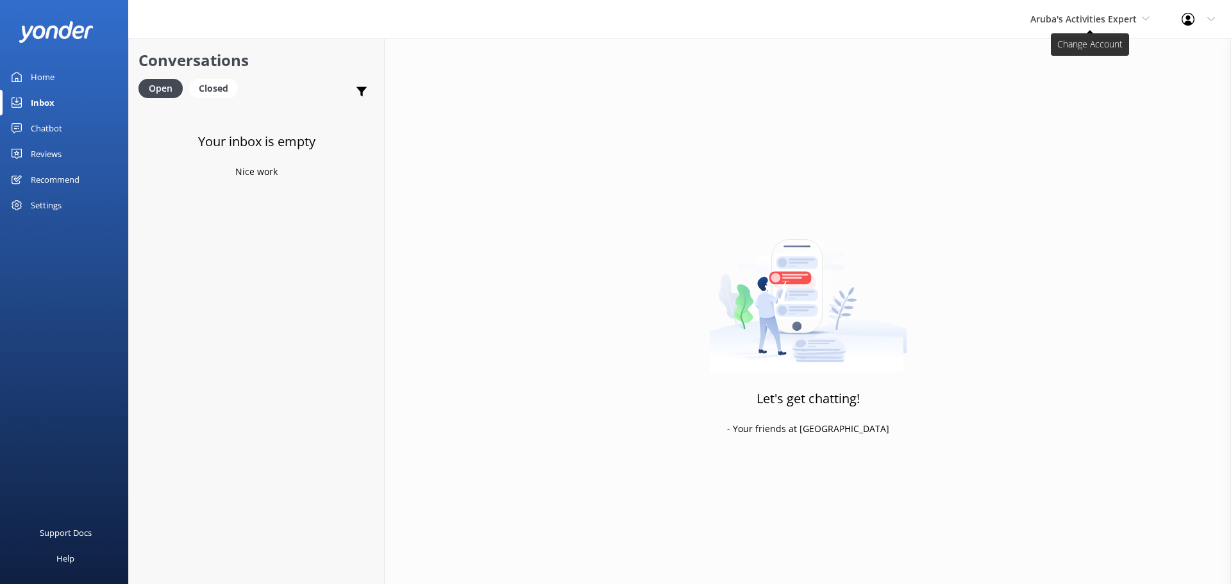
click at [1066, 15] on span "Aruba's Activities Expert" at bounding box center [1083, 19] width 106 height 12
click at [1051, 115] on link "The Captain" at bounding box center [1078, 115] width 128 height 31
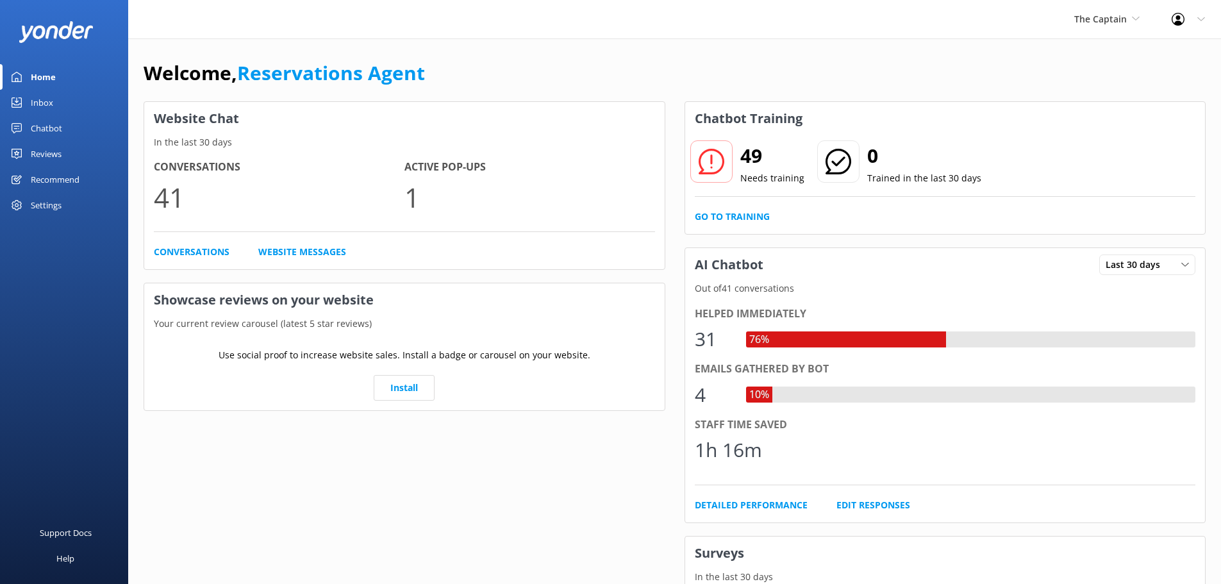
click at [49, 97] on div "Inbox" at bounding box center [42, 103] width 22 height 26
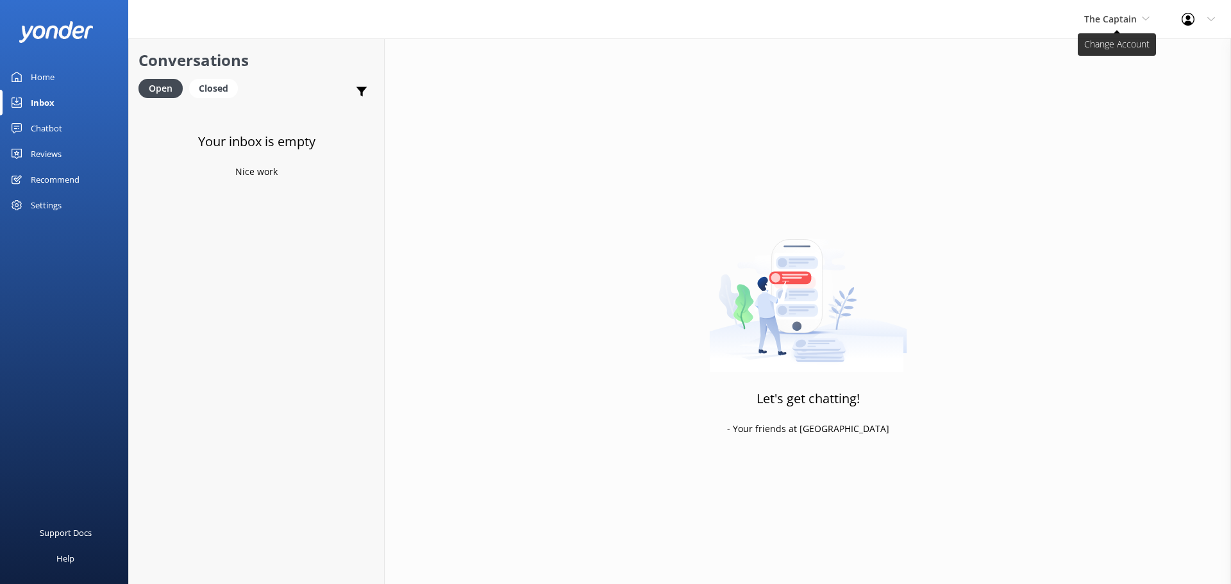
click at [1141, 15] on span "The Captain" at bounding box center [1116, 19] width 65 height 14
click at [1094, 51] on link "De [GEOGRAPHIC_DATA]" at bounding box center [1132, 53] width 128 height 31
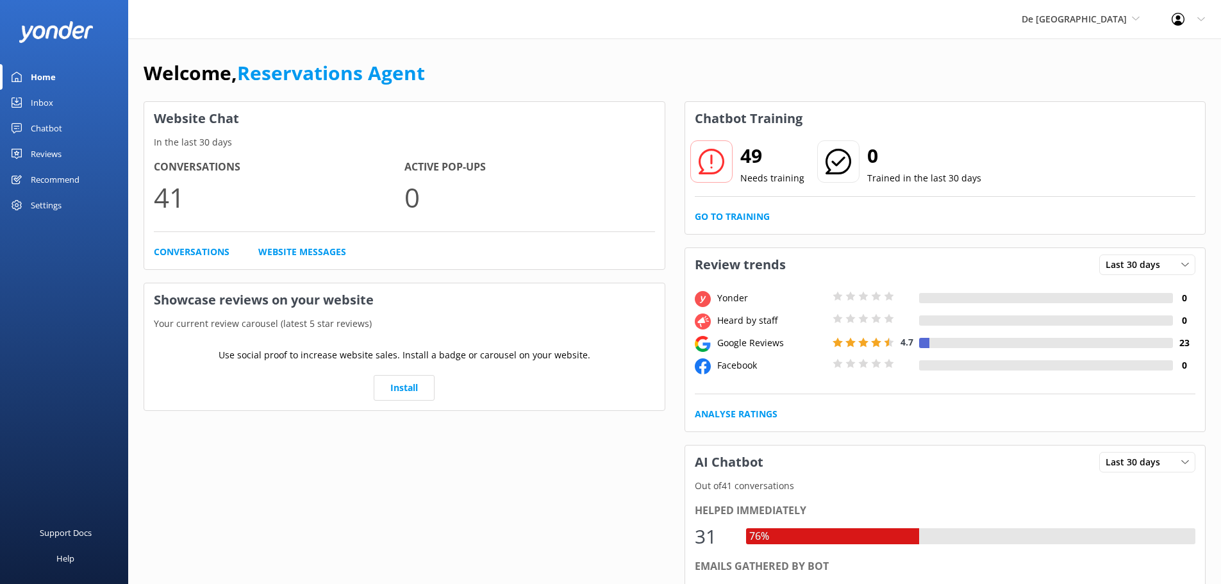
click at [74, 106] on link "Inbox" at bounding box center [64, 103] width 128 height 26
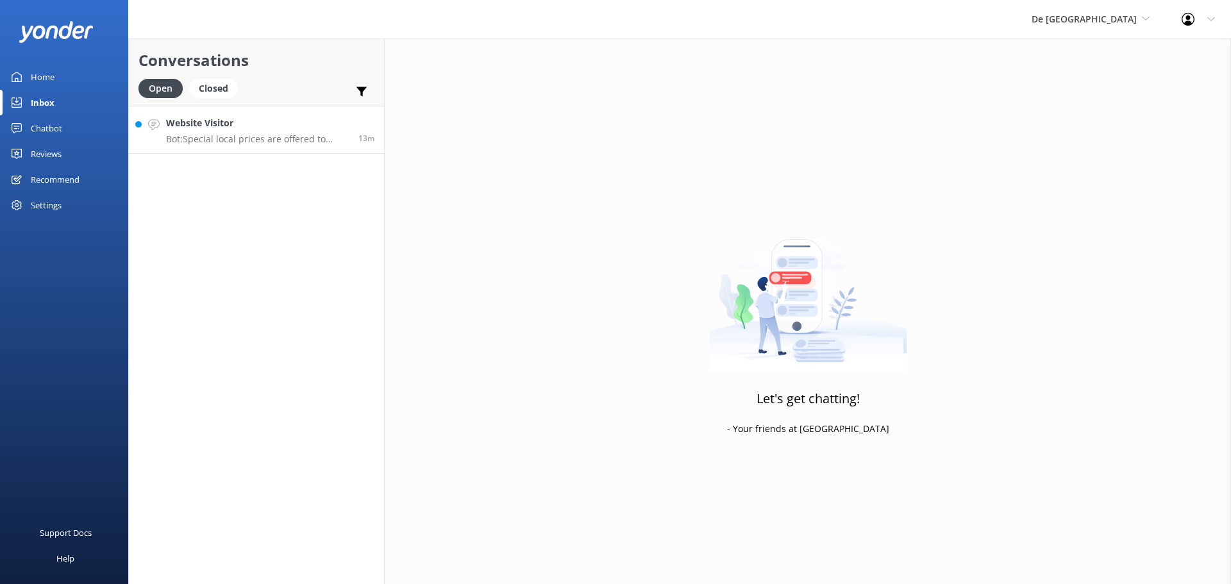
click at [324, 143] on p "Bot: Special local prices are offered to locals with valid local IDs. You can c…" at bounding box center [257, 139] width 183 height 12
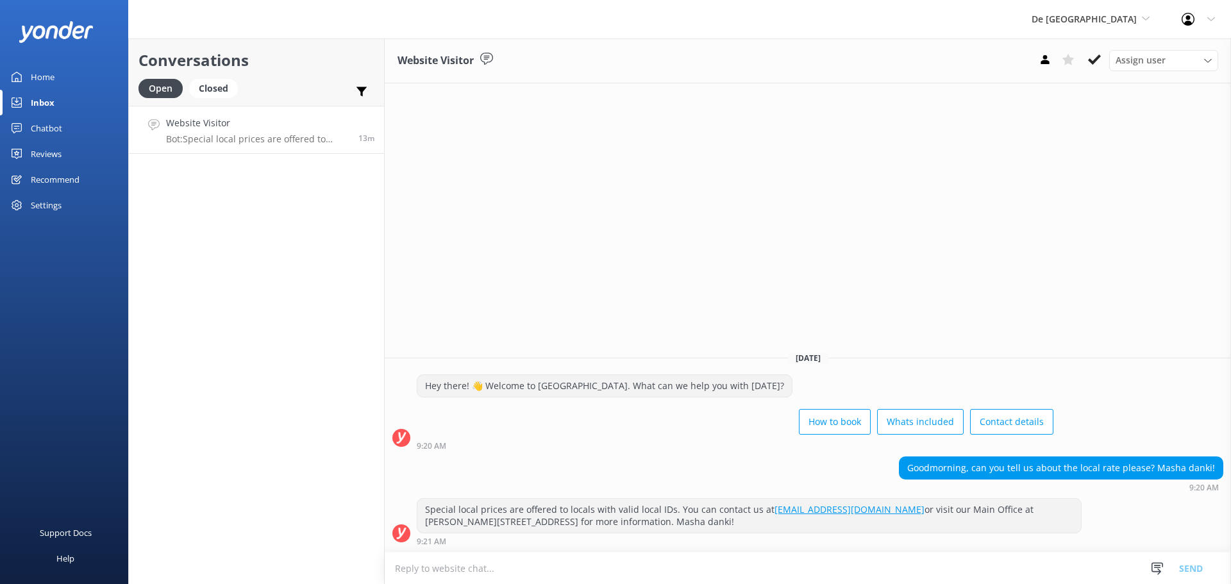
click at [535, 570] on textarea at bounding box center [808, 568] width 846 height 31
type textarea "l"
type textarea "turista ku local ta meskos aktualmente e ta na $115 pa persona"
click at [1203, 565] on button "Send" at bounding box center [1191, 568] width 48 height 32
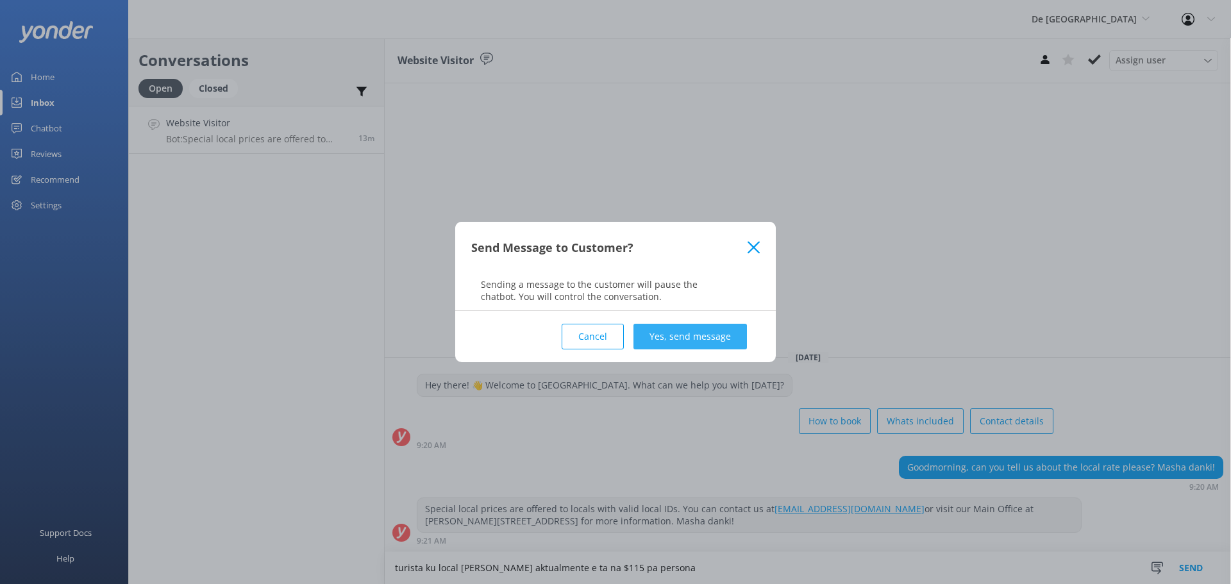
click at [689, 329] on button "Yes, send message" at bounding box center [689, 337] width 113 height 26
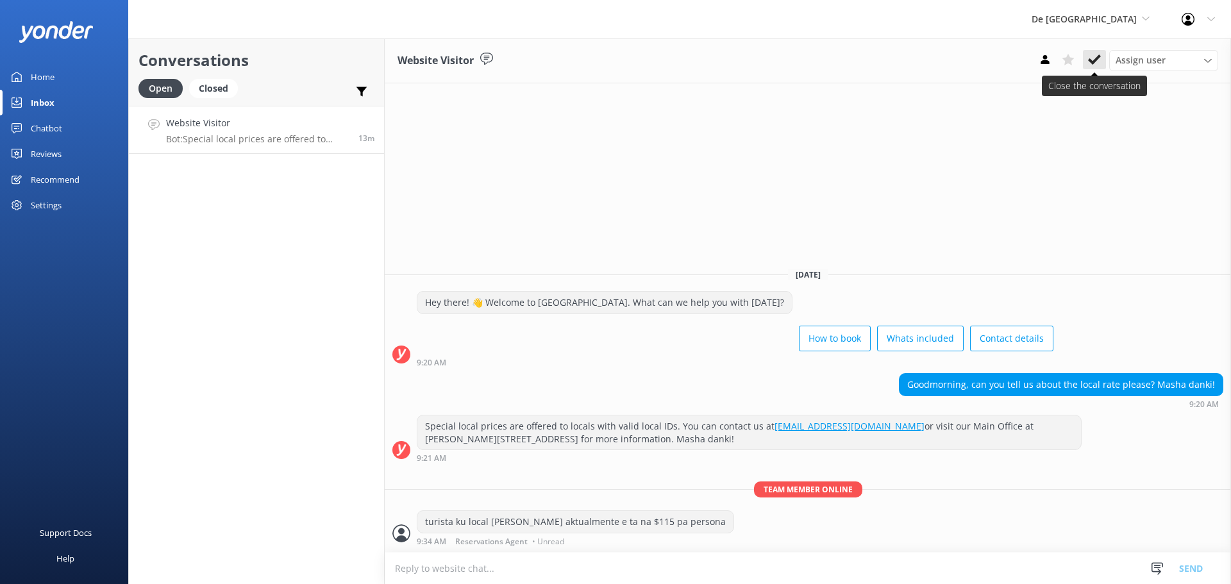
click at [1096, 64] on icon at bounding box center [1094, 59] width 13 height 13
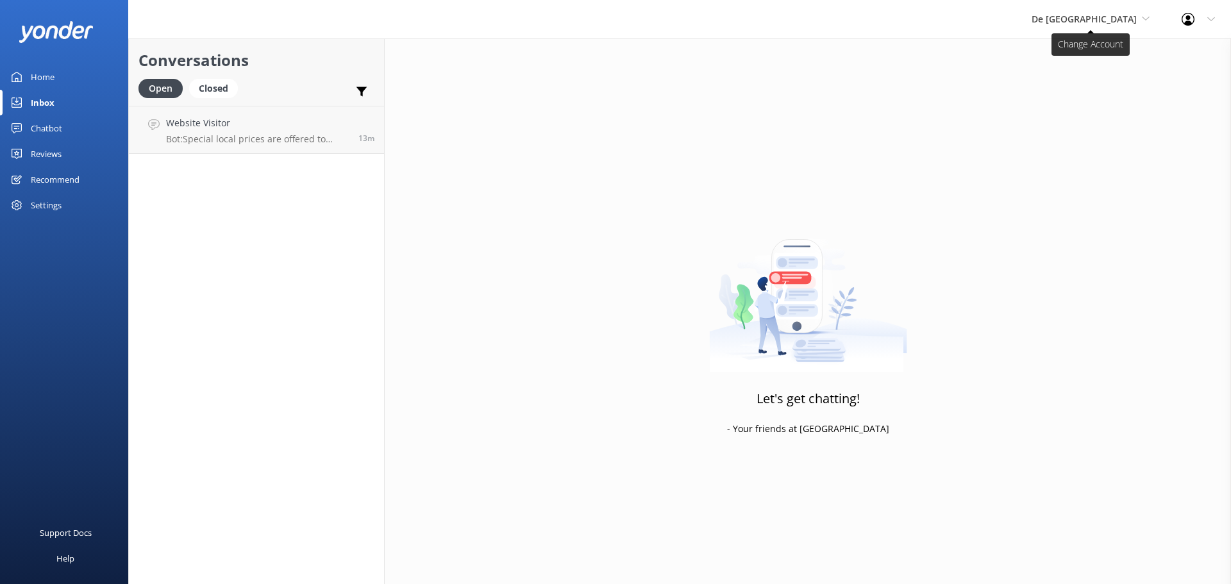
click at [1096, 21] on span "De [GEOGRAPHIC_DATA]" at bounding box center [1084, 19] width 105 height 12
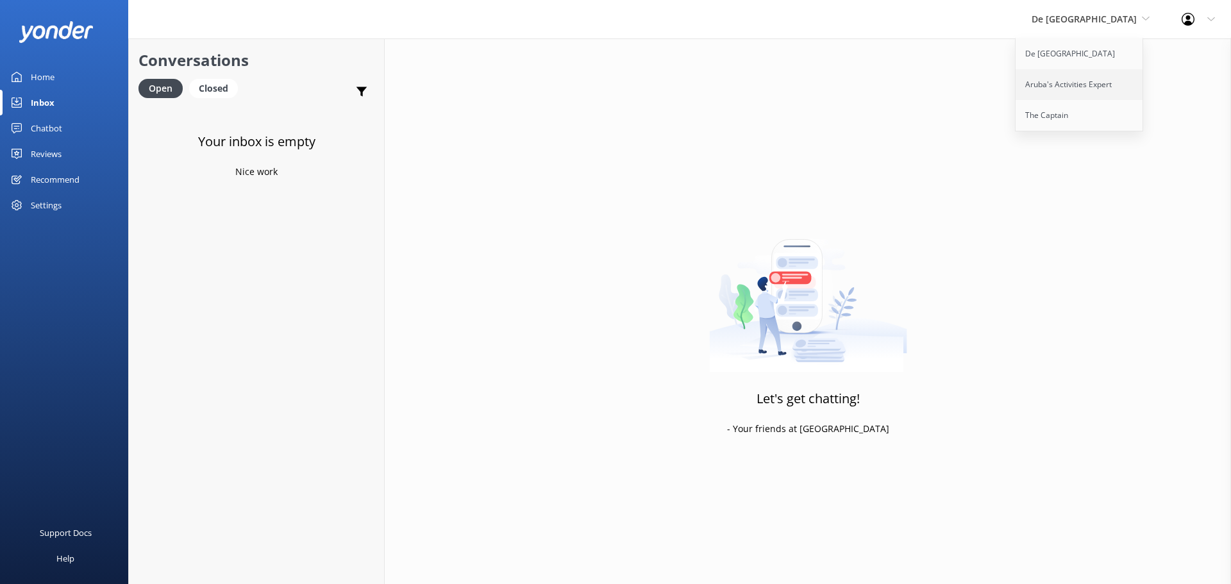
click at [1091, 89] on link "Aruba's Activities Expert" at bounding box center [1080, 84] width 128 height 31
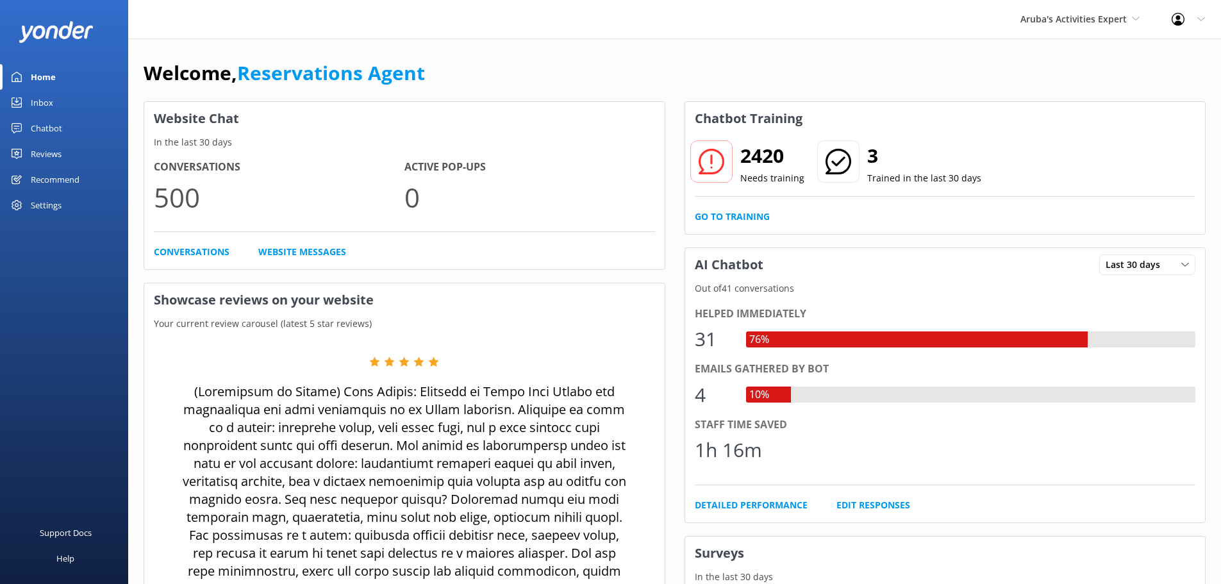
click at [60, 99] on link "Inbox" at bounding box center [64, 103] width 128 height 26
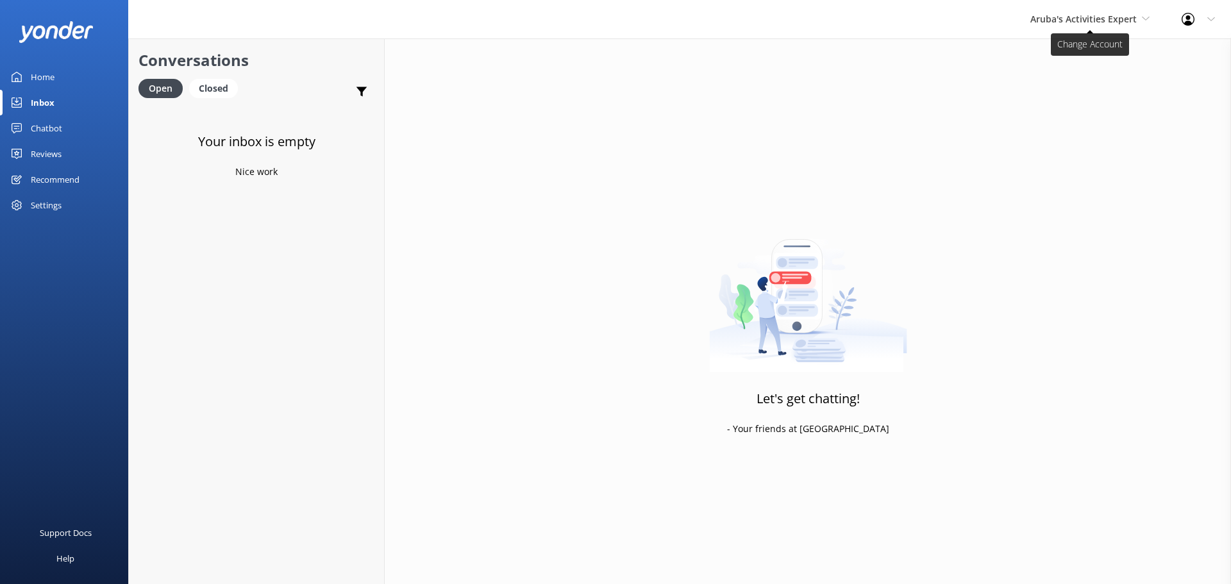
click at [1060, 21] on span "Aruba's Activities Expert" at bounding box center [1083, 19] width 106 height 12
click at [1070, 103] on link "The Captain" at bounding box center [1078, 115] width 128 height 31
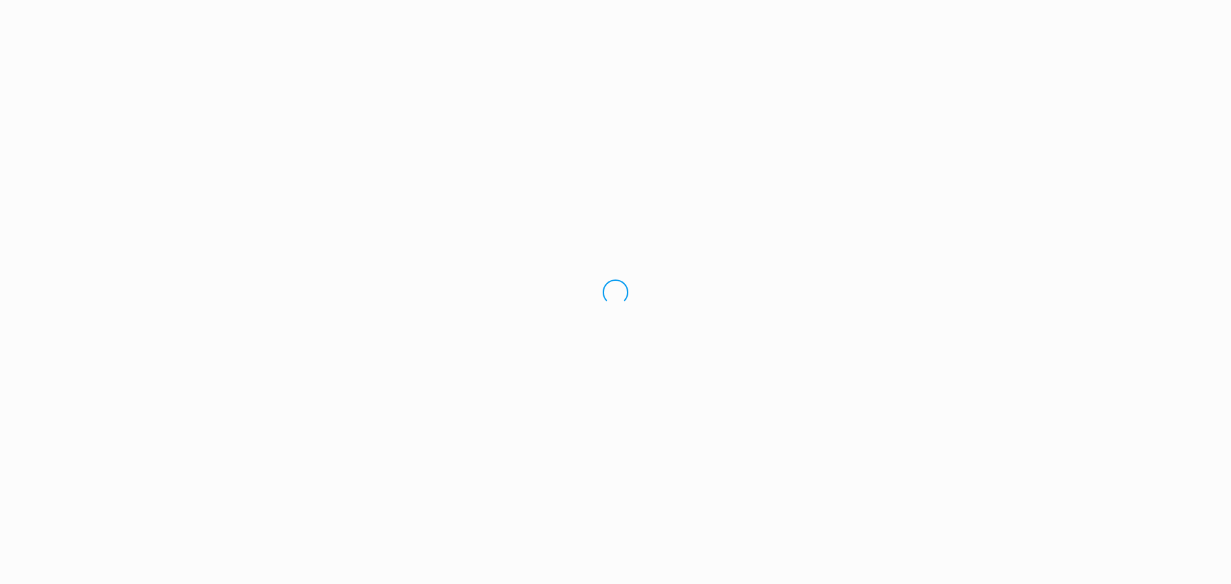
click at [1059, 116] on div "Loading.." at bounding box center [615, 292] width 1231 height 584
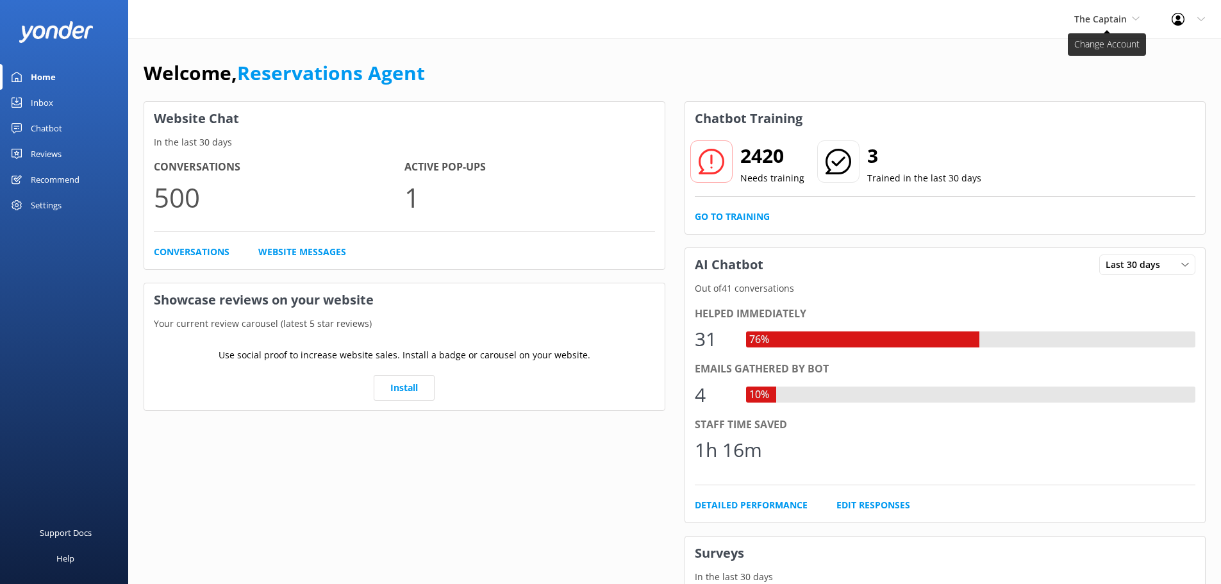
click at [1100, 16] on span "The Captain" at bounding box center [1101, 19] width 53 height 12
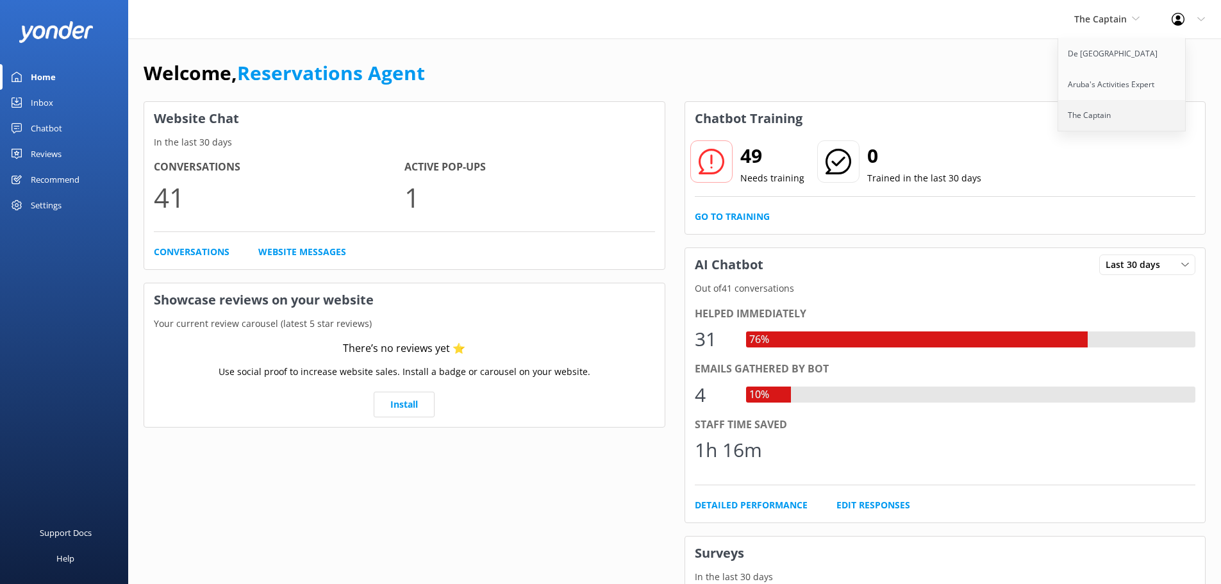
click at [1087, 107] on link "The Captain" at bounding box center [1123, 115] width 128 height 31
click at [65, 104] on link "Inbox" at bounding box center [64, 103] width 128 height 26
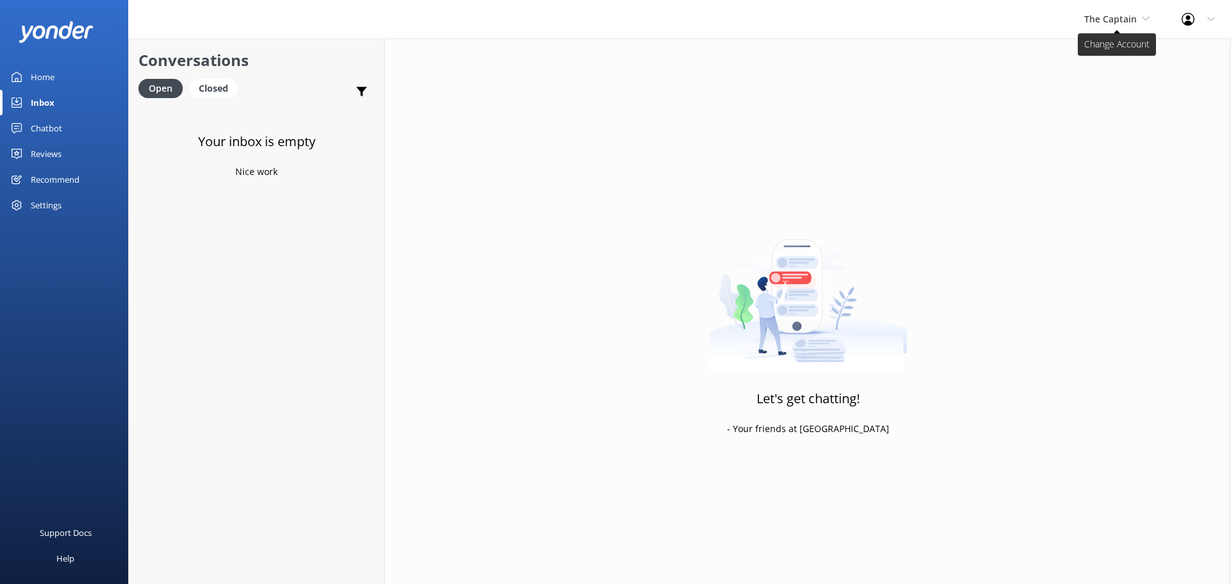
click at [1111, 25] on span "The Captain" at bounding box center [1116, 19] width 65 height 14
click at [1110, 53] on link "De [GEOGRAPHIC_DATA]" at bounding box center [1132, 53] width 128 height 31
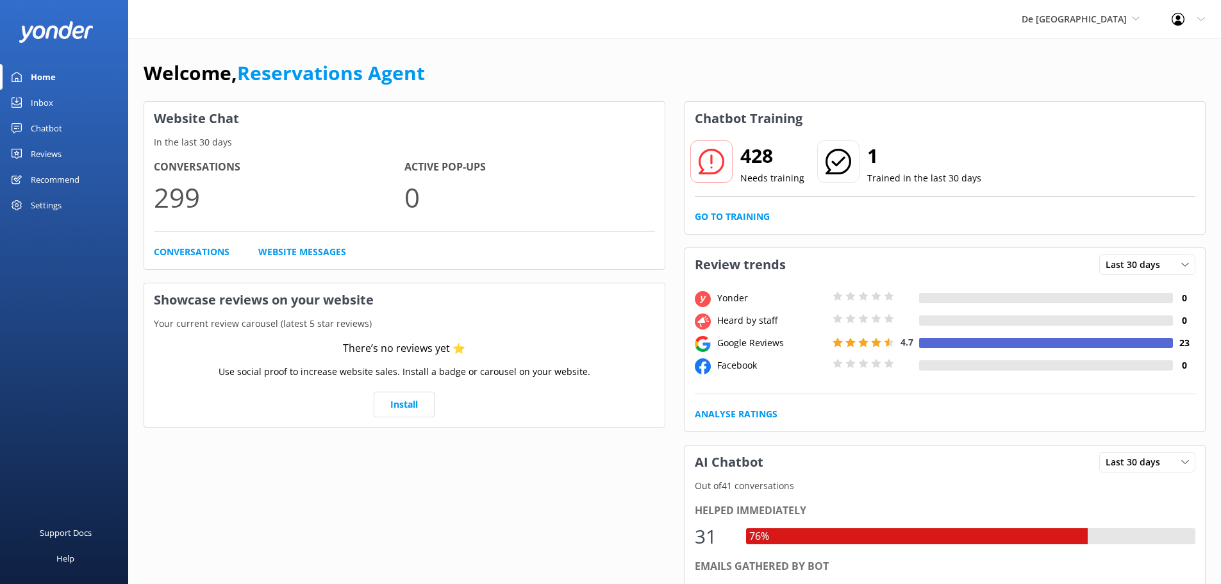
click at [52, 96] on div "Inbox" at bounding box center [42, 103] width 22 height 26
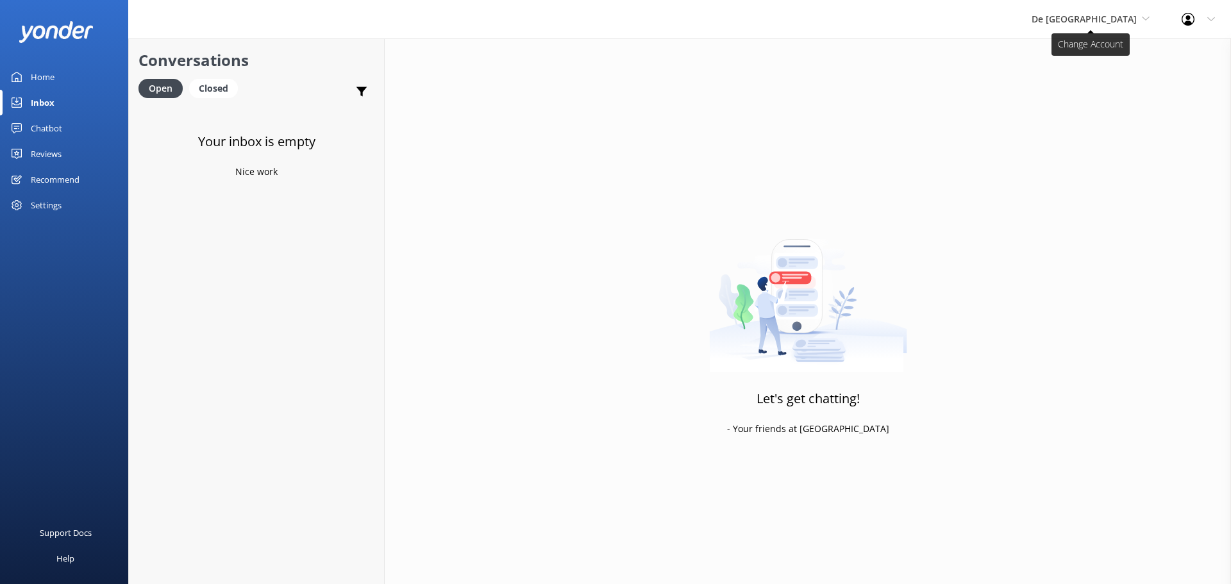
click at [1104, 22] on span "De [GEOGRAPHIC_DATA]" at bounding box center [1084, 19] width 105 height 12
click at [1087, 110] on link "The Captain" at bounding box center [1080, 115] width 128 height 31
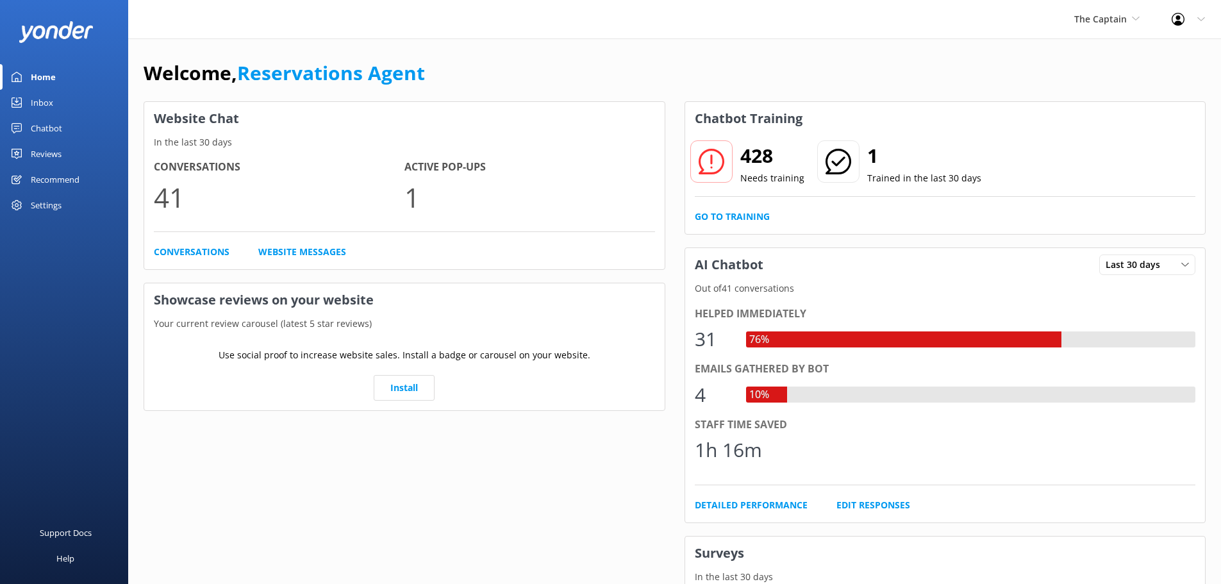
click at [58, 103] on link "Inbox" at bounding box center [64, 103] width 128 height 26
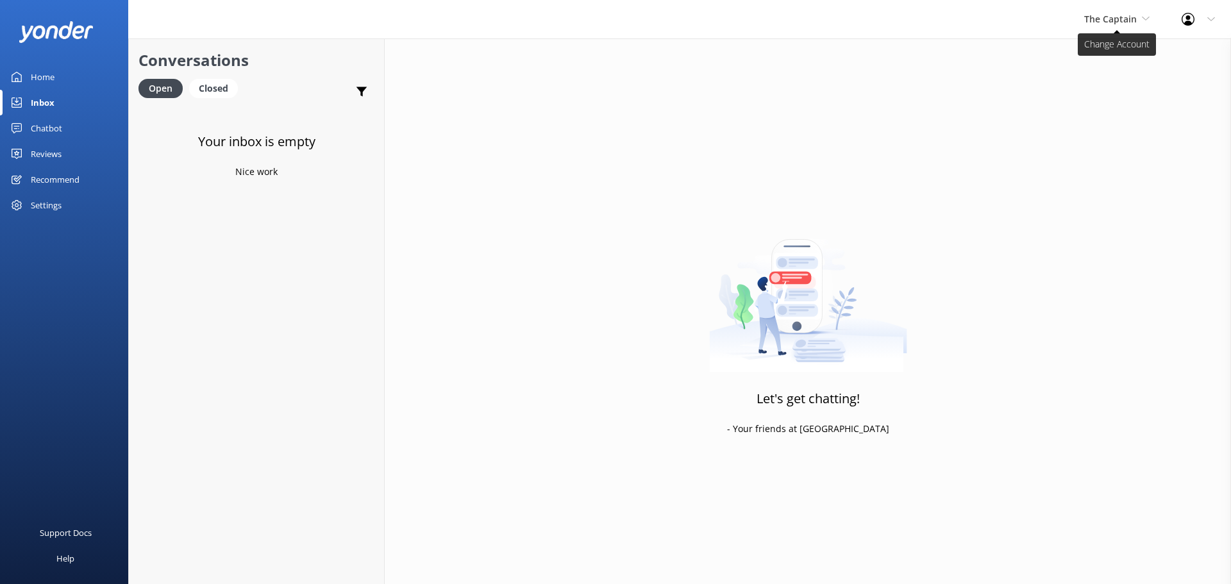
click at [1125, 24] on span "The Captain" at bounding box center [1110, 19] width 53 height 12
click at [1125, 49] on link "De [GEOGRAPHIC_DATA]" at bounding box center [1132, 53] width 128 height 31
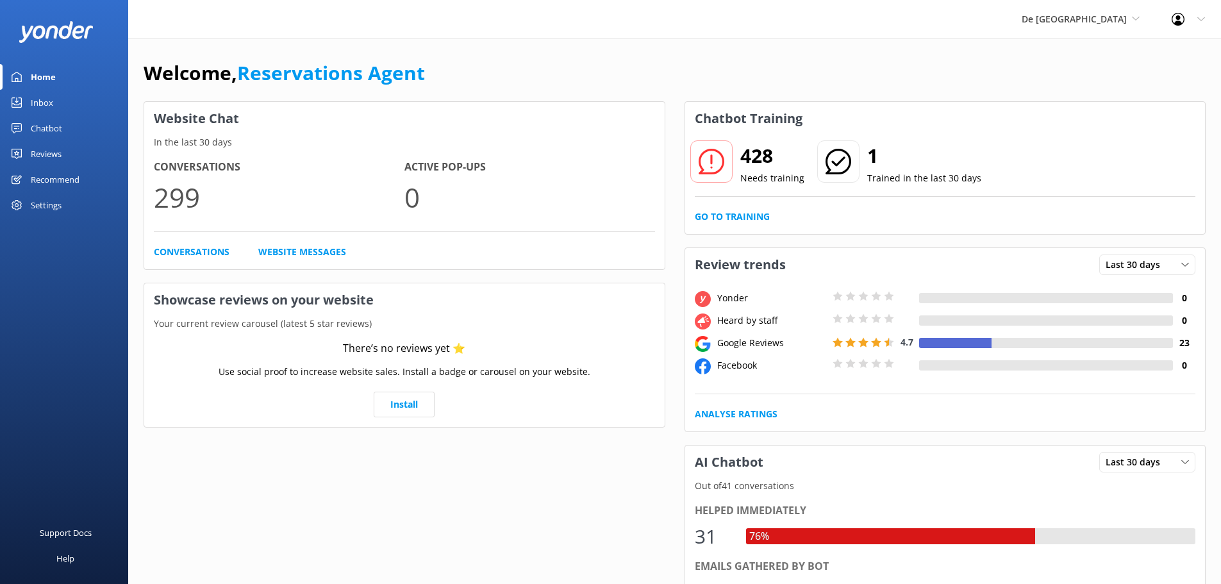
click at [46, 107] on div "Inbox" at bounding box center [42, 103] width 22 height 26
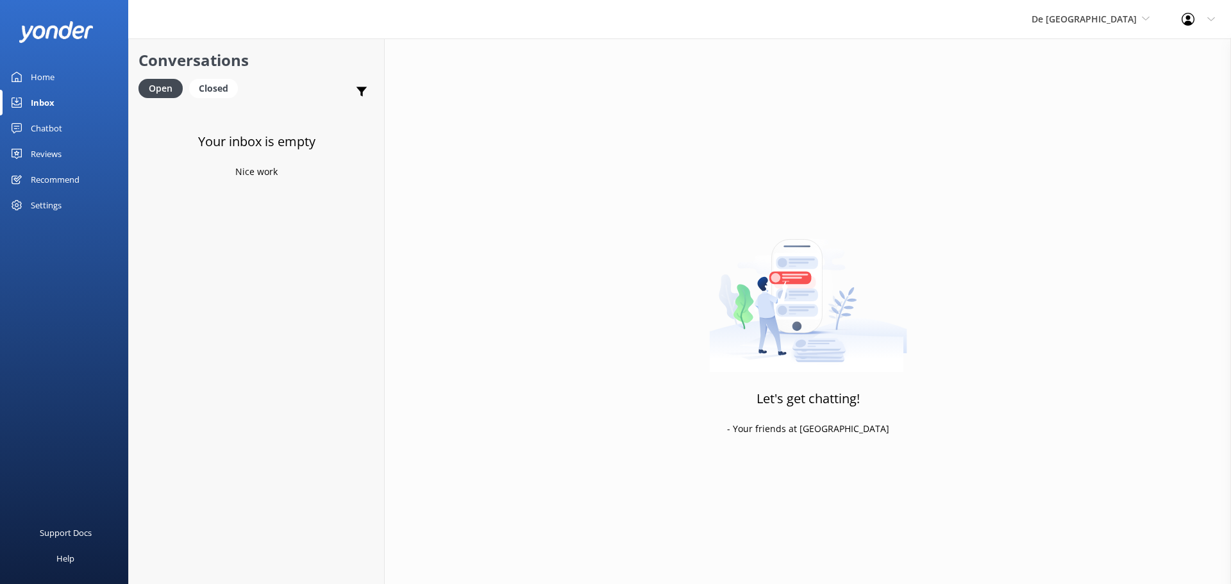
click at [1115, 35] on div "De Palm Island De Palm Island Aruba's Activities Expert The Captain" at bounding box center [1091, 19] width 150 height 38
click at [1109, 76] on link "Aruba's Activities Expert" at bounding box center [1080, 84] width 128 height 31
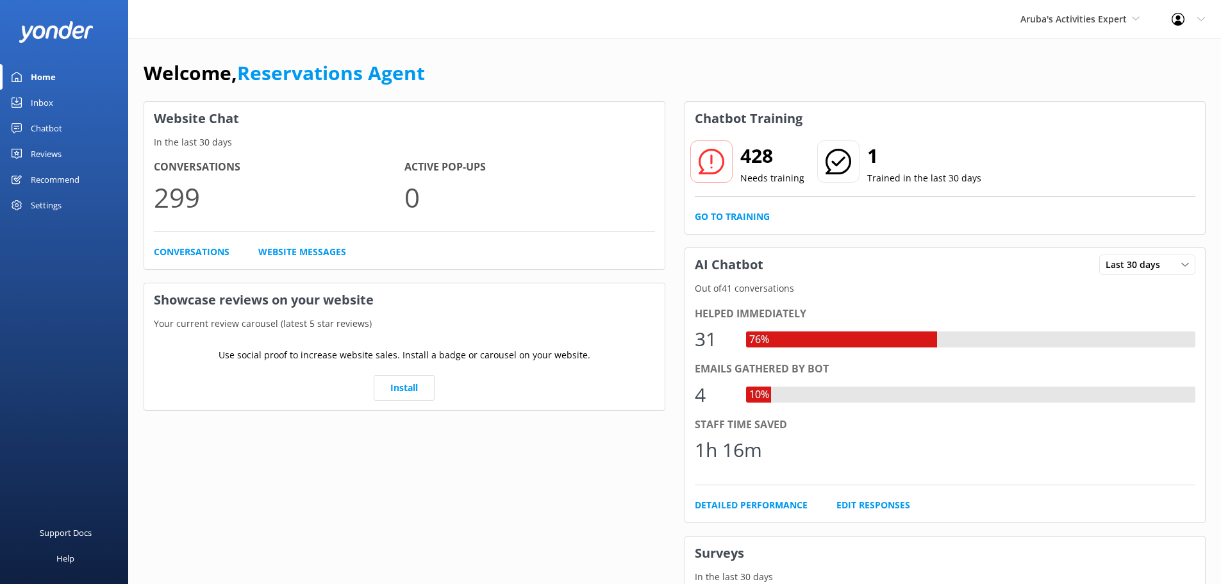
click at [52, 94] on div "Inbox" at bounding box center [42, 103] width 22 height 26
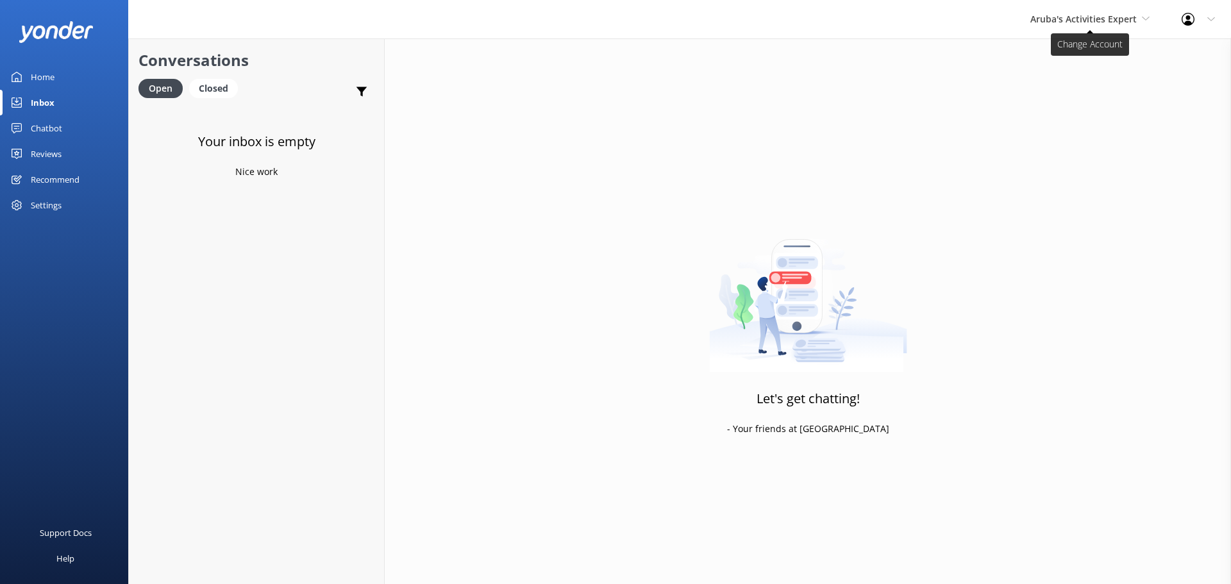
click at [1088, 22] on span "Aruba's Activities Expert" at bounding box center [1083, 19] width 106 height 12
click at [1041, 114] on link "The Captain" at bounding box center [1078, 115] width 128 height 31
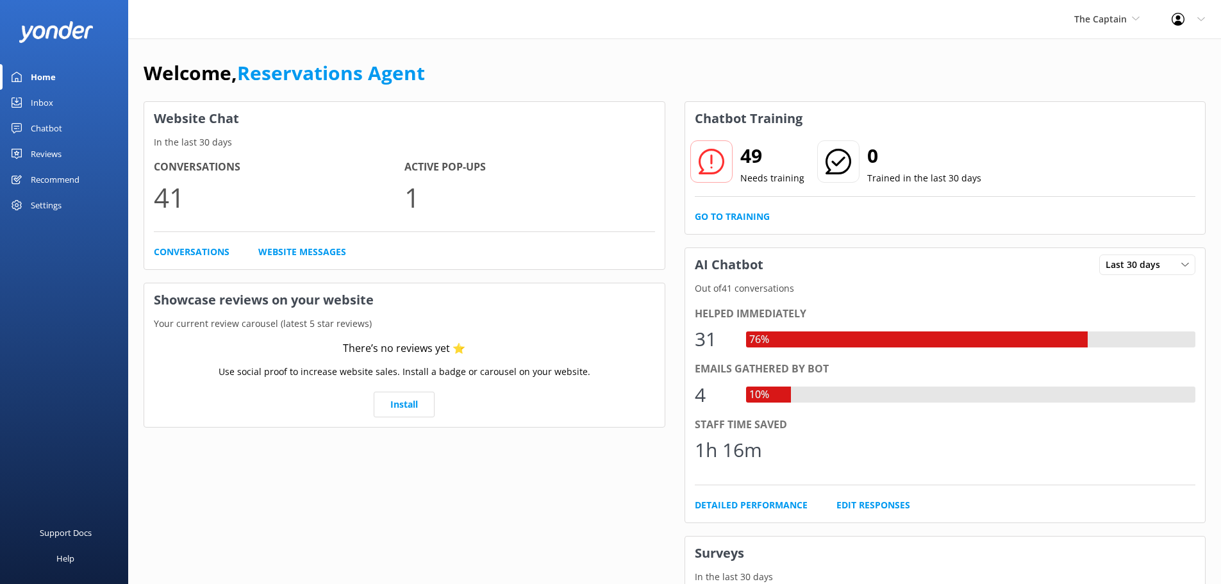
click at [58, 107] on link "Inbox" at bounding box center [64, 103] width 128 height 26
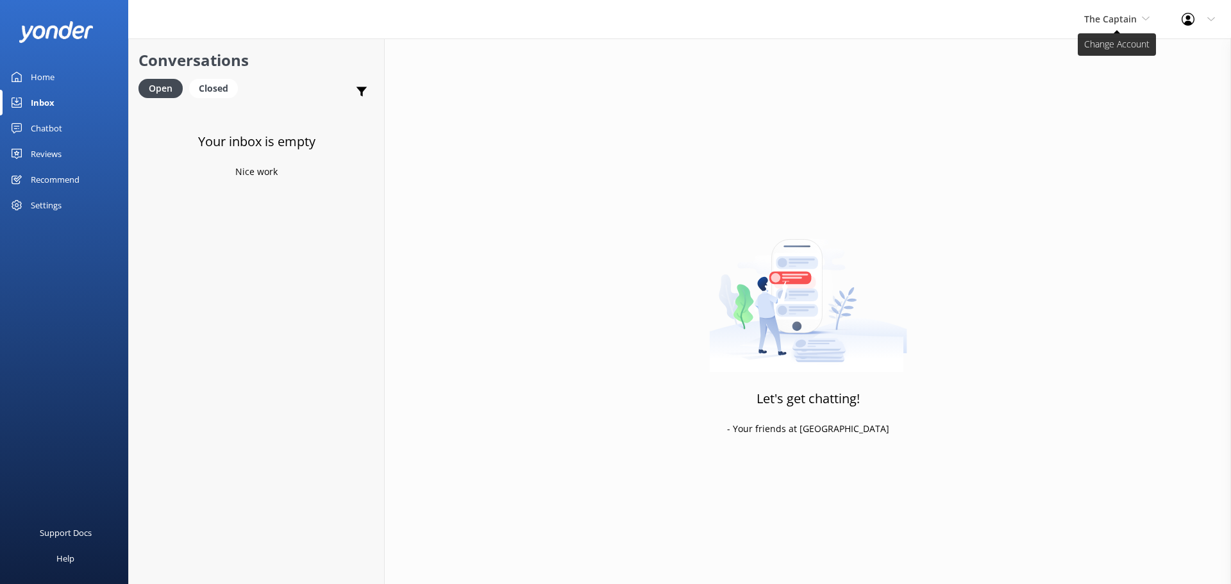
click at [1130, 24] on span "The Captain" at bounding box center [1110, 19] width 53 height 12
click at [1127, 42] on link "De [GEOGRAPHIC_DATA]" at bounding box center [1132, 53] width 128 height 31
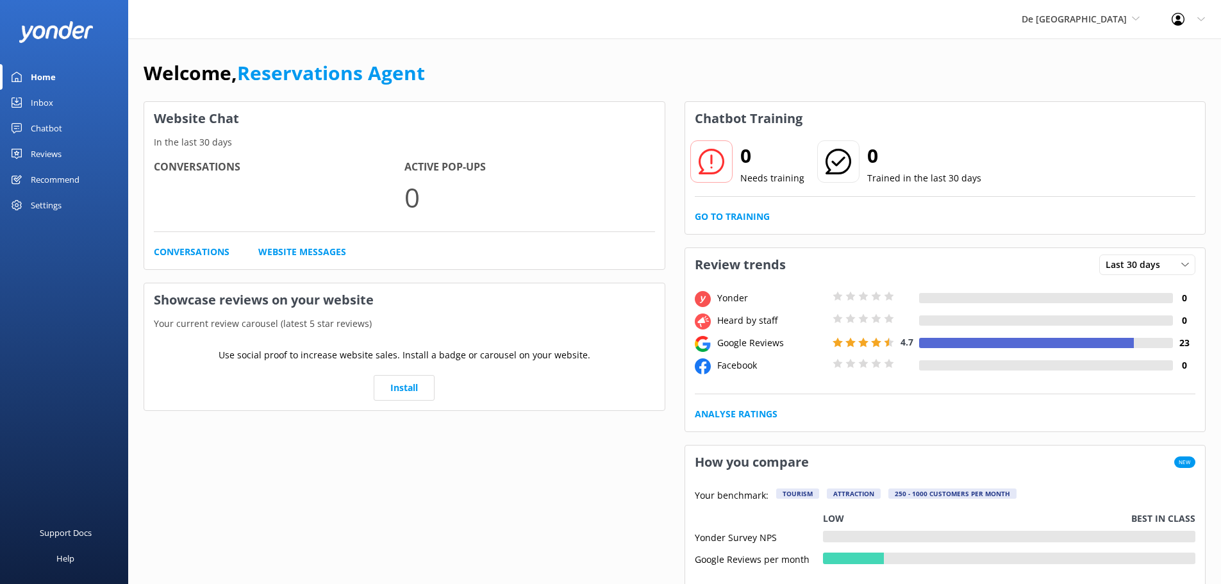
click at [56, 107] on link "Inbox" at bounding box center [64, 103] width 128 height 26
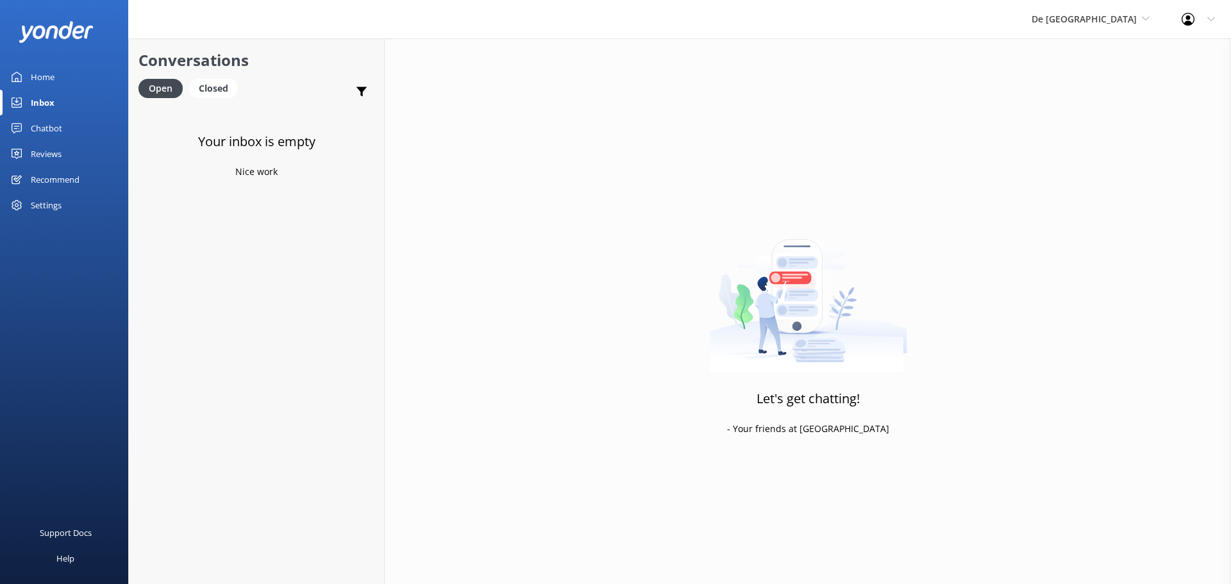
click at [1110, 31] on div "De [GEOGRAPHIC_DATA] [GEOGRAPHIC_DATA] [GEOGRAPHIC_DATA]'s Activities Expert Th…" at bounding box center [1091, 19] width 150 height 38
click at [1091, 108] on link "The Captain" at bounding box center [1080, 115] width 128 height 31
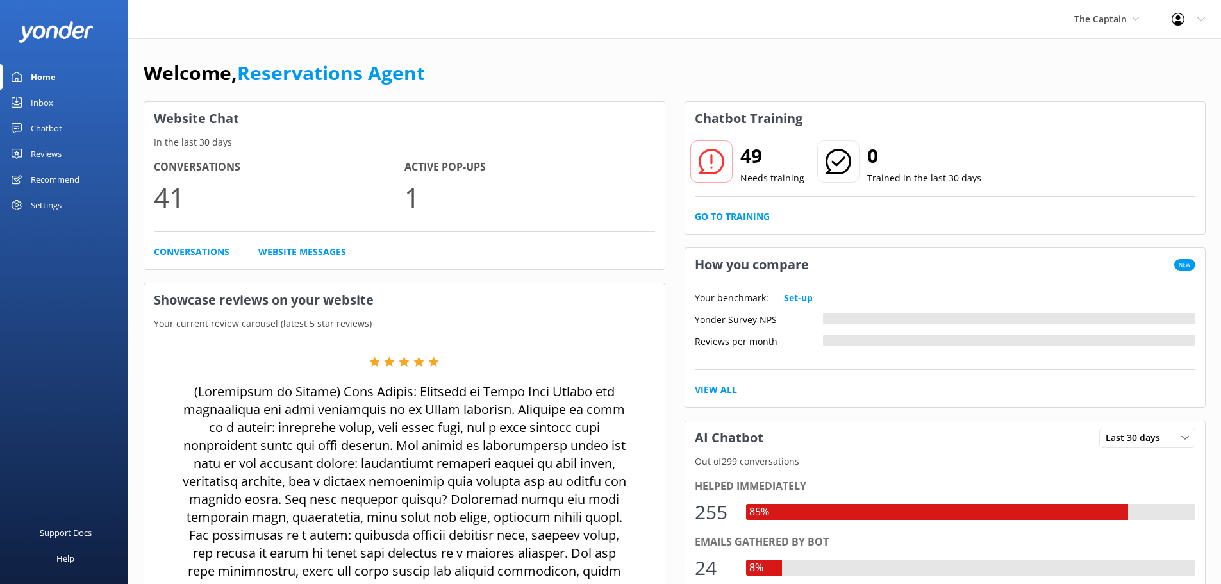
click at [33, 97] on div "Inbox" at bounding box center [42, 103] width 22 height 26
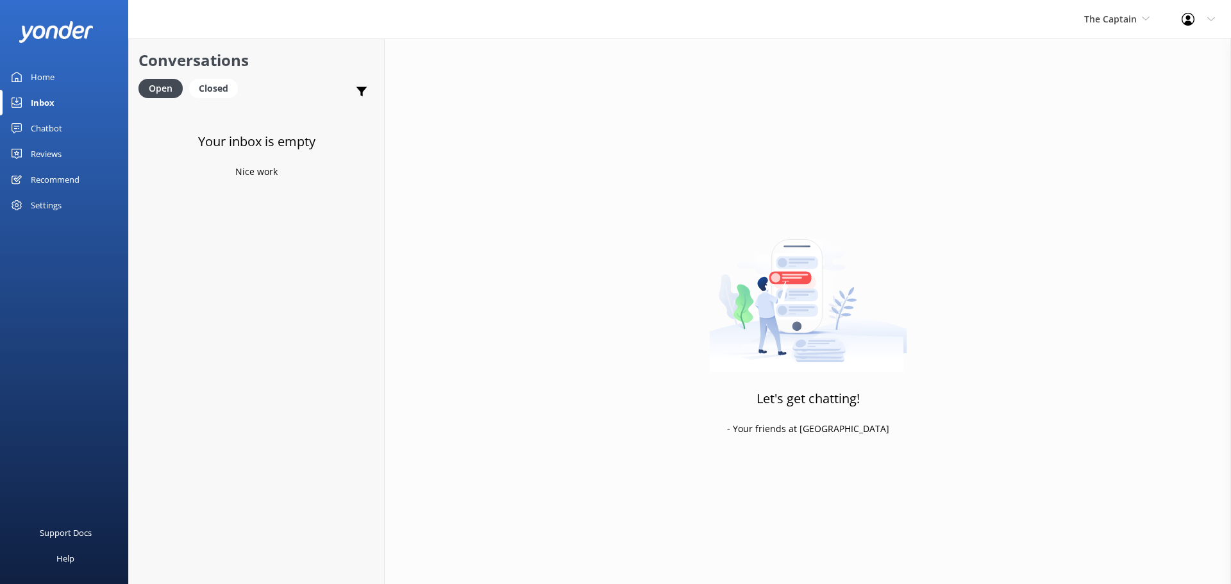
click at [1101, 28] on div "The Captain De Palm Island Aruba's Activities Expert The Captain" at bounding box center [1116, 19] width 97 height 38
click at [1096, 80] on link "Aruba's Activities Expert" at bounding box center [1132, 84] width 128 height 31
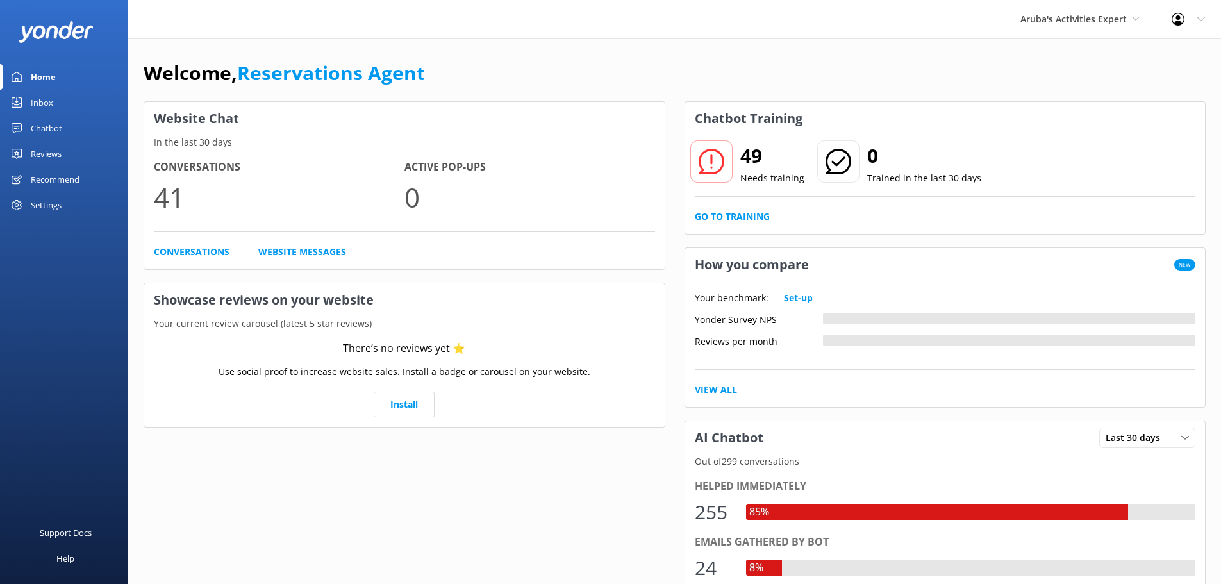
click at [36, 103] on div "Inbox" at bounding box center [42, 103] width 22 height 26
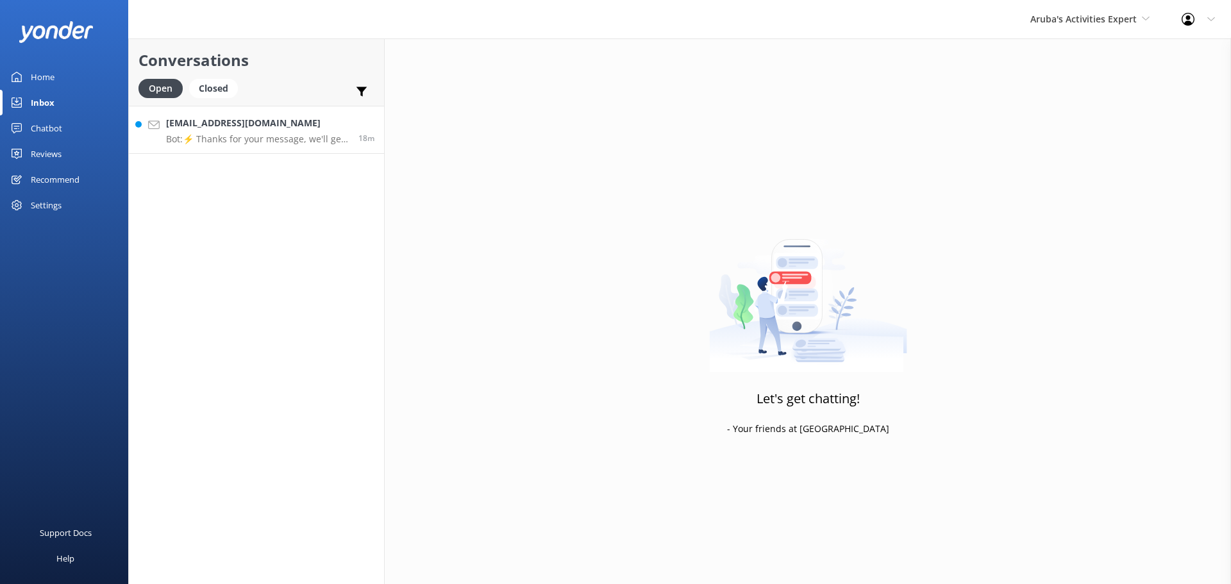
click at [263, 134] on p "Bot: ⚡ Thanks for your message, we'll get back to you as soon as we can." at bounding box center [257, 139] width 183 height 12
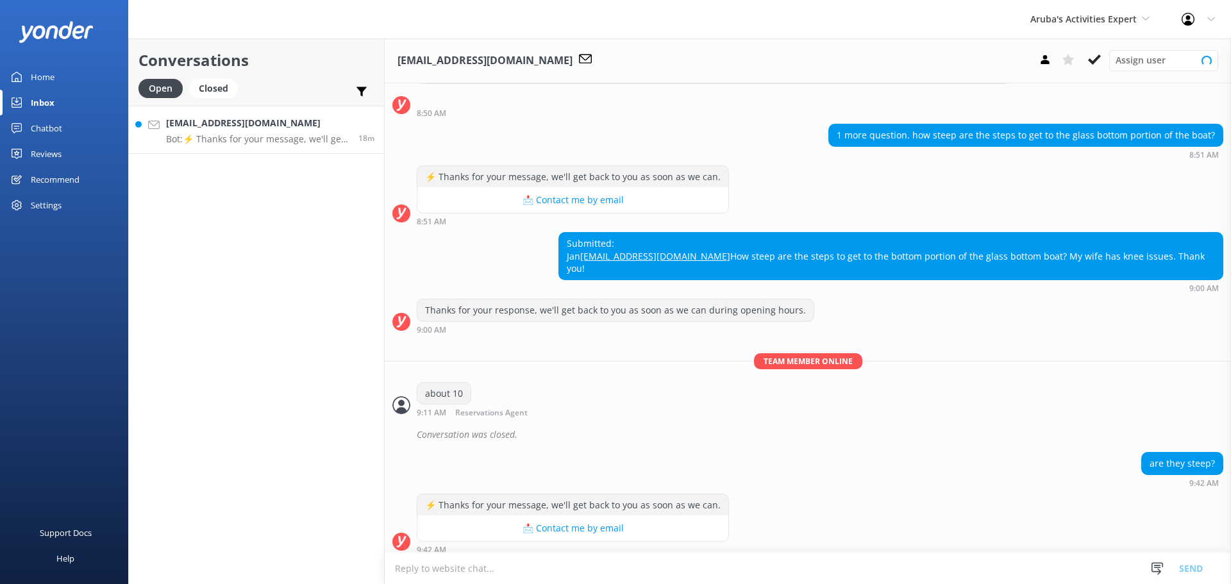
scroll to position [490, 0]
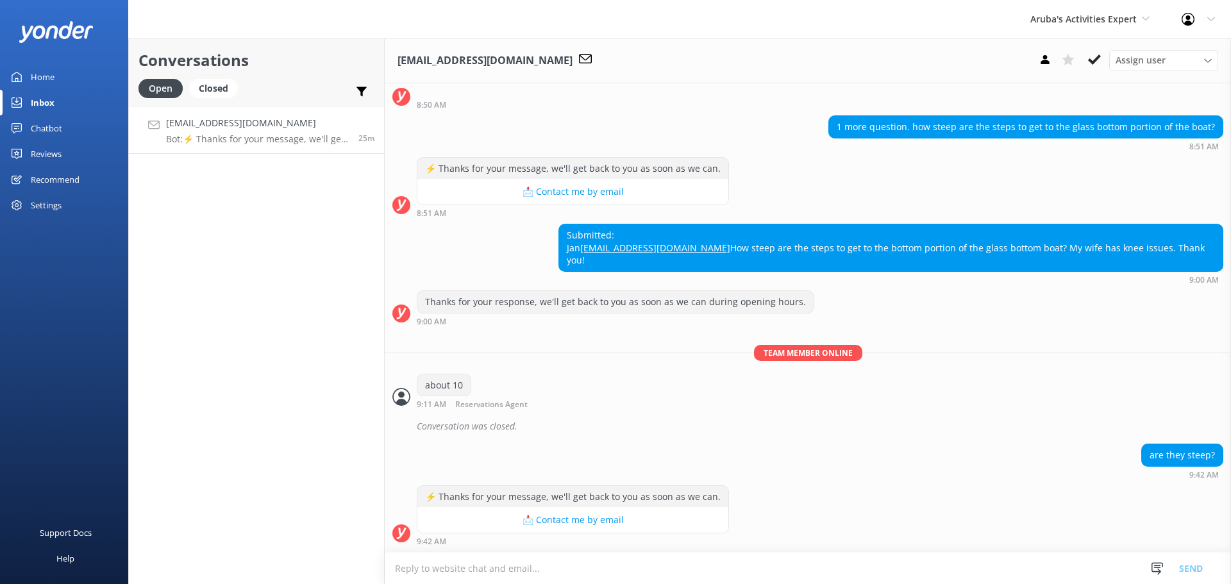
click at [276, 146] on link "jberman@optonline.net Bot: ⚡ Thanks for your message, we'll get back to you as …" at bounding box center [256, 130] width 255 height 48
click at [632, 574] on textarea at bounding box center [808, 568] width 846 height 31
click at [280, 124] on h4 "[EMAIL_ADDRESS][DOMAIN_NAME]" at bounding box center [257, 123] width 183 height 14
click at [667, 564] on textarea at bounding box center [808, 568] width 846 height 31
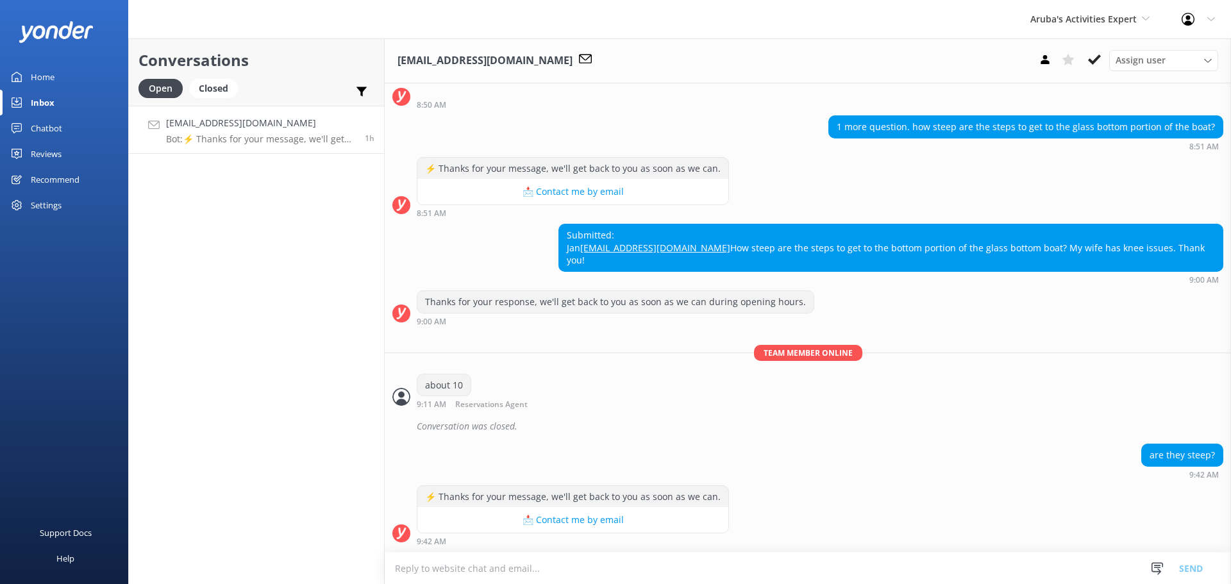
click at [632, 573] on textarea at bounding box center [808, 568] width 846 height 31
click at [610, 573] on textarea at bounding box center [808, 568] width 846 height 31
click at [598, 574] on textarea at bounding box center [808, 568] width 846 height 31
click at [663, 574] on textarea at bounding box center [808, 568] width 846 height 31
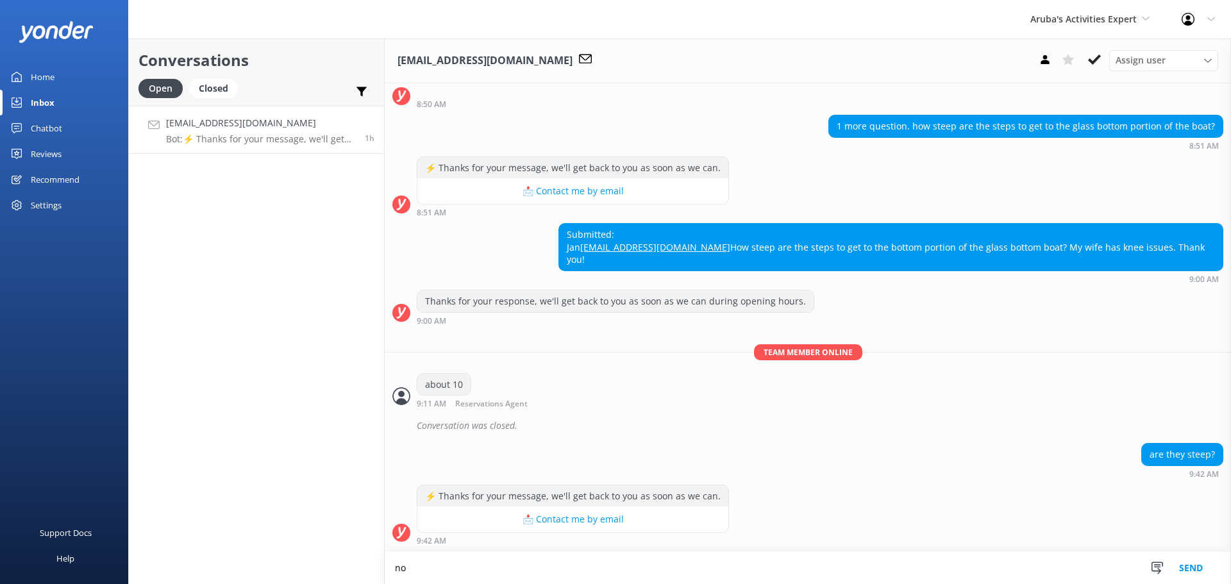
scroll to position [491, 0]
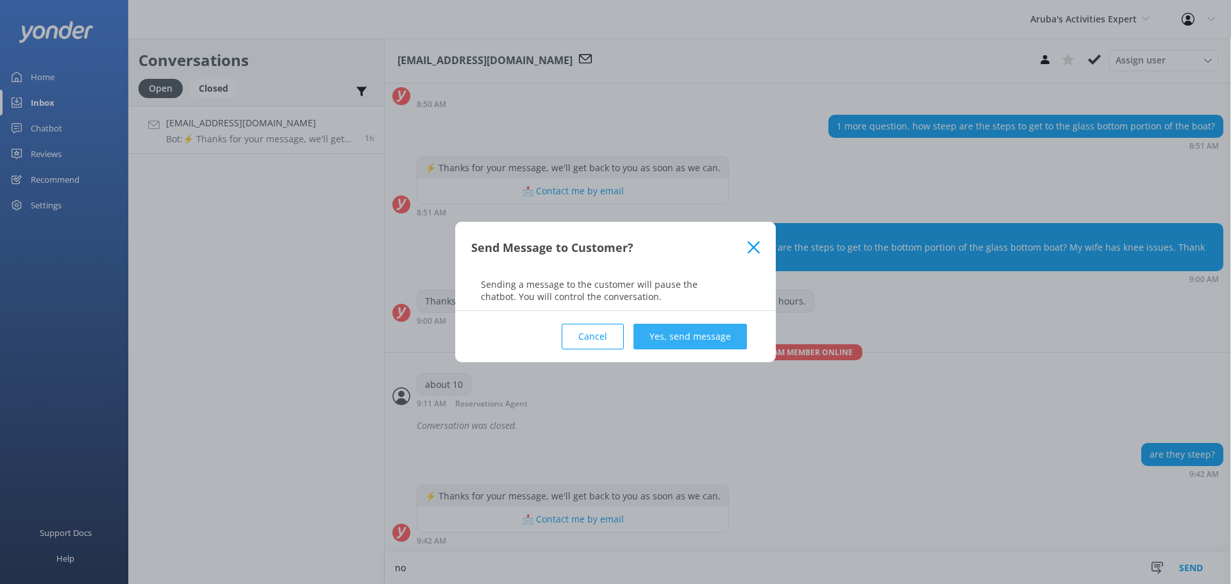
type textarea "no"
drag, startPoint x: 701, startPoint y: 331, endPoint x: 687, endPoint y: 336, distance: 14.8
click at [701, 331] on button "Yes, send message" at bounding box center [689, 337] width 113 height 26
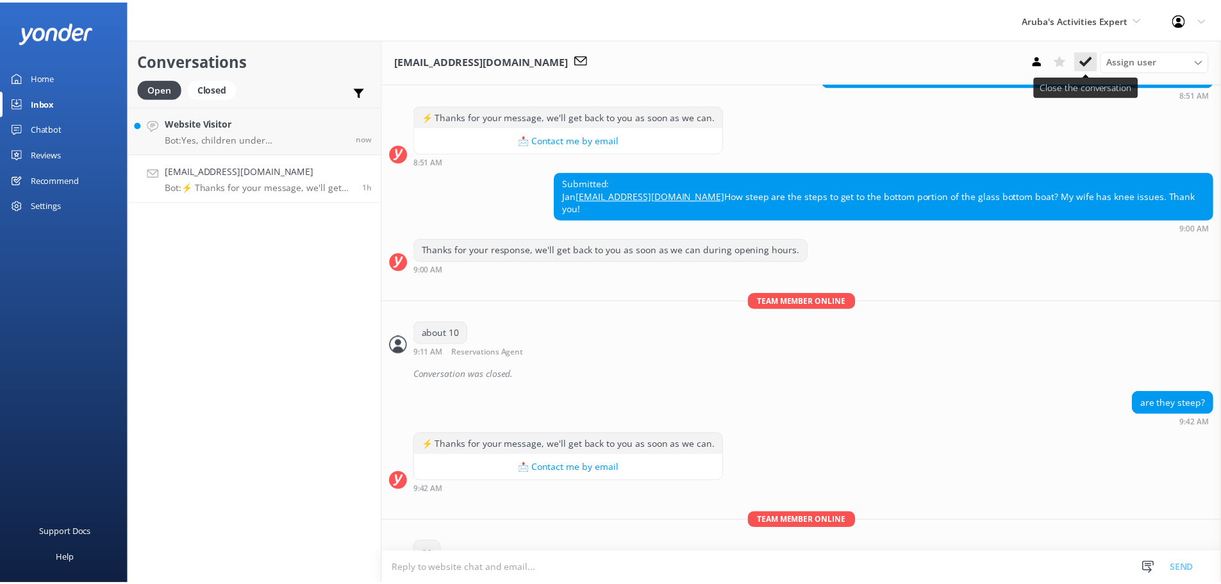
scroll to position [573, 0]
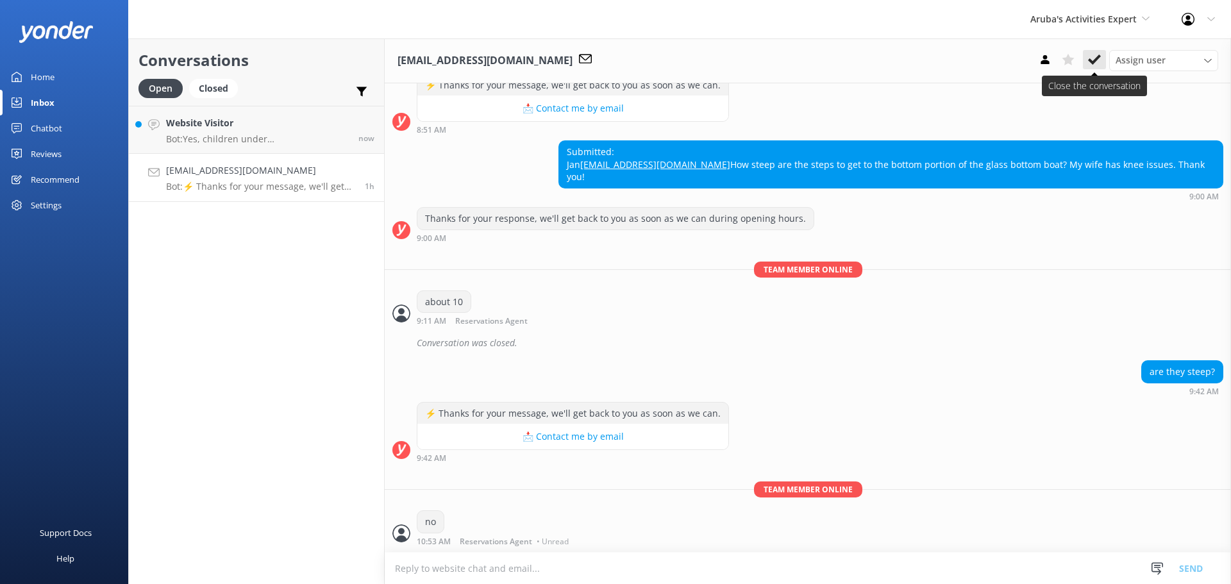
click at [1100, 54] on icon at bounding box center [1094, 59] width 13 height 13
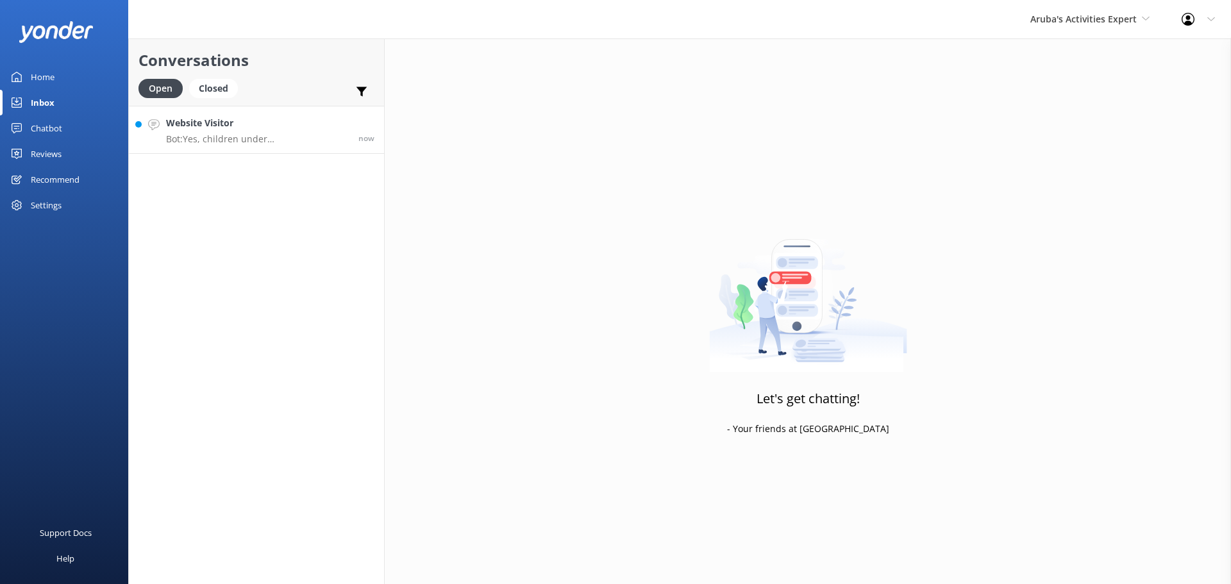
click at [249, 130] on h4 "Website Visitor" at bounding box center [257, 123] width 183 height 14
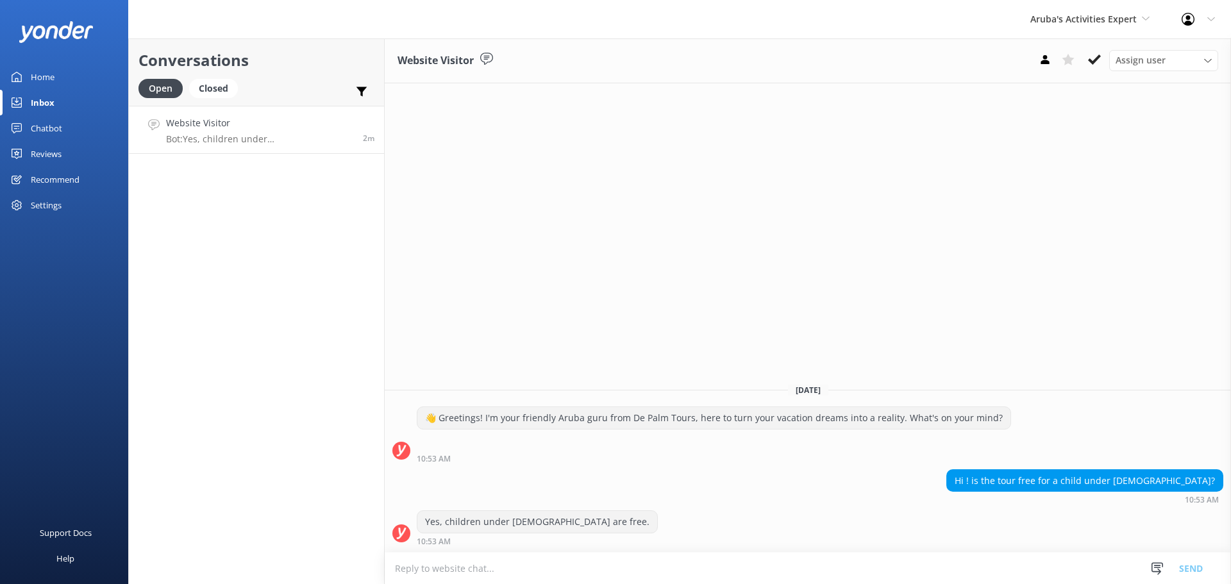
click at [1088, 71] on div "Assign user Merienys Frances Casandra Dijkhoff Alberto Tromp Pauline Naddall Ch…" at bounding box center [1126, 60] width 185 height 21
click at [1089, 69] on button at bounding box center [1094, 59] width 23 height 19
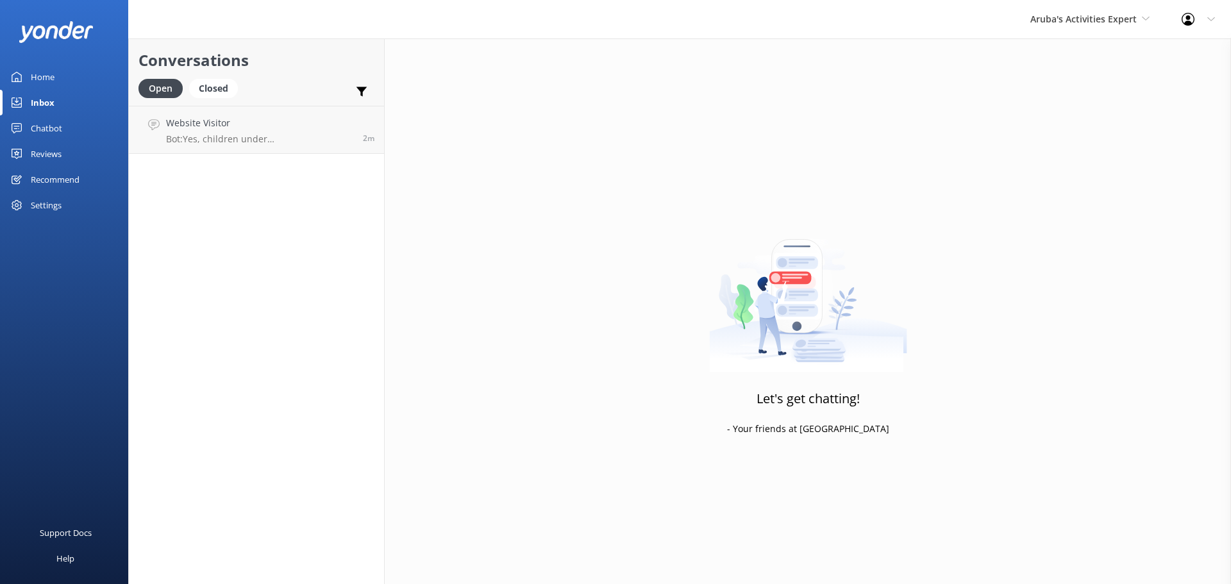
click at [1092, 58] on div "Let's get chatting! - Your friends at Yonder" at bounding box center [808, 330] width 846 height 584
click at [1087, 26] on span "Aruba's Activities Expert" at bounding box center [1089, 19] width 119 height 14
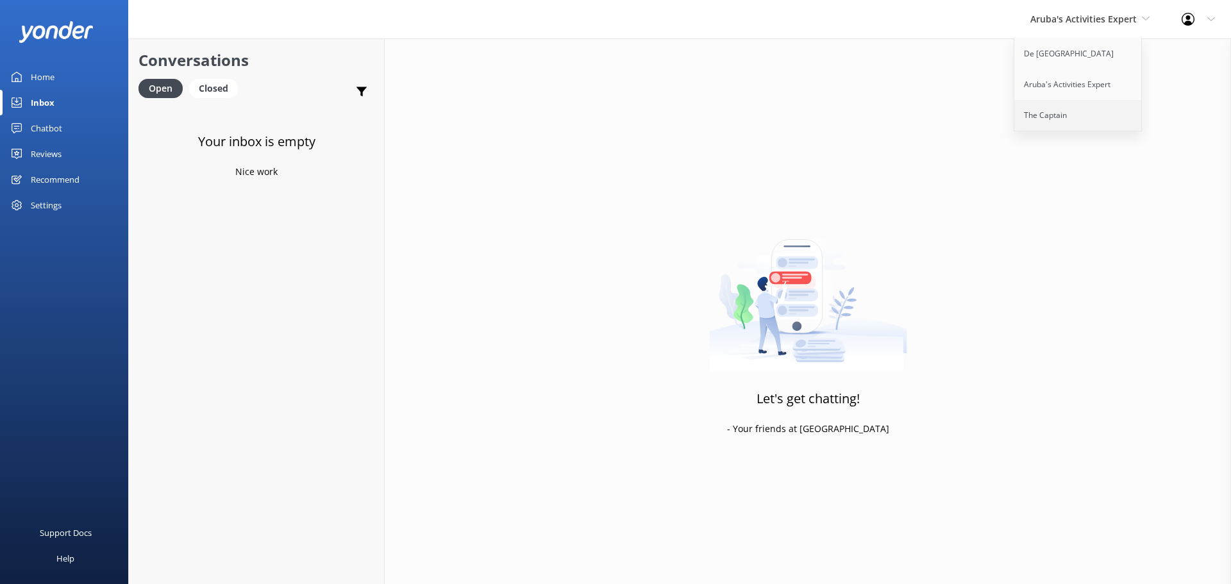
click at [1056, 109] on link "The Captain" at bounding box center [1078, 115] width 128 height 31
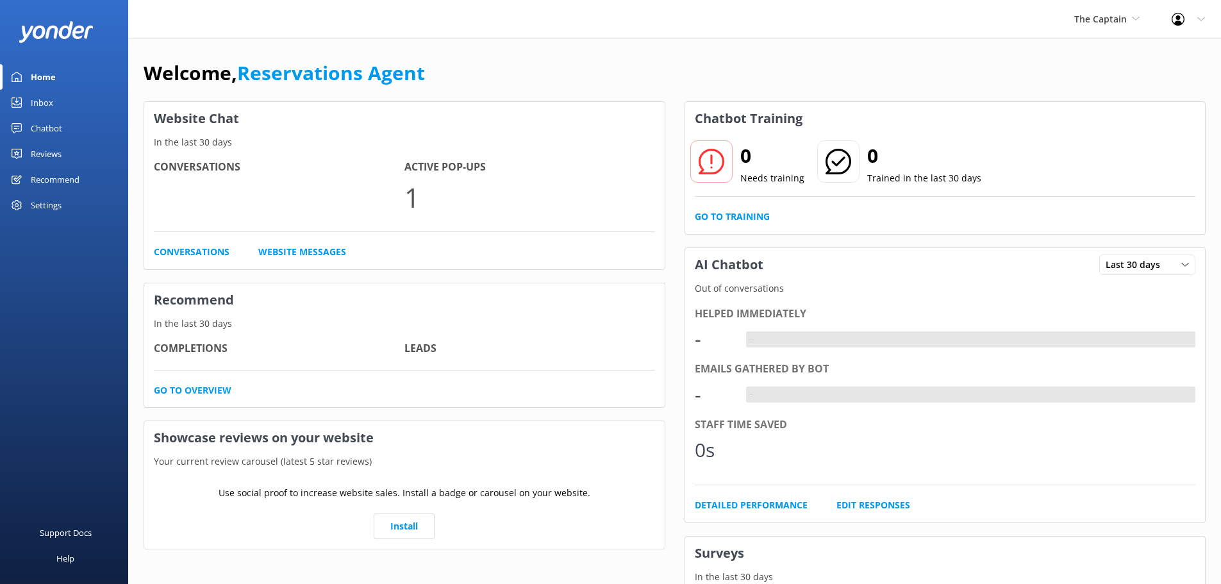
click at [44, 103] on div "Inbox" at bounding box center [42, 103] width 22 height 26
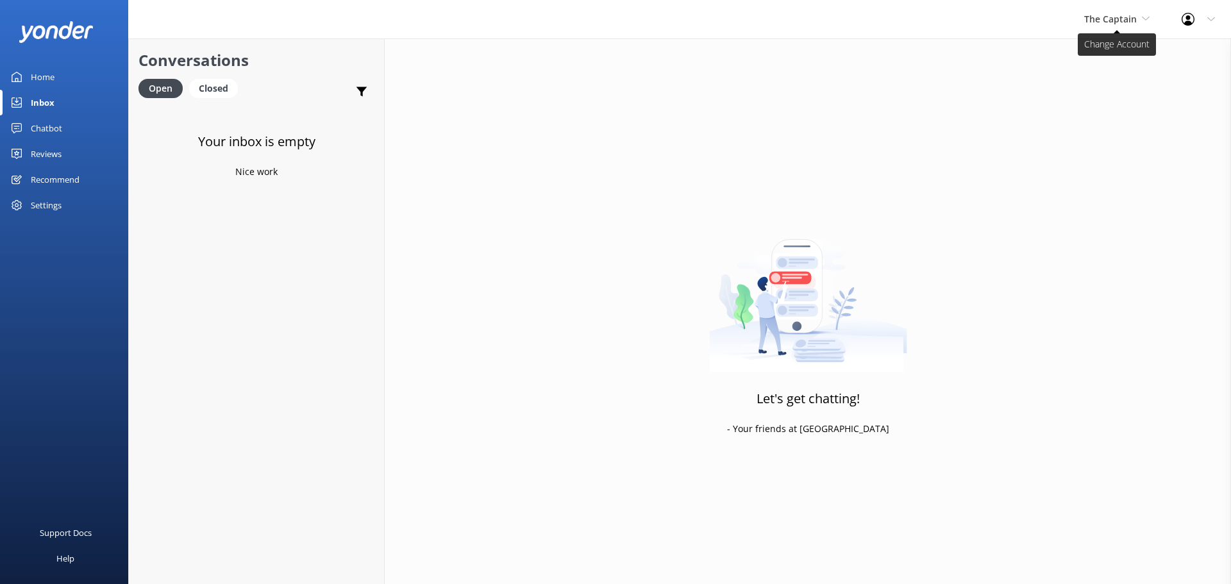
click at [1099, 22] on span "The Captain" at bounding box center [1110, 19] width 53 height 12
click at [1080, 56] on link "De [GEOGRAPHIC_DATA]" at bounding box center [1132, 53] width 128 height 31
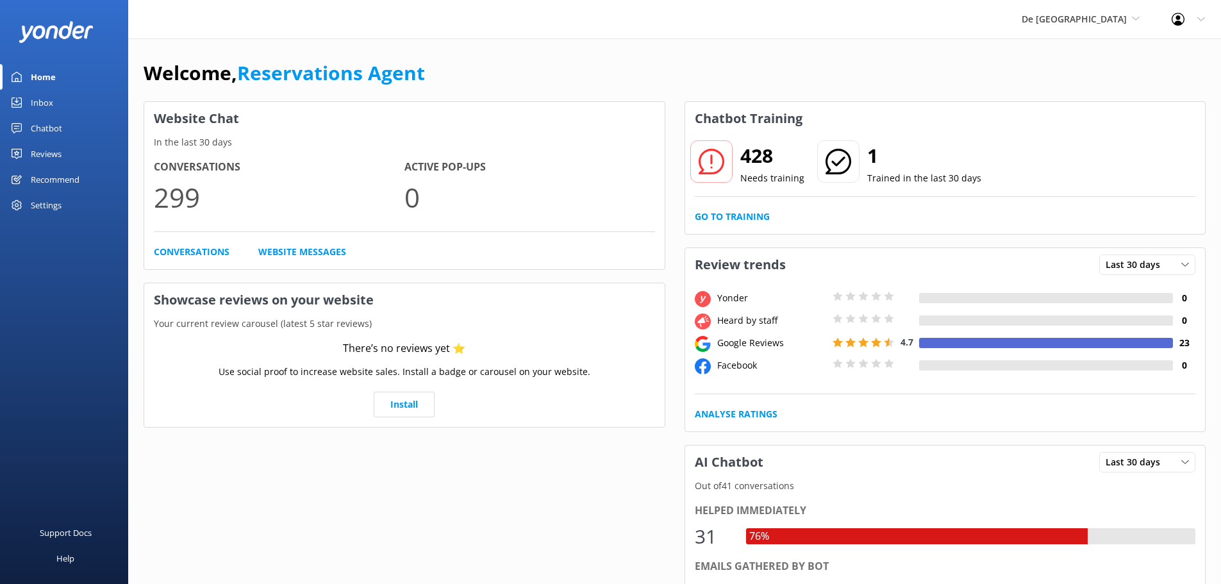
click at [61, 101] on link "Inbox" at bounding box center [64, 103] width 128 height 26
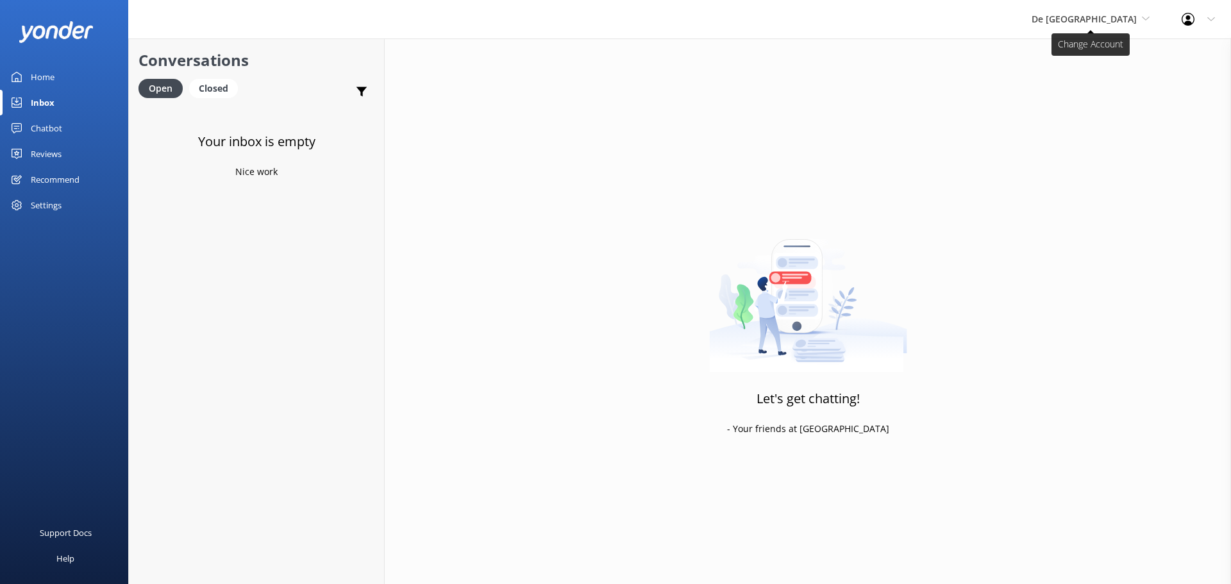
click at [1104, 18] on span "De [GEOGRAPHIC_DATA]" at bounding box center [1084, 19] width 105 height 12
click at [1092, 90] on link "Aruba's Activities Expert" at bounding box center [1080, 84] width 128 height 31
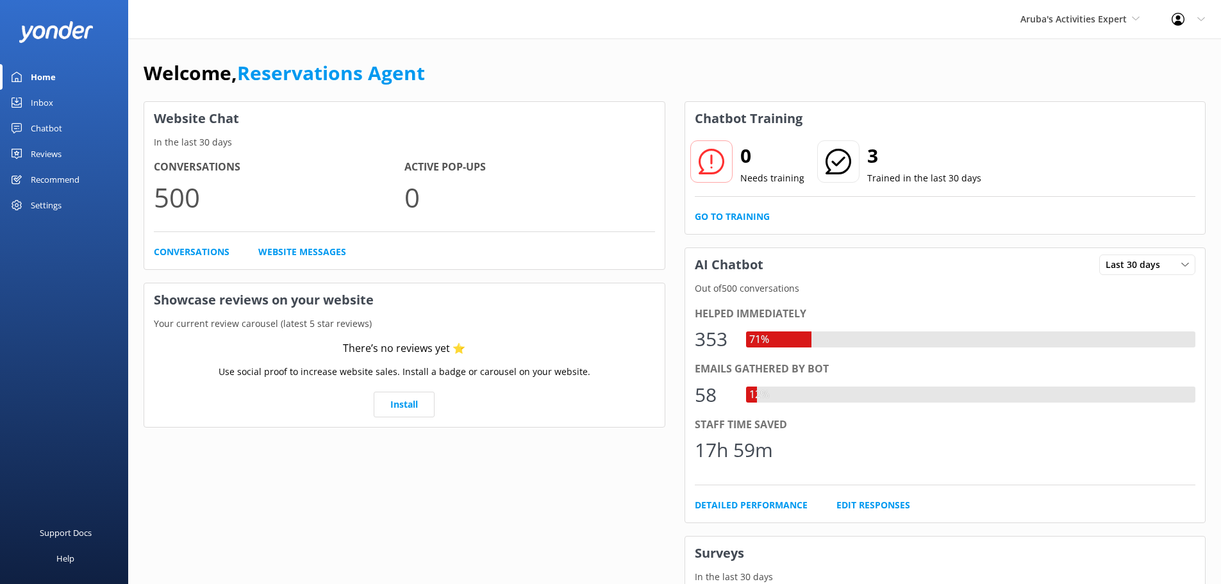
click at [34, 109] on div "Inbox" at bounding box center [42, 103] width 22 height 26
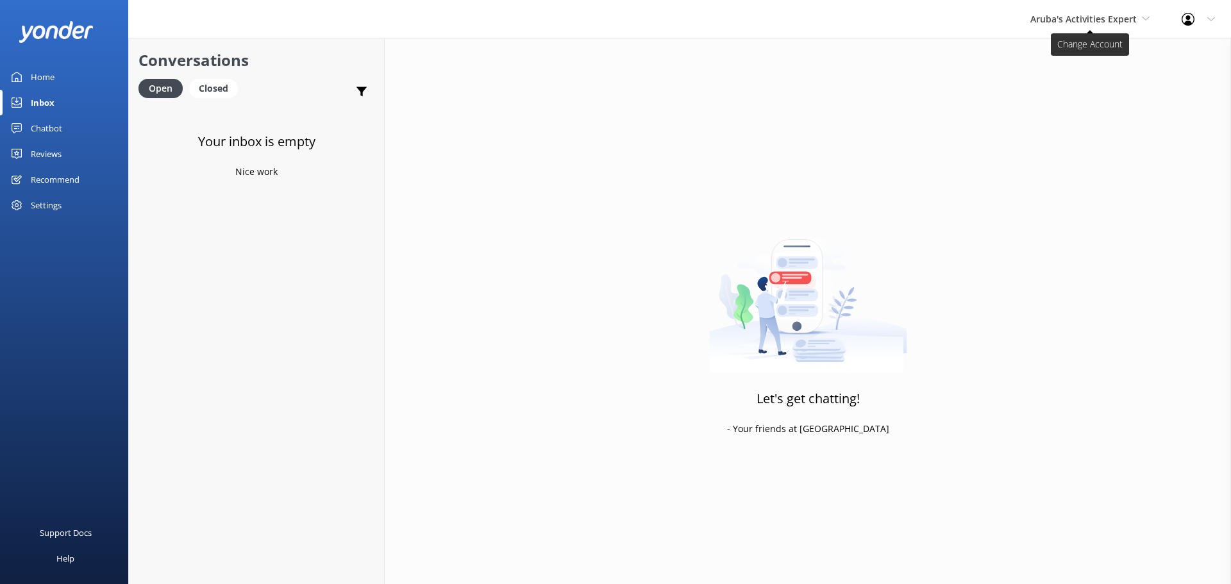
click at [1097, 19] on span "Aruba's Activities Expert" at bounding box center [1083, 19] width 106 height 12
click at [1060, 59] on link "De [GEOGRAPHIC_DATA]" at bounding box center [1078, 53] width 128 height 31
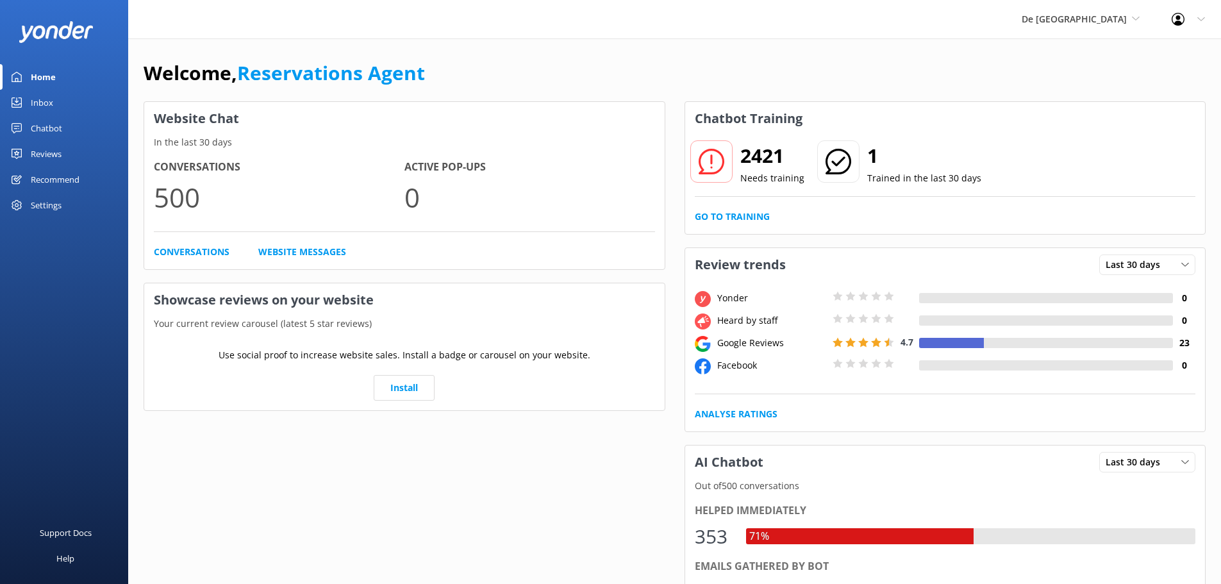
click at [19, 107] on use at bounding box center [17, 102] width 10 height 10
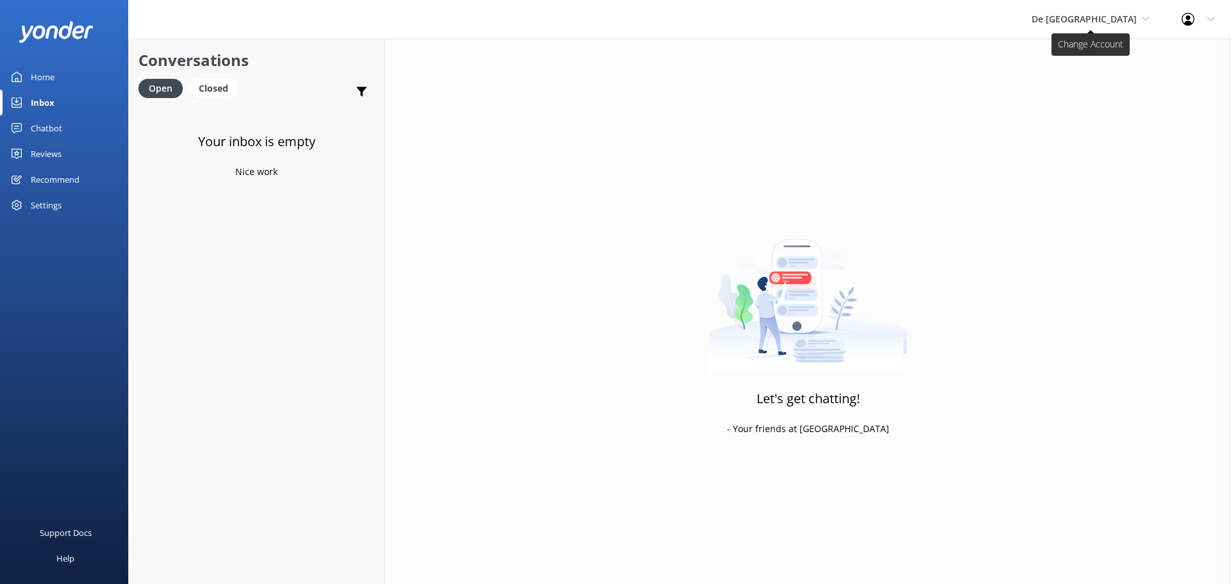
click at [1104, 19] on span "De [GEOGRAPHIC_DATA]" at bounding box center [1084, 19] width 105 height 12
click at [1084, 110] on link "The Captain" at bounding box center [1080, 115] width 128 height 31
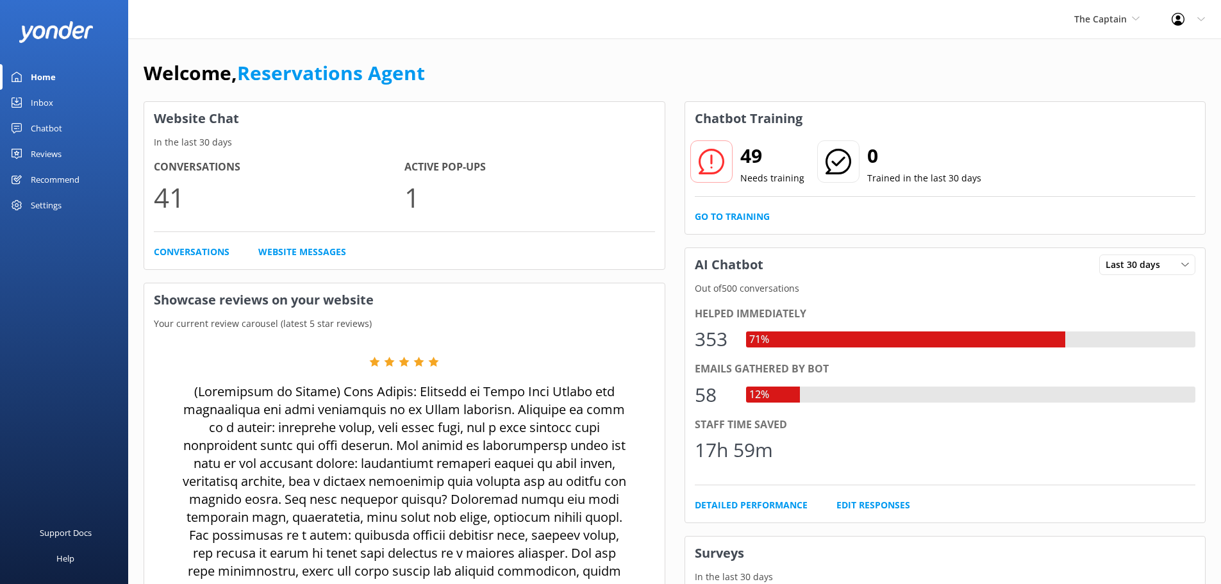
click at [33, 95] on div "Inbox" at bounding box center [42, 103] width 22 height 26
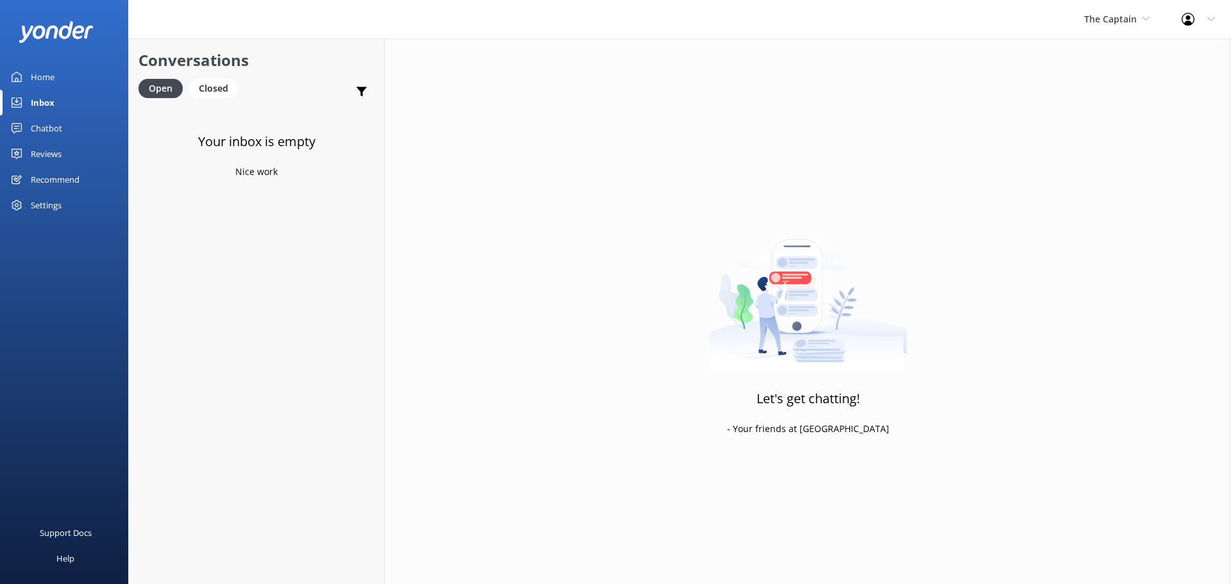
click at [1108, 28] on div "The Captain De Palm Island Aruba's Activities Expert The Captain" at bounding box center [1116, 19] width 97 height 38
click at [1099, 58] on link "De [GEOGRAPHIC_DATA]" at bounding box center [1132, 53] width 128 height 31
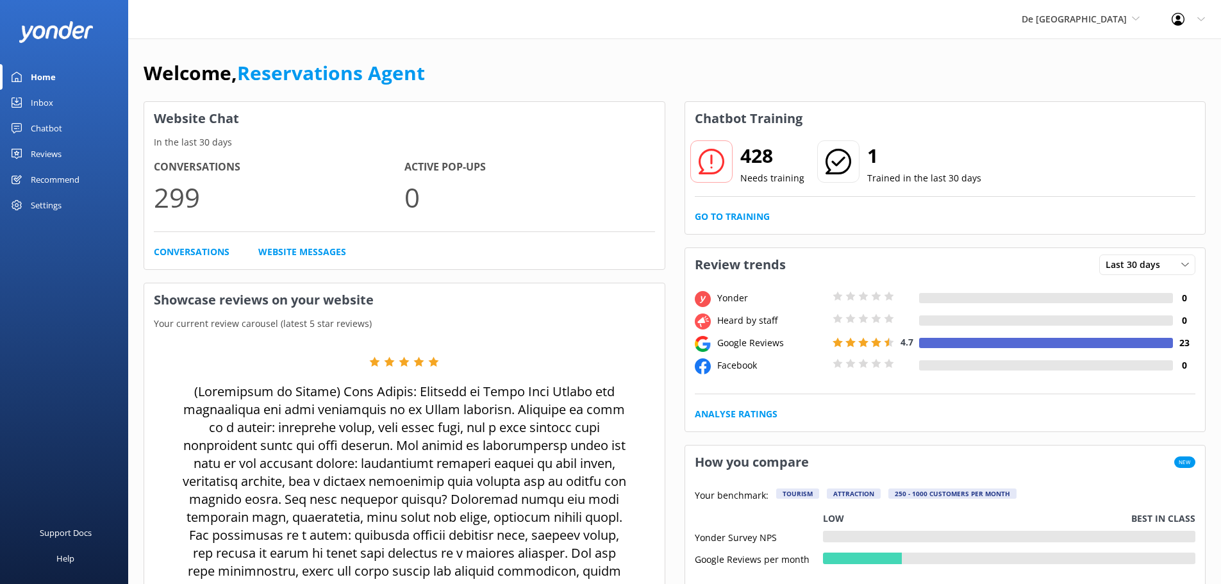
click at [51, 104] on div "Inbox" at bounding box center [42, 103] width 22 height 26
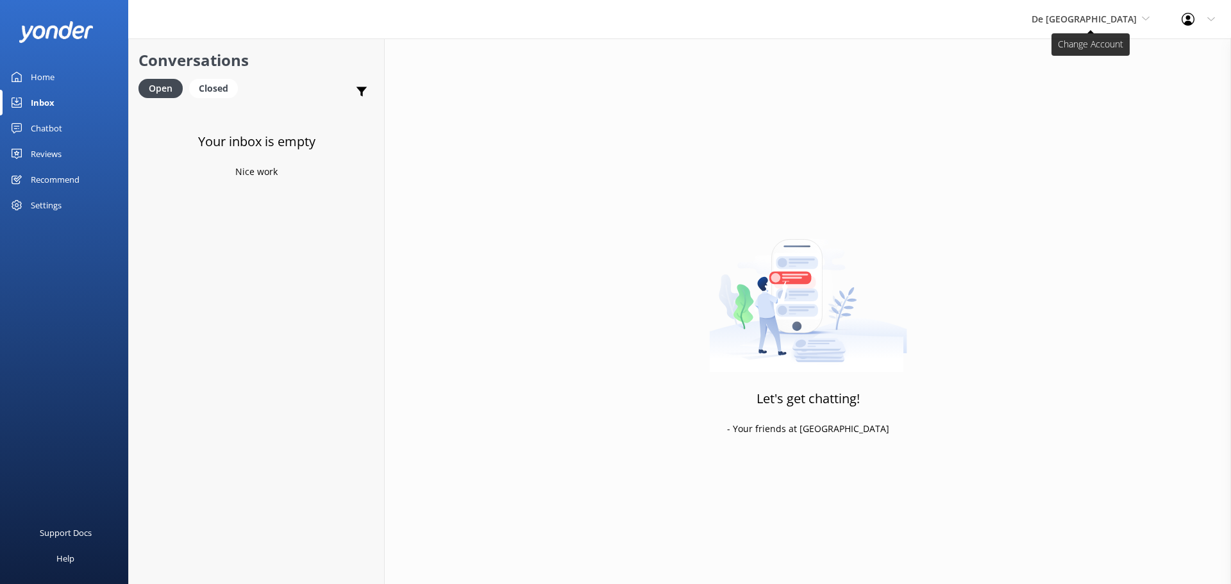
click at [1101, 26] on span "De [GEOGRAPHIC_DATA]" at bounding box center [1091, 19] width 118 height 14
click at [1098, 57] on link "De [GEOGRAPHIC_DATA]" at bounding box center [1080, 53] width 128 height 31
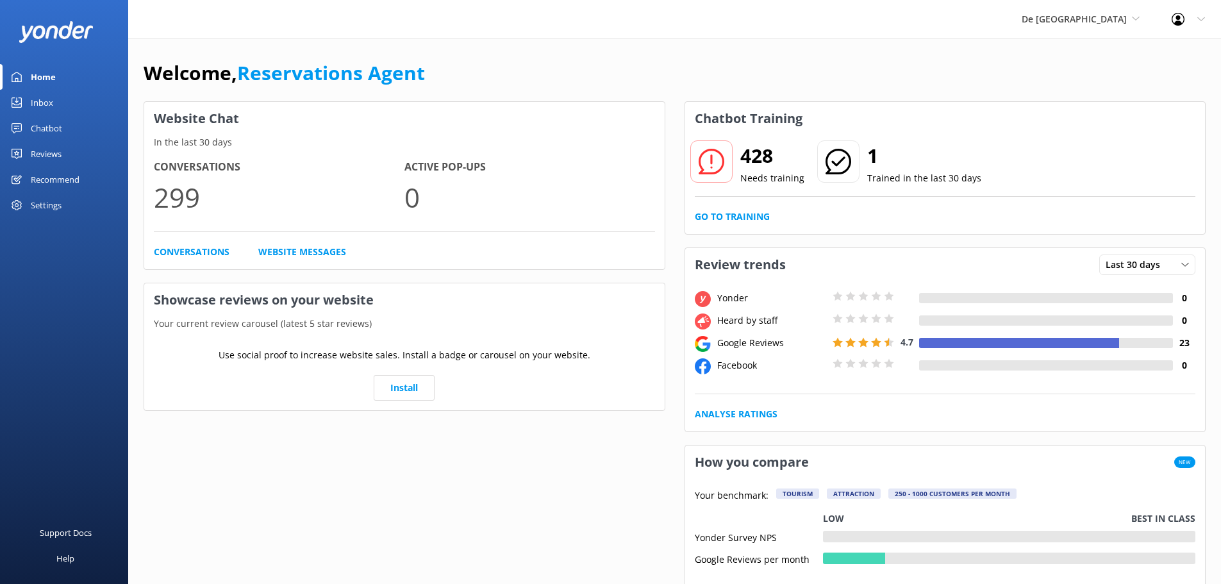
click at [44, 97] on div "Inbox" at bounding box center [42, 103] width 22 height 26
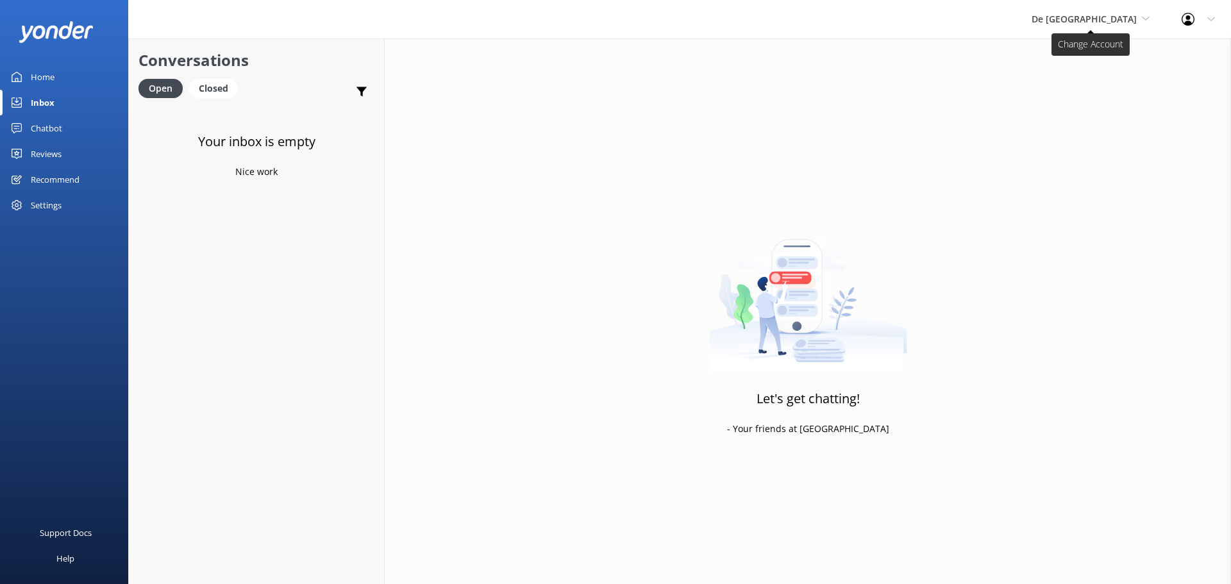
click at [1096, 22] on span "De [GEOGRAPHIC_DATA]" at bounding box center [1084, 19] width 105 height 12
click at [1116, 78] on link "Aruba's Activities Expert" at bounding box center [1080, 84] width 128 height 31
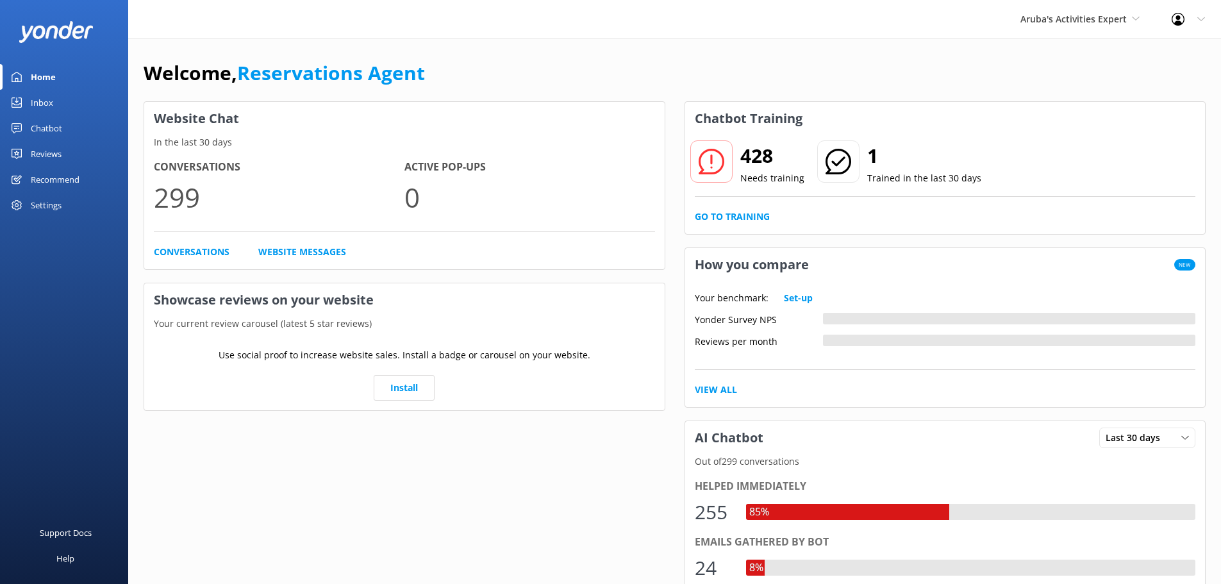
click at [61, 108] on link "Inbox" at bounding box center [64, 103] width 128 height 26
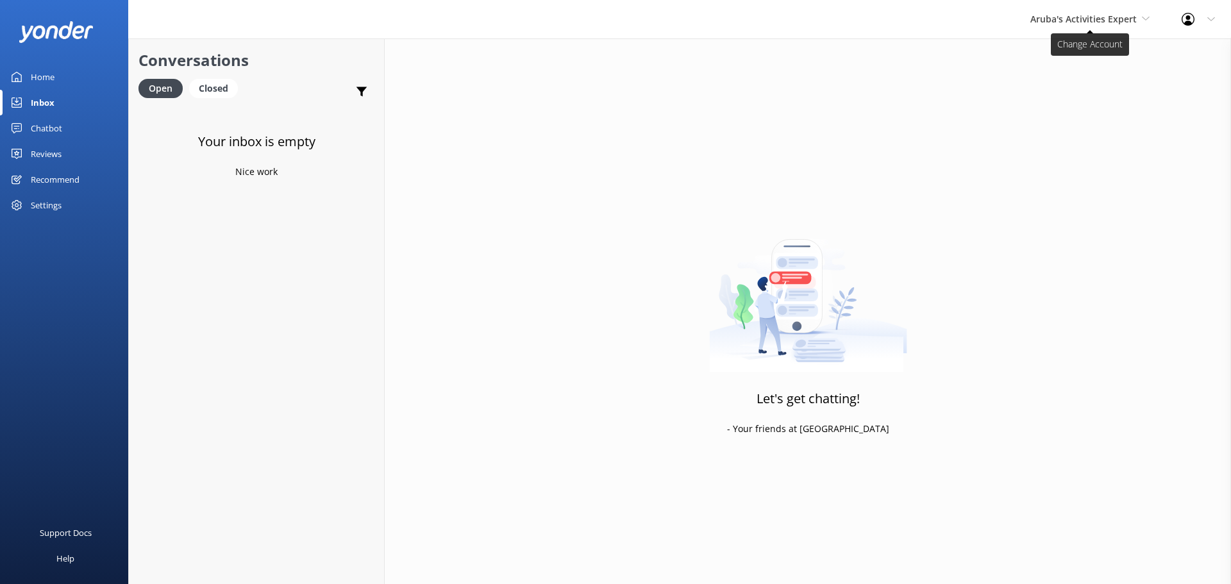
click at [1051, 18] on span "Aruba's Activities Expert" at bounding box center [1083, 19] width 106 height 12
click at [1066, 113] on link "The Captain" at bounding box center [1078, 115] width 128 height 31
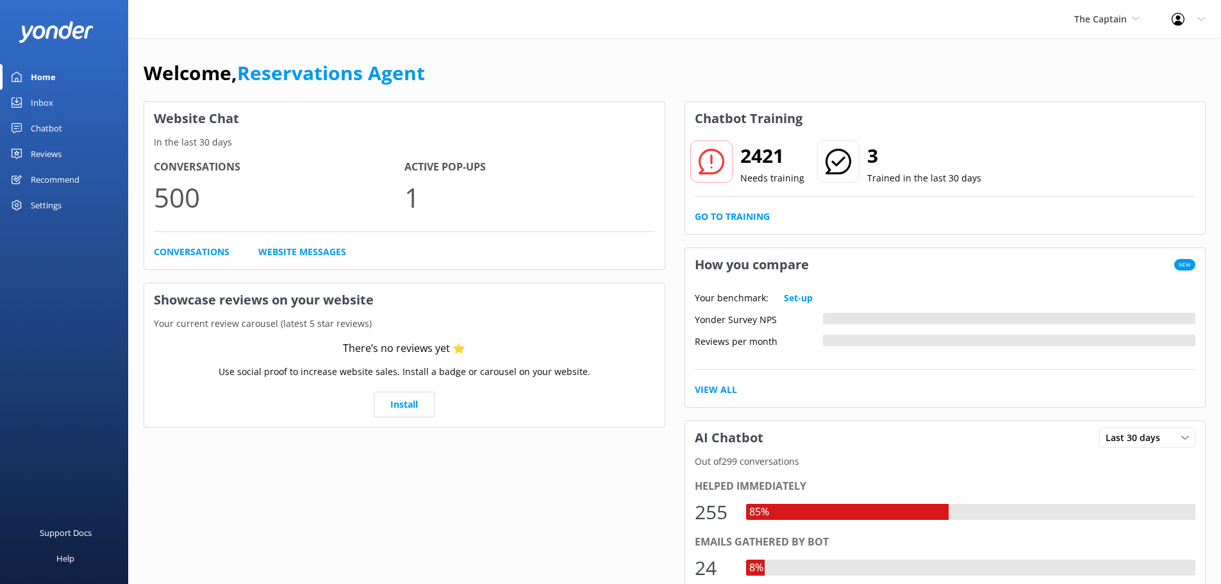
click at [53, 94] on div "Inbox" at bounding box center [42, 103] width 22 height 26
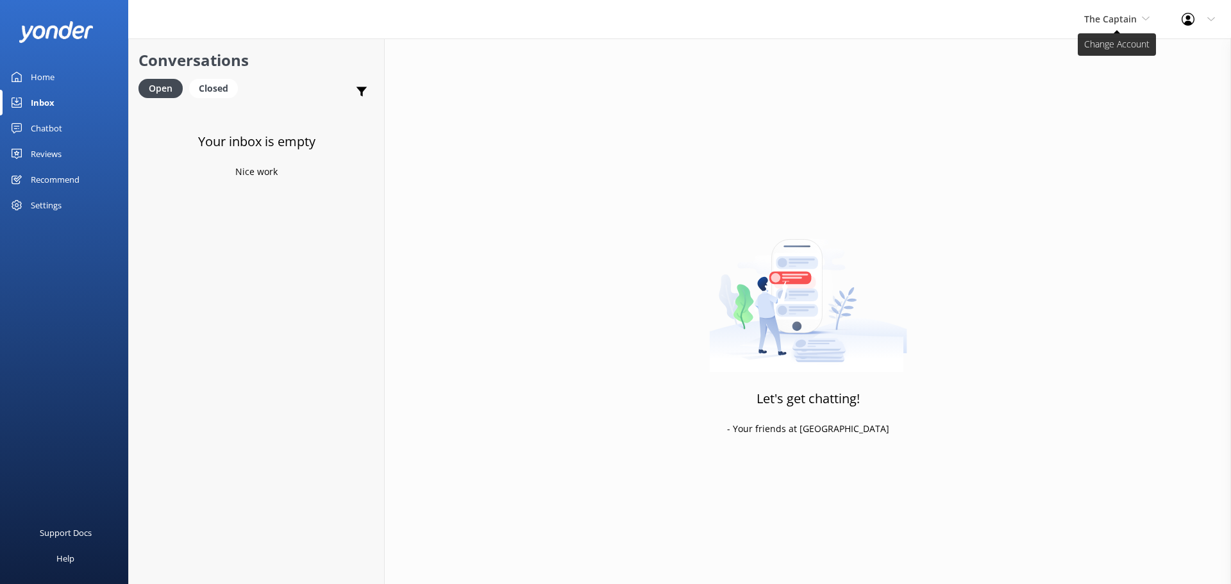
click at [1115, 17] on span "The Captain" at bounding box center [1110, 19] width 53 height 12
click at [1085, 44] on link "De [GEOGRAPHIC_DATA]" at bounding box center [1132, 53] width 128 height 31
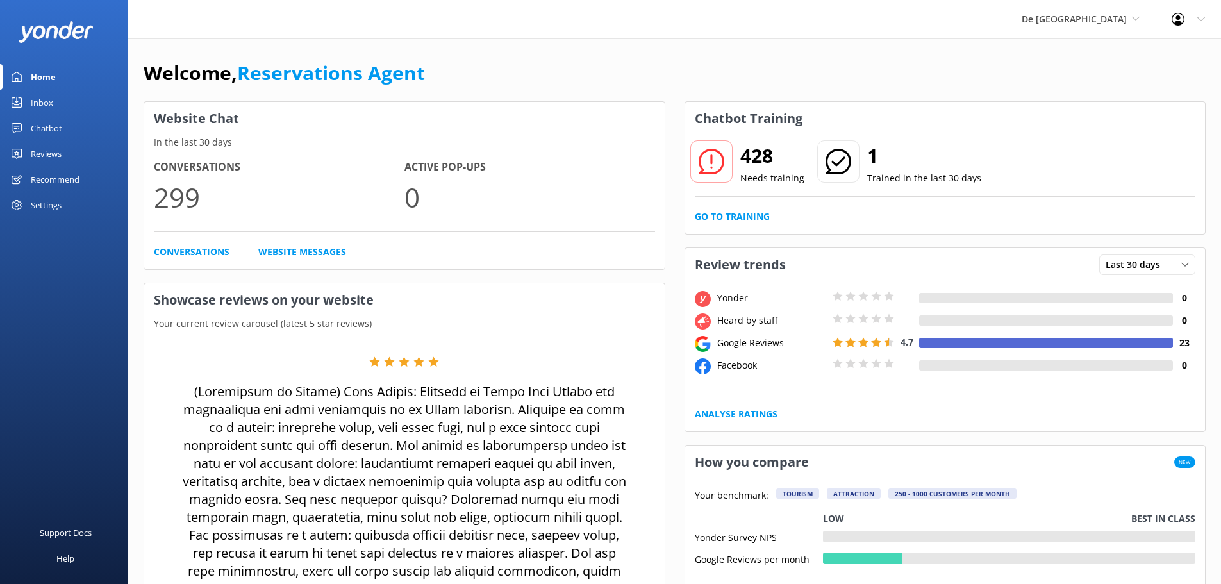
click at [53, 108] on div "Inbox" at bounding box center [42, 103] width 22 height 26
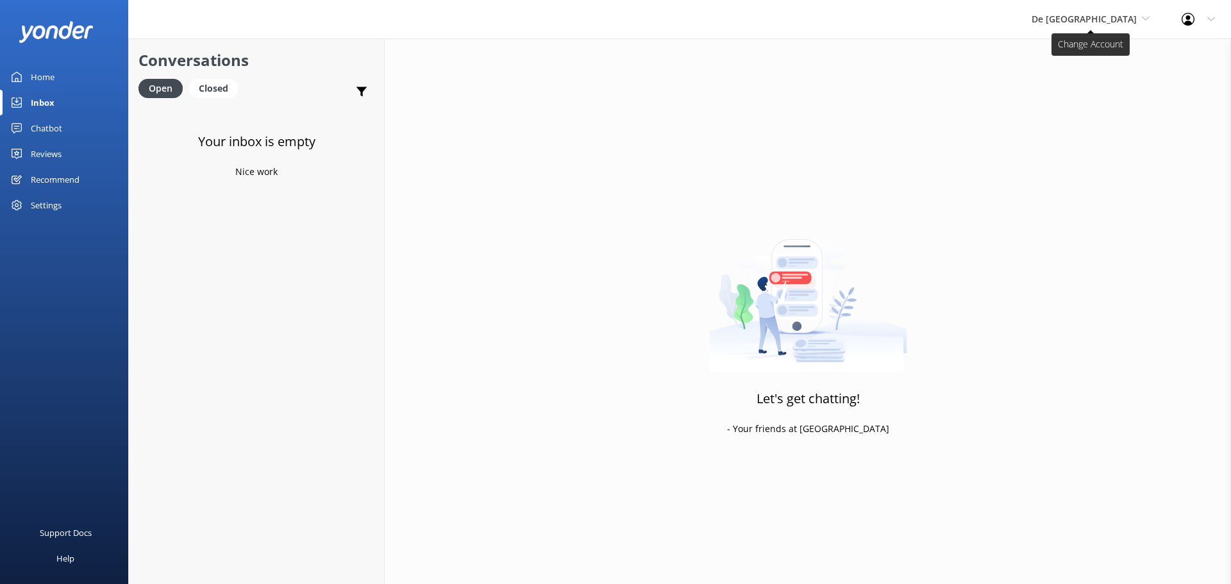
click at [1101, 25] on span "De [GEOGRAPHIC_DATA]" at bounding box center [1091, 19] width 118 height 14
click at [1090, 74] on link "Aruba's Activities Expert" at bounding box center [1080, 84] width 128 height 31
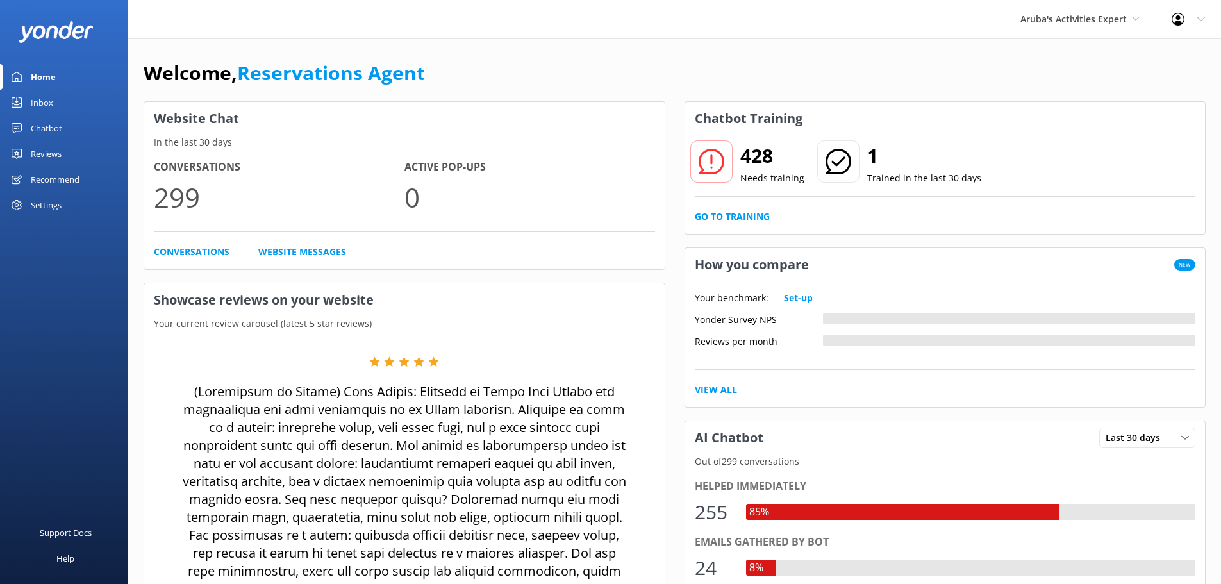
click at [51, 110] on div "Inbox" at bounding box center [42, 103] width 22 height 26
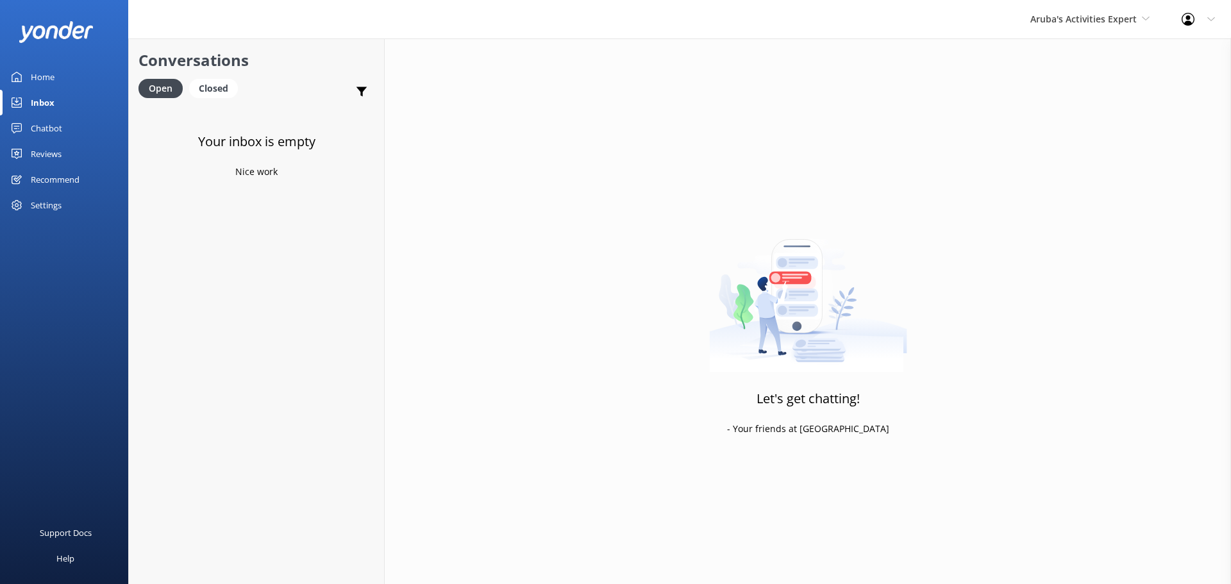
click at [1078, 27] on div "Aruba's Activities Expert De Palm Island Aruba's Activities Expert The Captain" at bounding box center [1089, 19] width 151 height 38
click at [1059, 112] on link "The Captain" at bounding box center [1078, 115] width 128 height 31
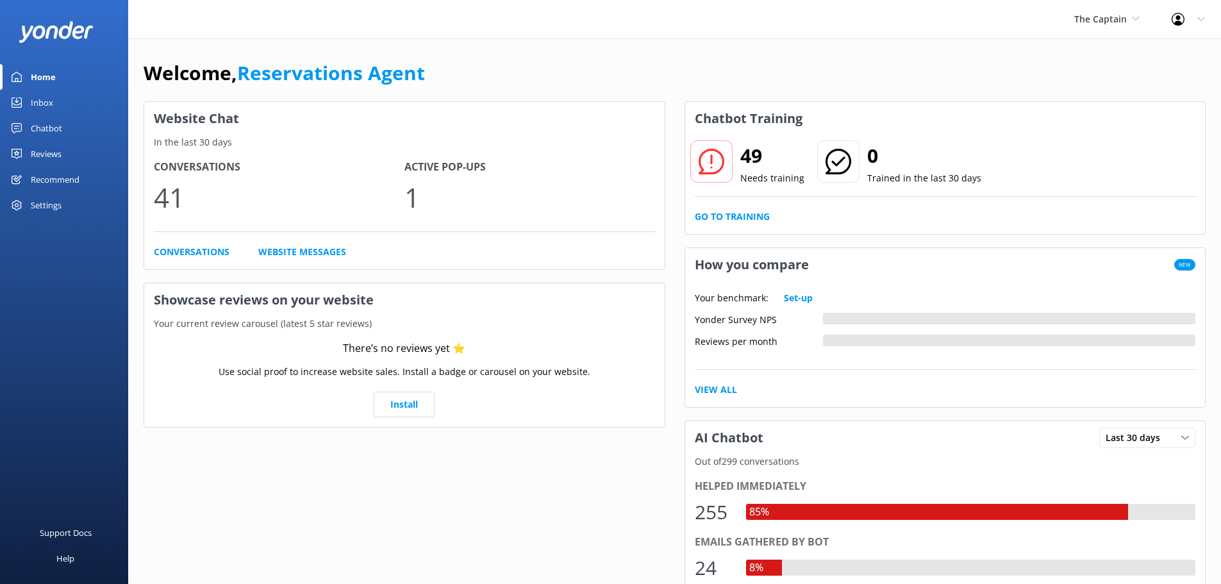
click at [59, 101] on link "Inbox" at bounding box center [64, 103] width 128 height 26
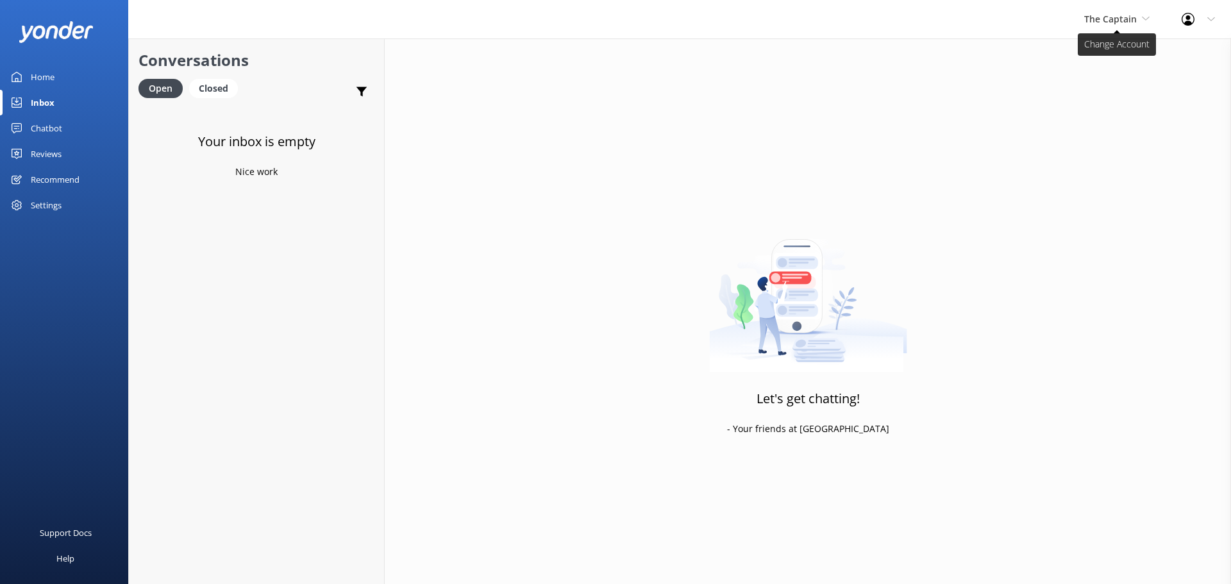
click at [1096, 18] on span "The Captain" at bounding box center [1110, 19] width 53 height 12
click at [1080, 56] on link "De [GEOGRAPHIC_DATA]" at bounding box center [1132, 53] width 128 height 31
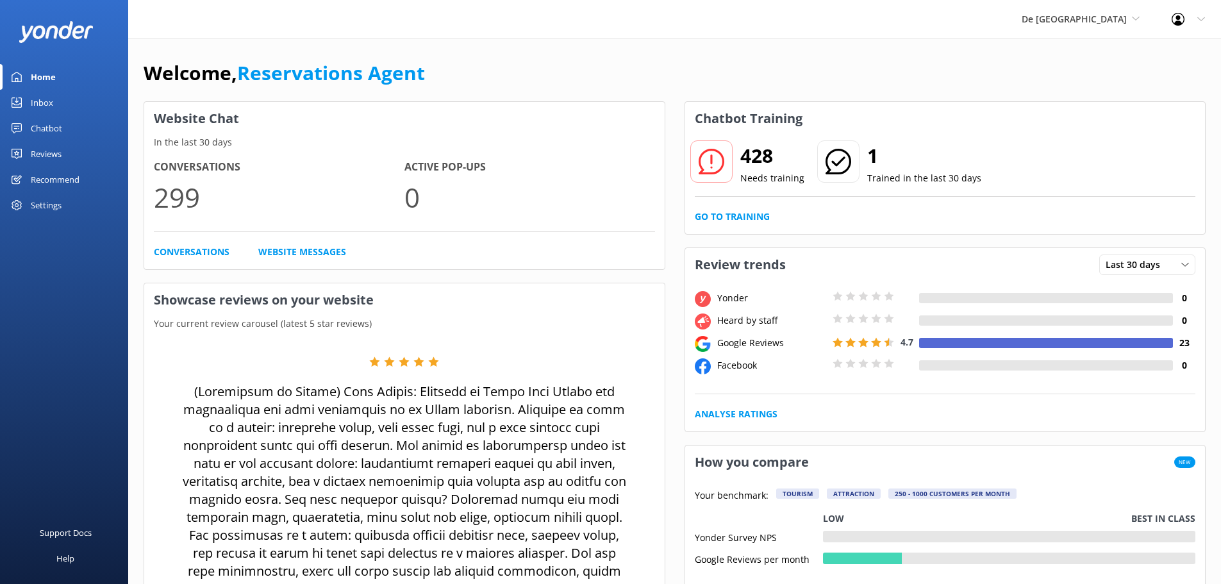
click at [65, 96] on link "Inbox" at bounding box center [64, 103] width 128 height 26
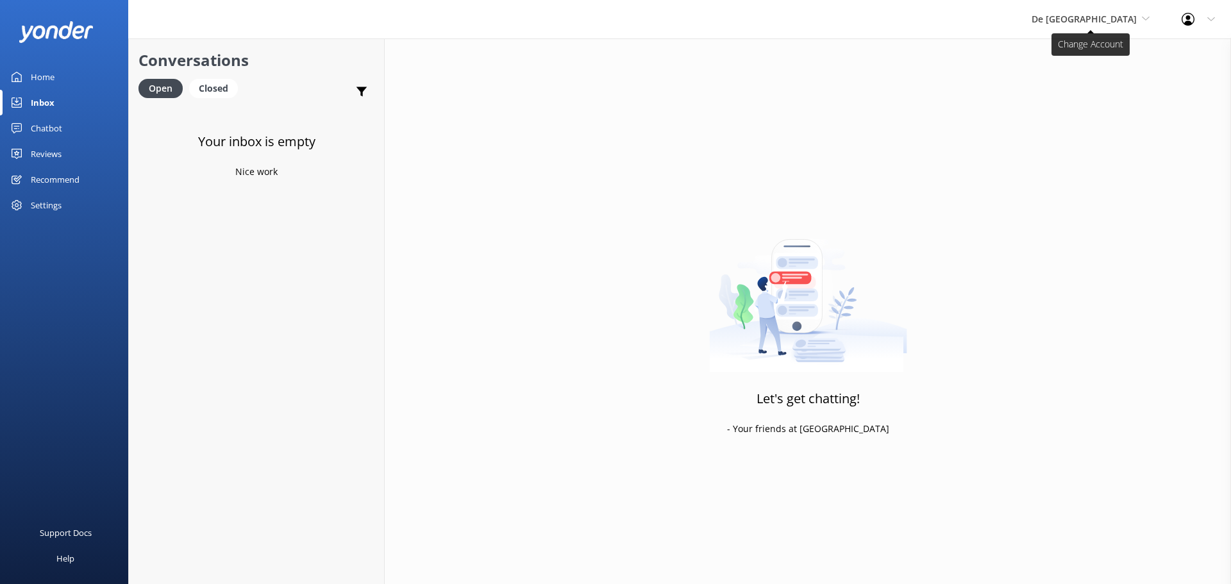
drag, startPoint x: 1080, startPoint y: 8, endPoint x: 1093, endPoint y: 21, distance: 18.1
click at [1080, 8] on div "De [GEOGRAPHIC_DATA] [GEOGRAPHIC_DATA] [GEOGRAPHIC_DATA]'s Activities Expert Th…" at bounding box center [1091, 19] width 150 height 38
click at [1084, 117] on link "The Captain" at bounding box center [1080, 115] width 128 height 31
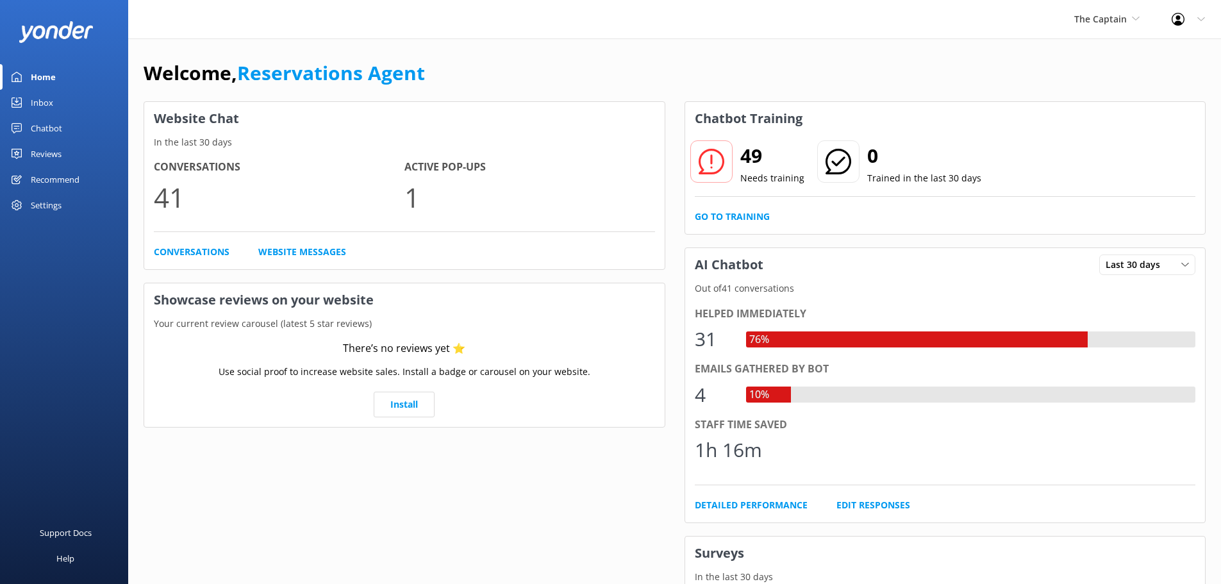
click at [47, 90] on div "Inbox" at bounding box center [42, 103] width 22 height 26
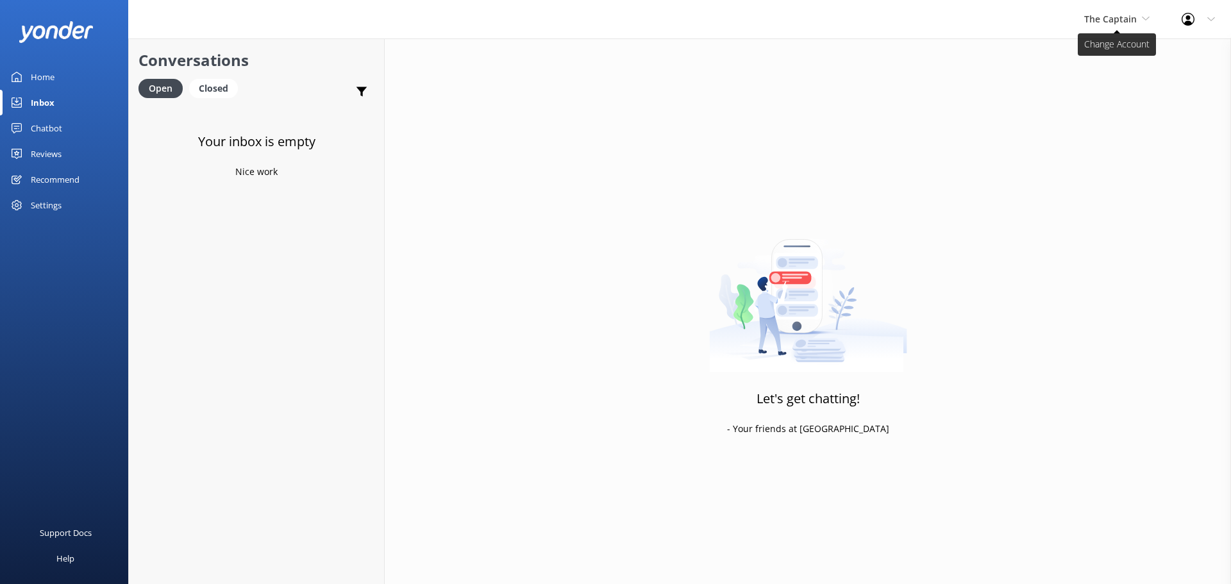
click at [1103, 24] on span "The Captain" at bounding box center [1110, 19] width 53 height 12
click at [1097, 58] on link "De [GEOGRAPHIC_DATA]" at bounding box center [1132, 53] width 128 height 31
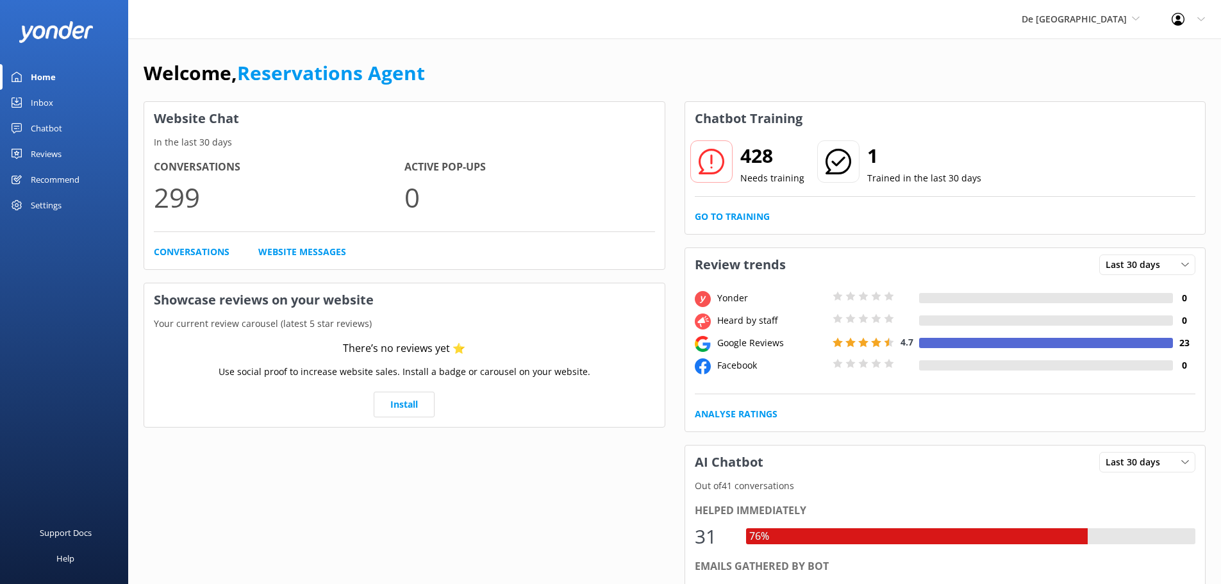
click at [48, 101] on div "Inbox" at bounding box center [42, 103] width 22 height 26
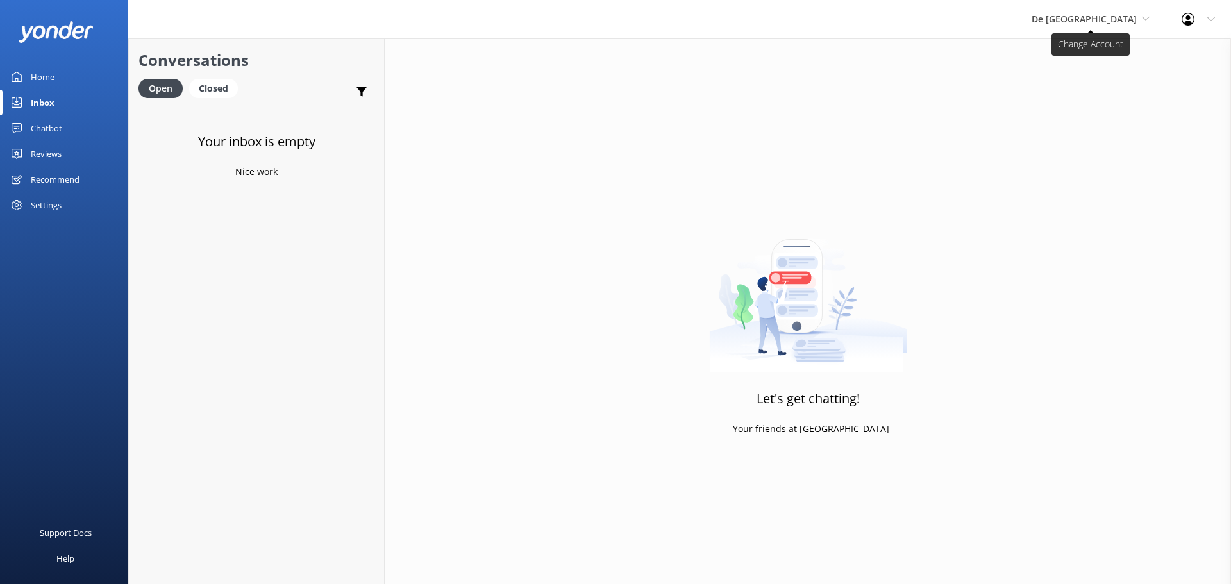
click at [1125, 15] on span "De [GEOGRAPHIC_DATA]" at bounding box center [1084, 19] width 105 height 12
click at [1092, 86] on link "Aruba's Activities Expert" at bounding box center [1080, 84] width 128 height 31
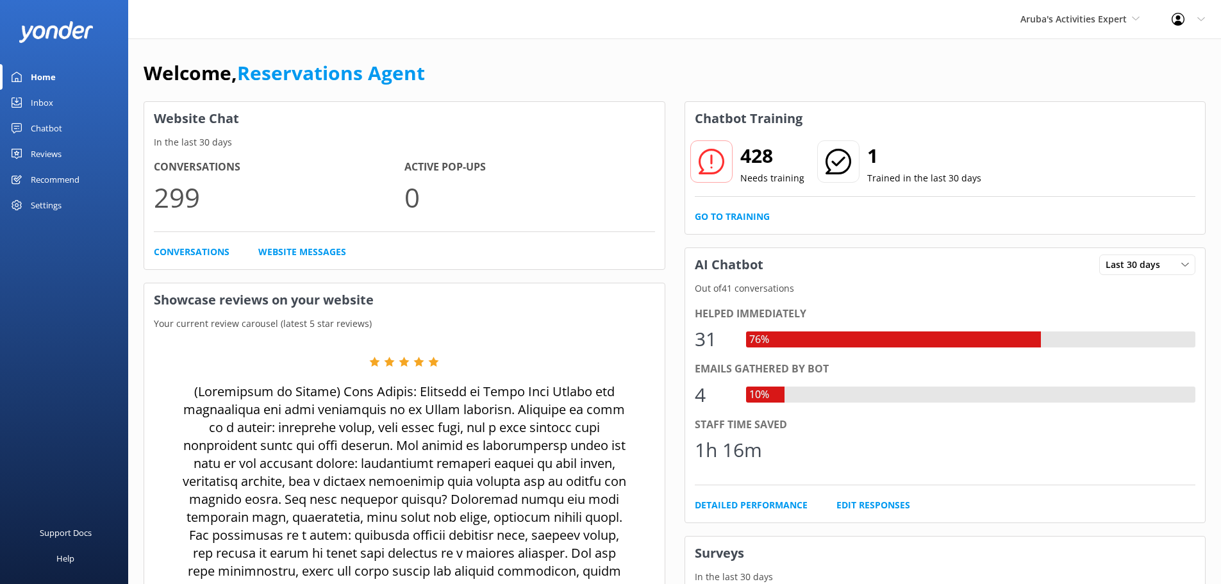
click at [65, 105] on link "Inbox" at bounding box center [64, 103] width 128 height 26
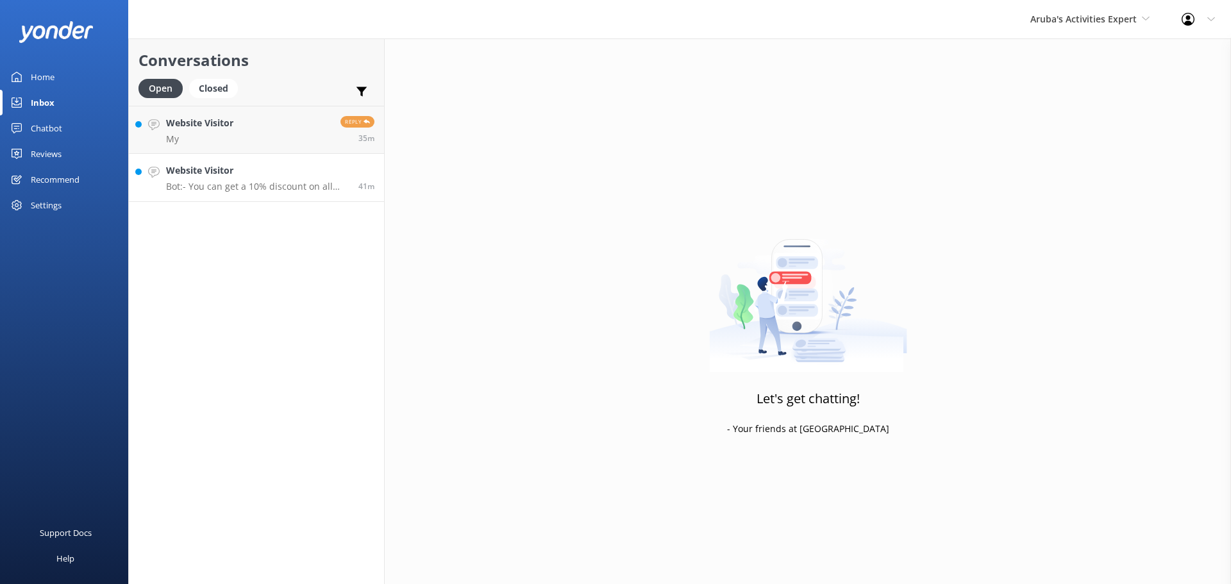
click at [261, 174] on h4 "Website Visitor" at bounding box center [257, 170] width 183 height 14
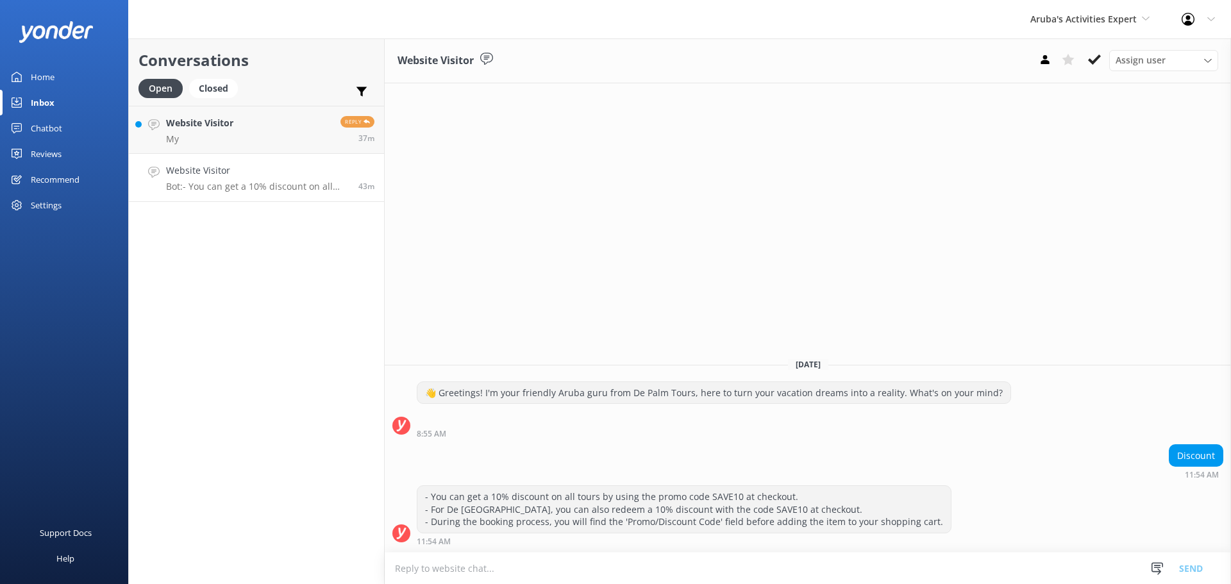
click at [1088, 57] on icon at bounding box center [1094, 59] width 13 height 13
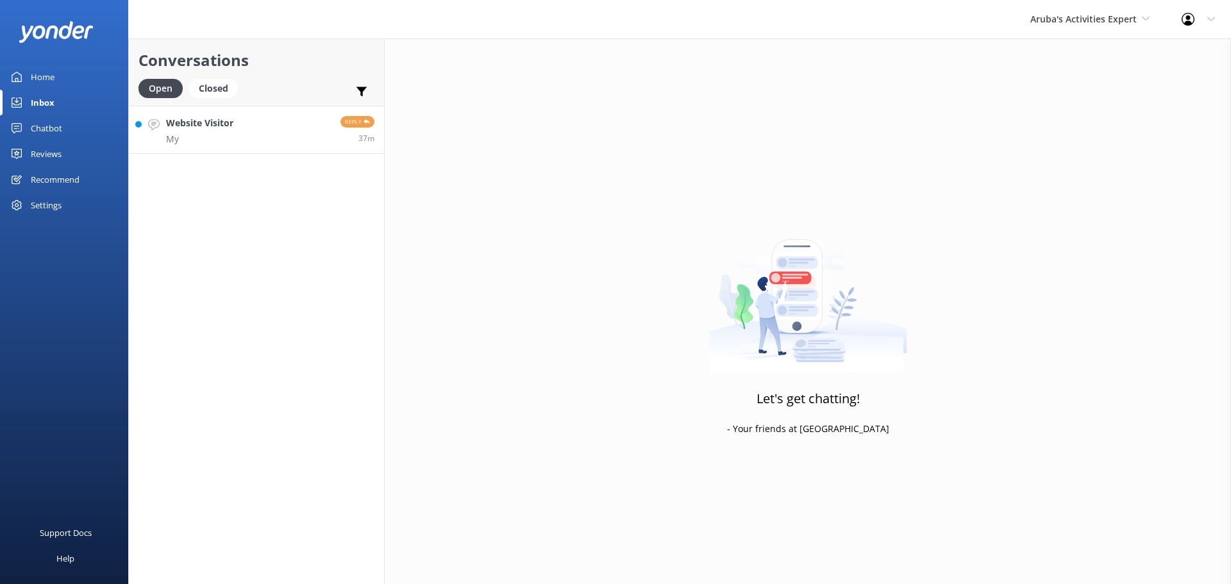
click at [221, 136] on p "My" at bounding box center [199, 139] width 67 height 12
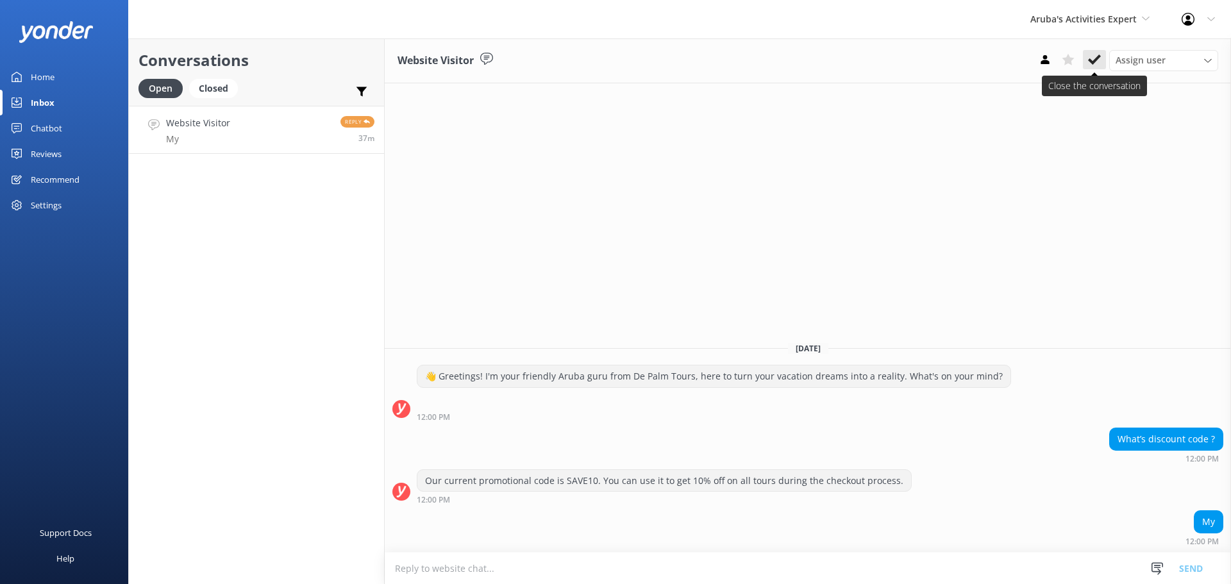
click at [1098, 62] on icon at bounding box center [1094, 59] width 13 height 13
